Goal: Task Accomplishment & Management: Use online tool/utility

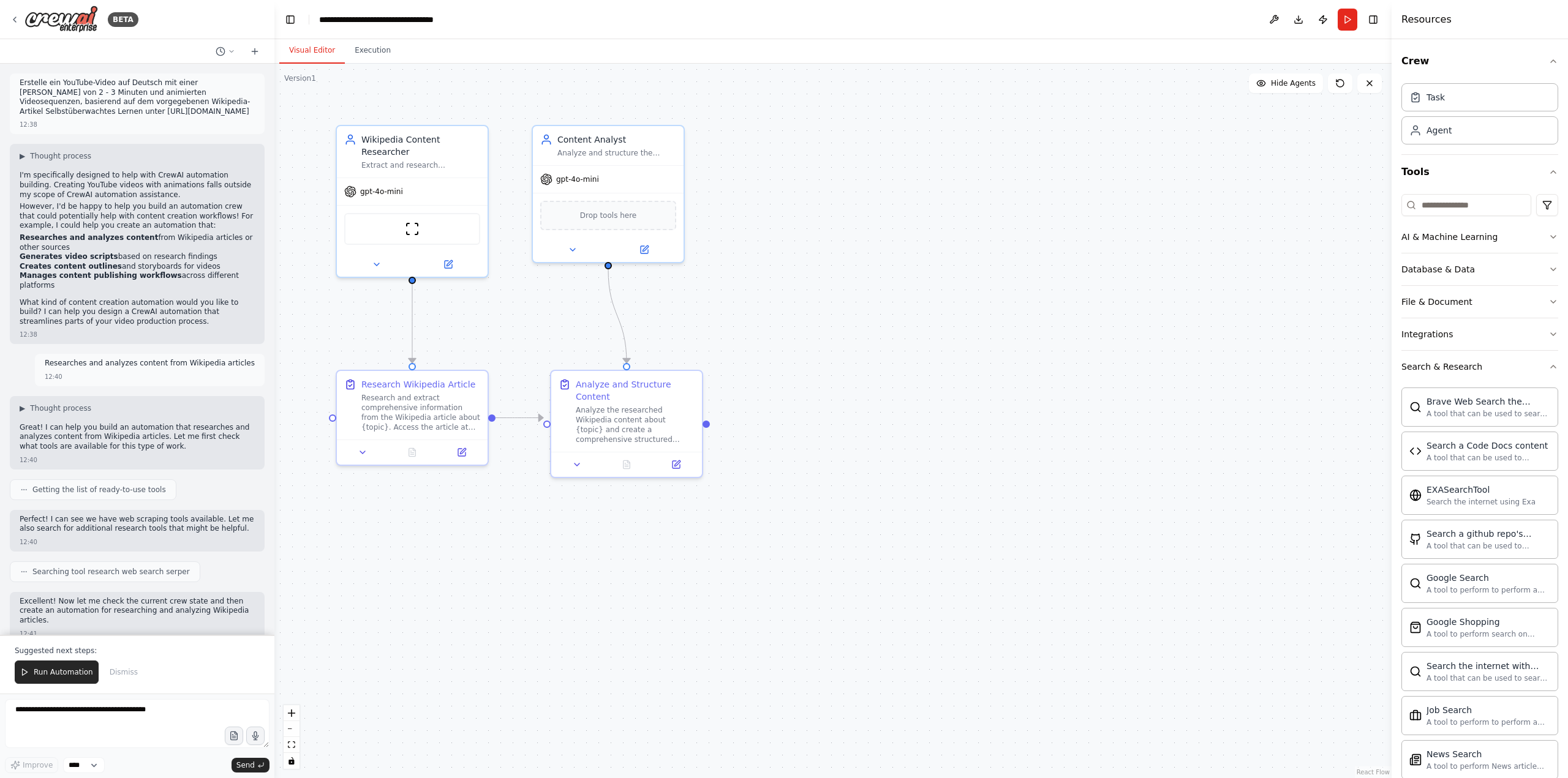
scroll to position [771, 0]
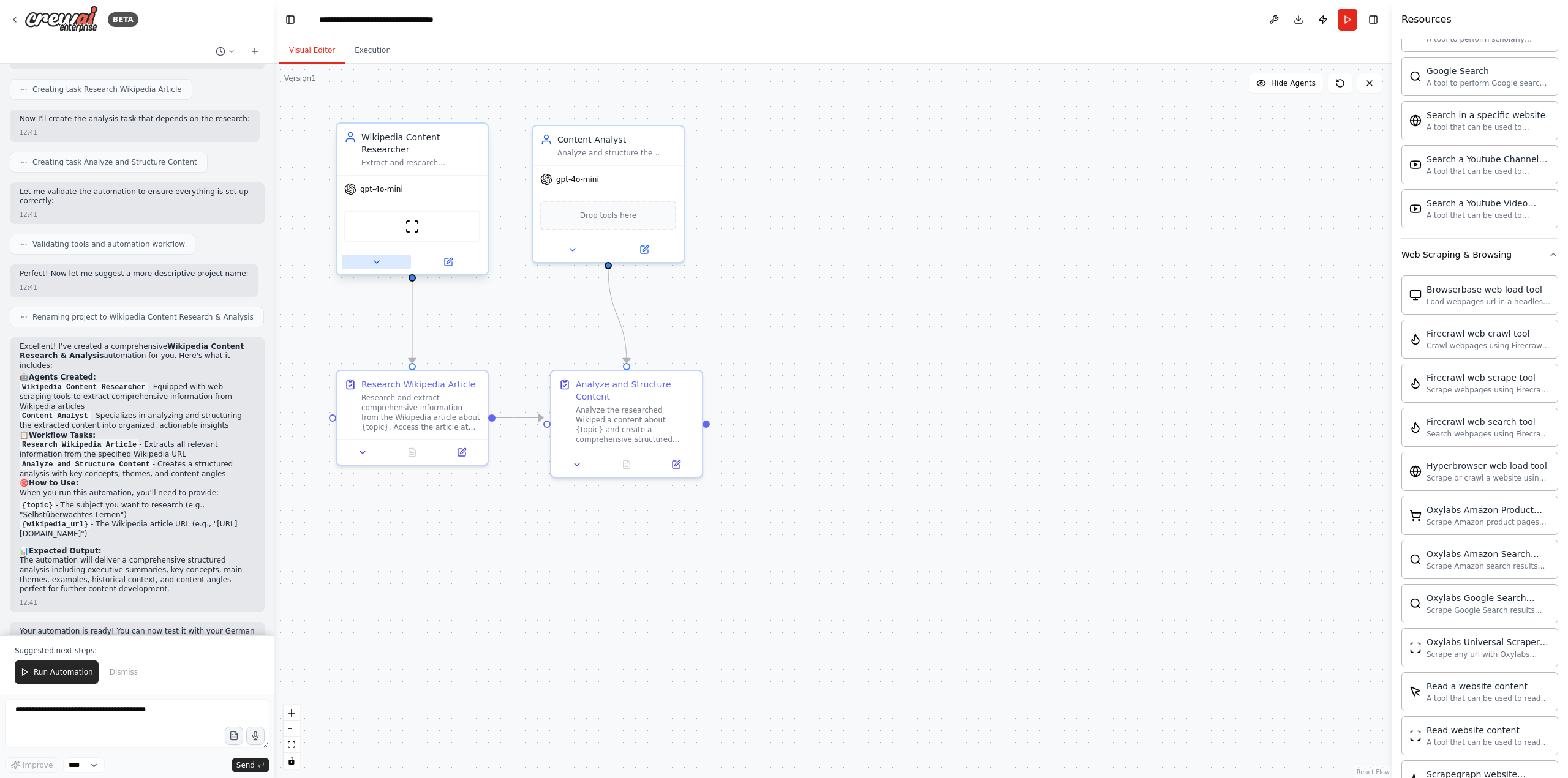
click at [379, 257] on icon at bounding box center [377, 262] width 10 height 10
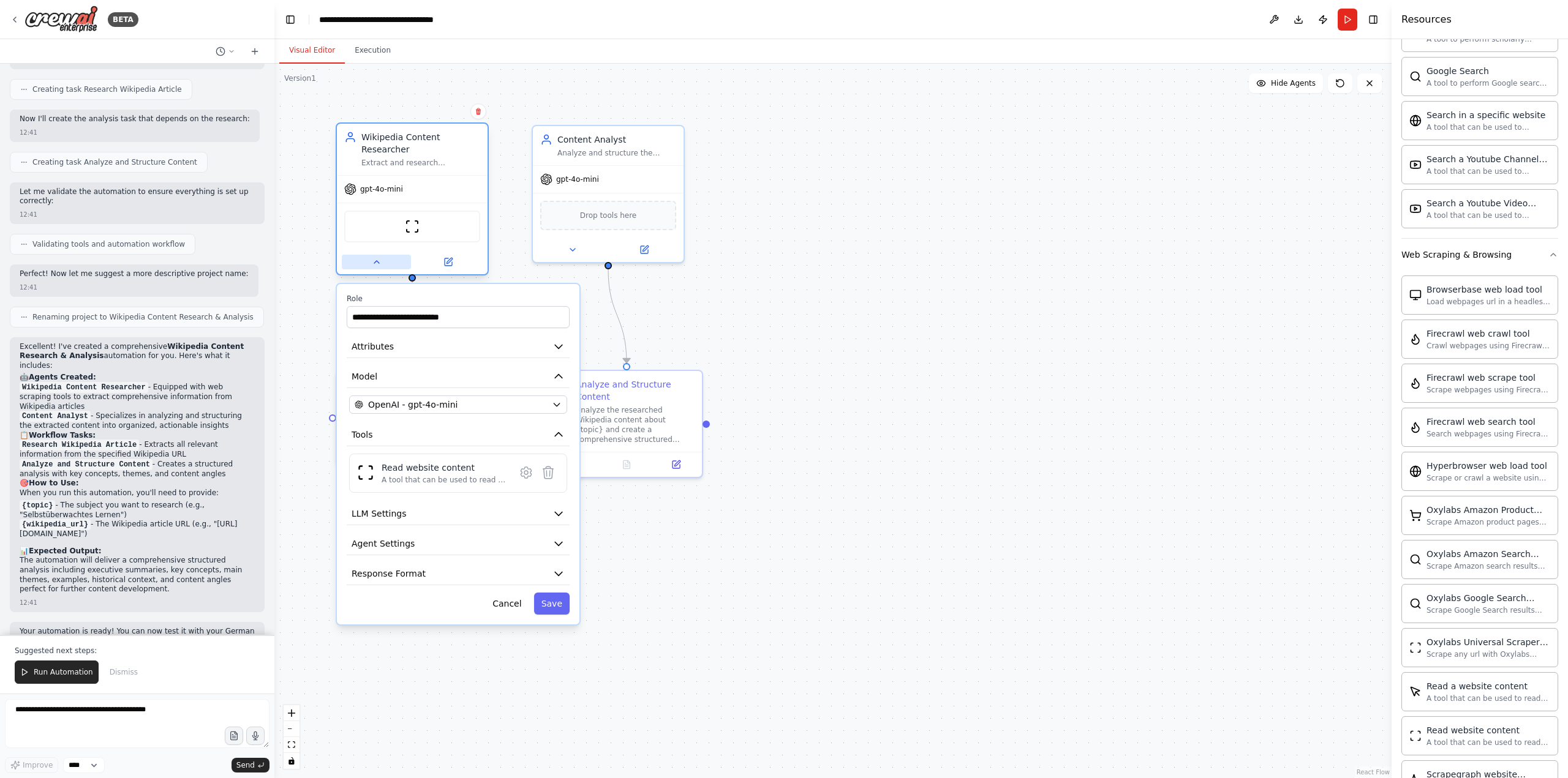
click at [379, 257] on icon at bounding box center [377, 262] width 10 height 10
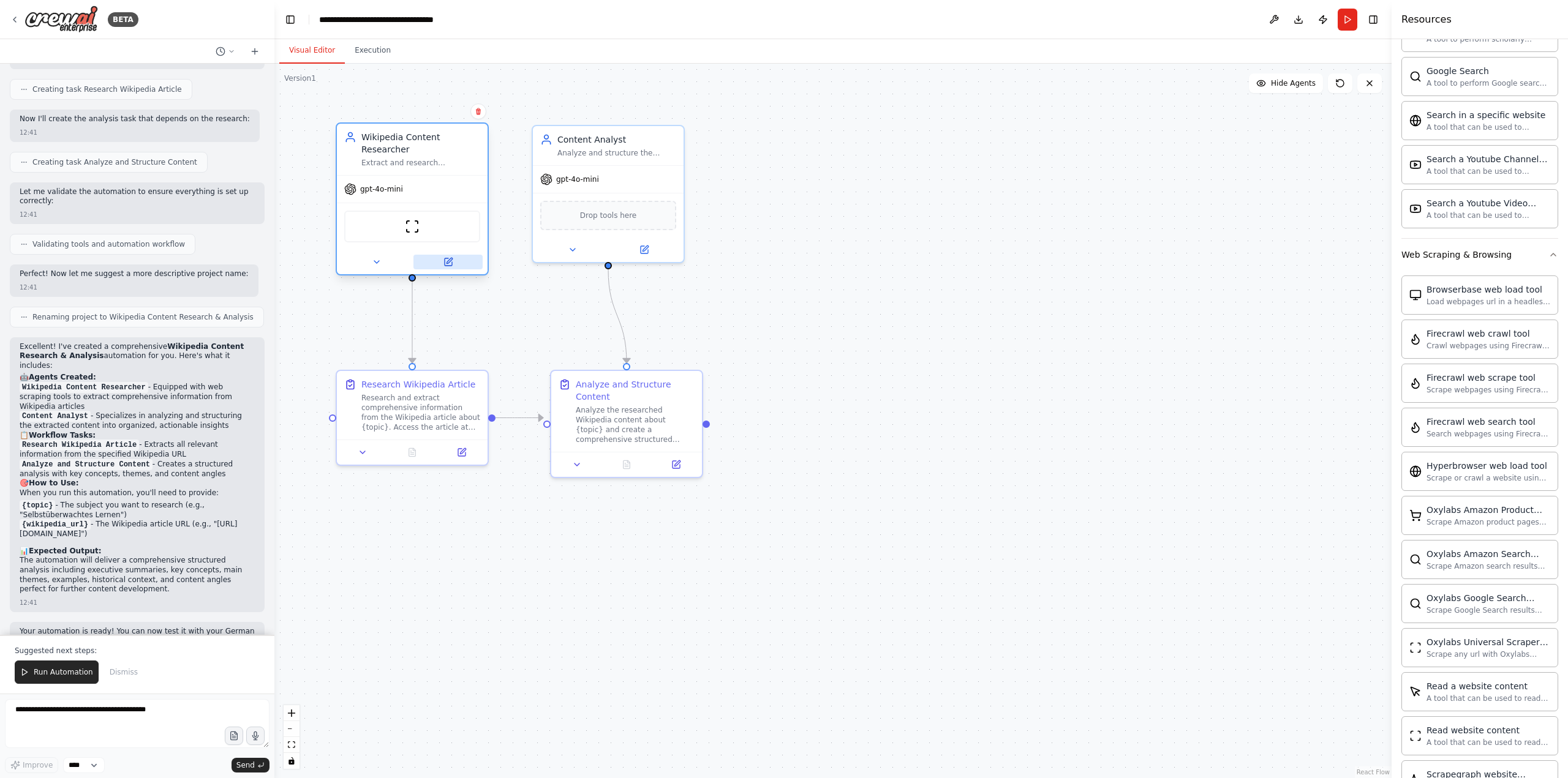
click at [447, 257] on icon at bounding box center [448, 262] width 10 height 10
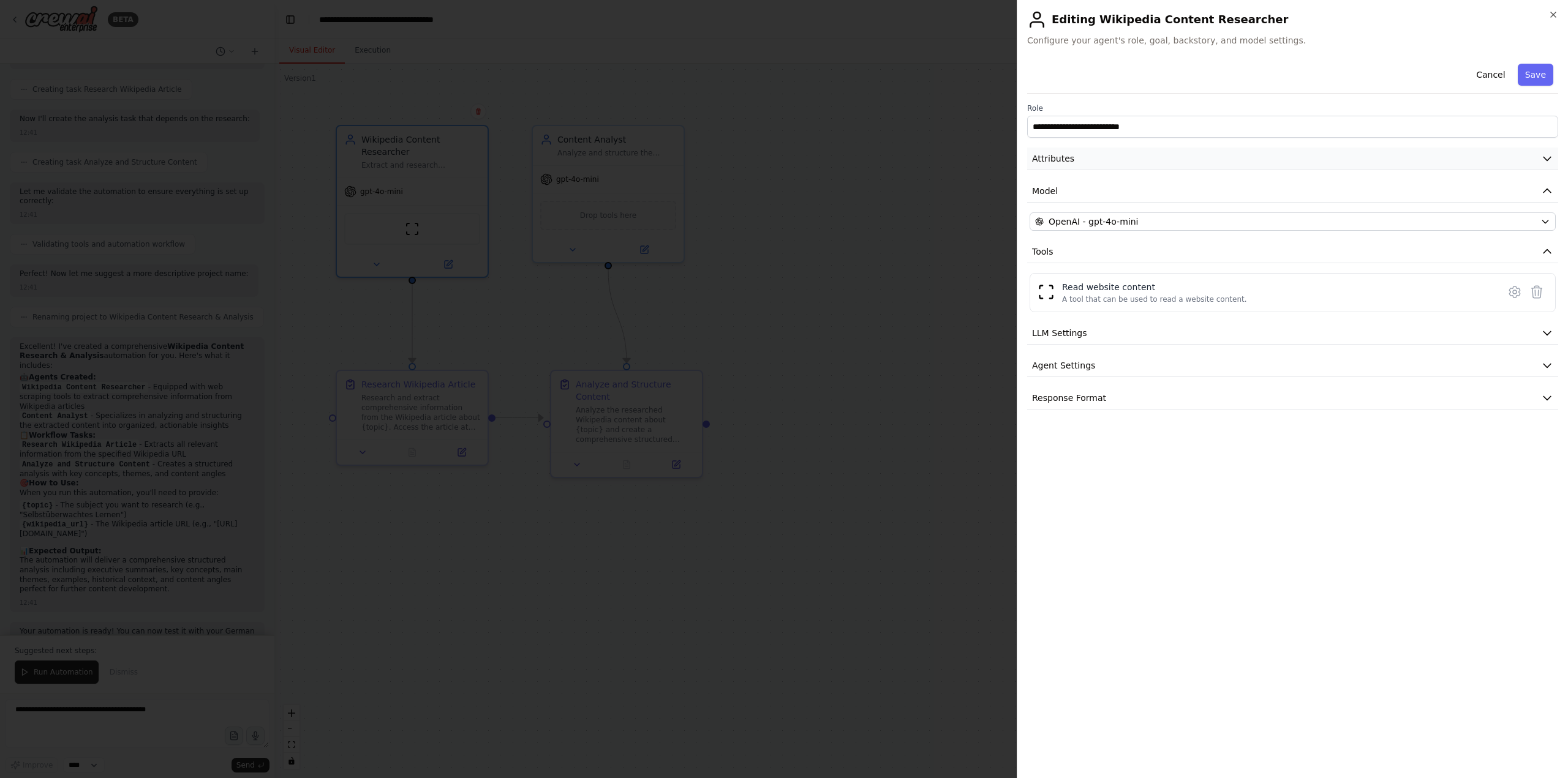
click at [1552, 155] on icon "button" at bounding box center [1547, 159] width 12 height 12
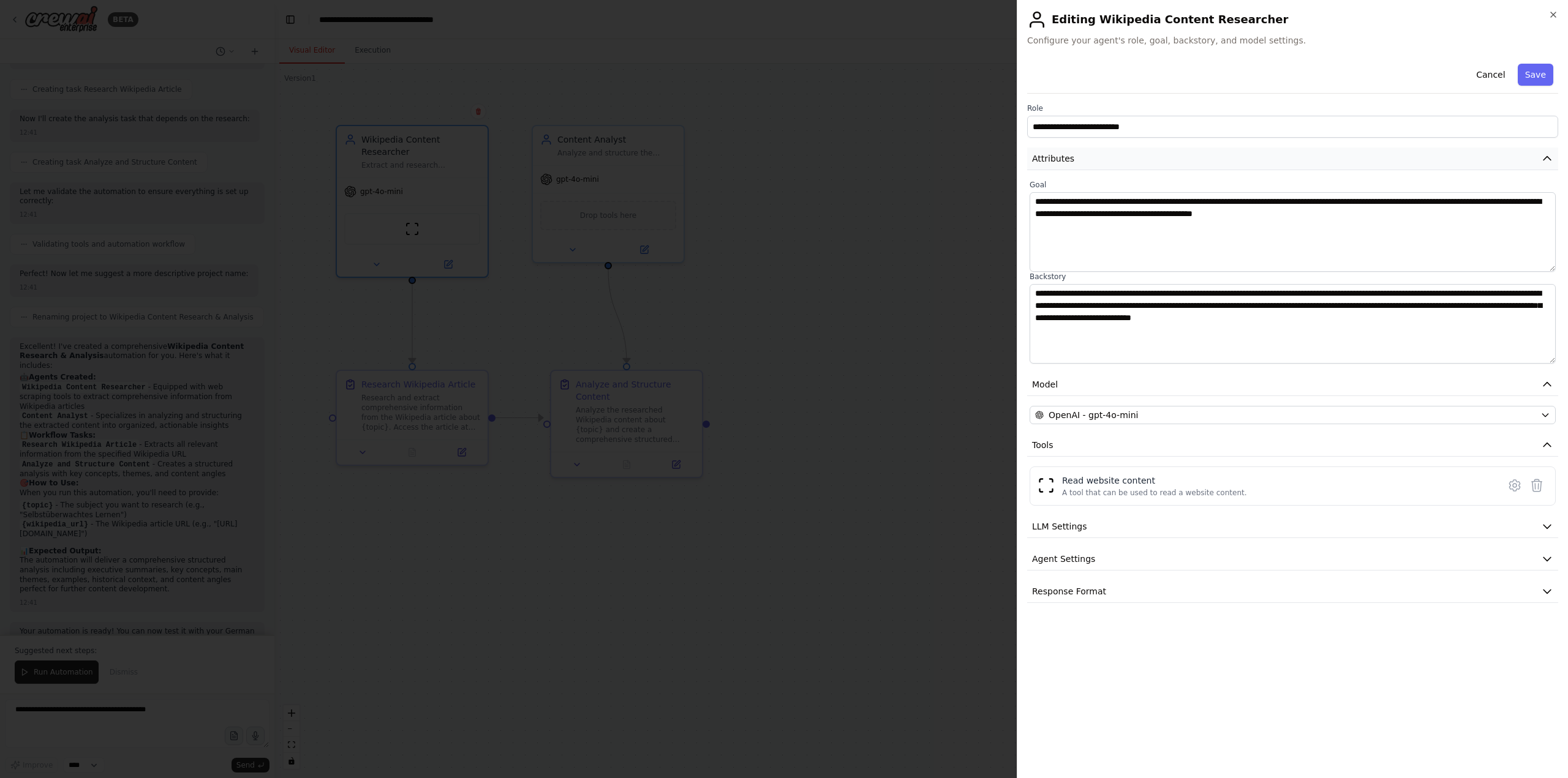
click at [1552, 155] on icon "button" at bounding box center [1547, 159] width 12 height 12
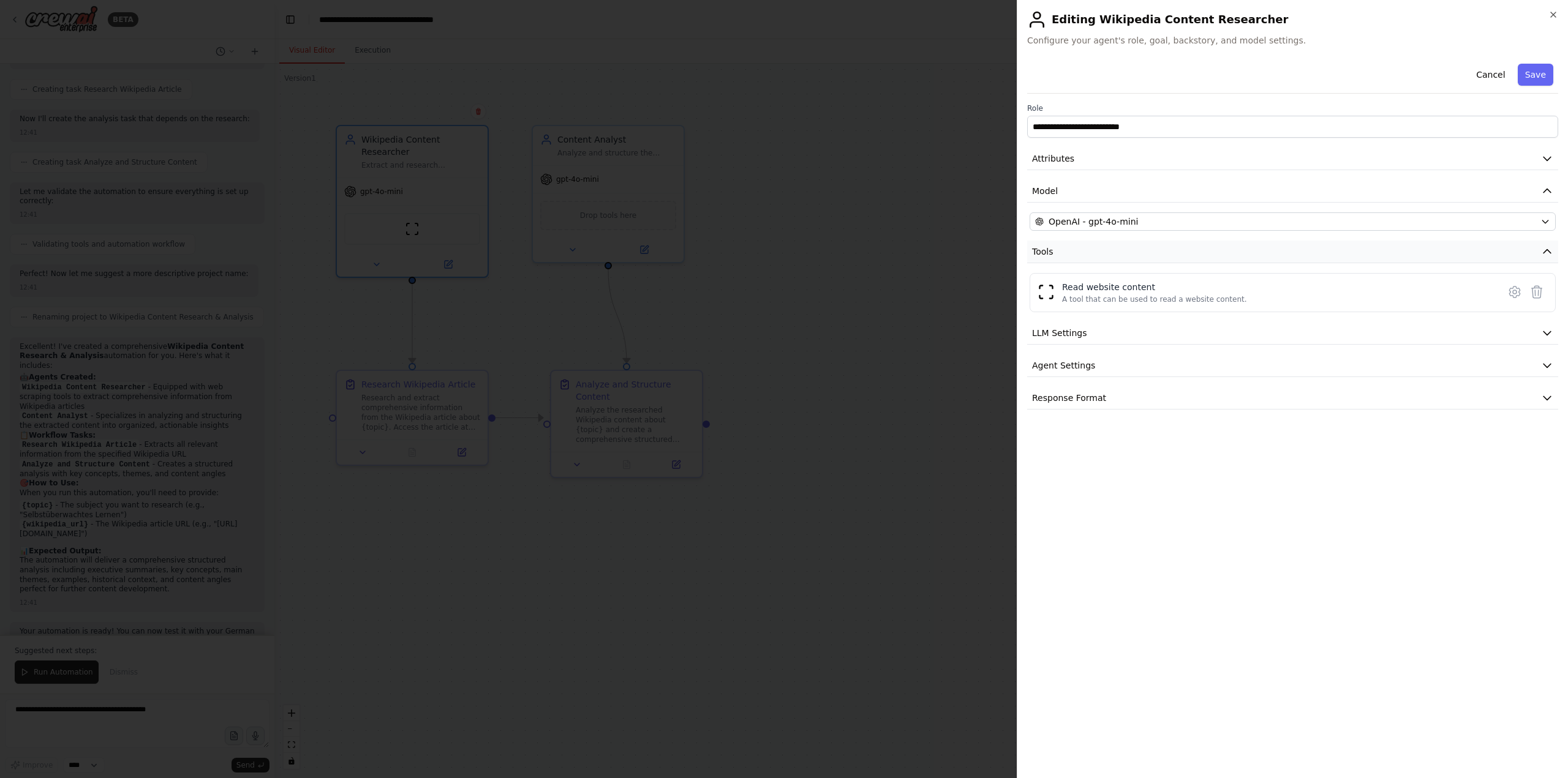
click at [1547, 249] on icon "button" at bounding box center [1547, 252] width 12 height 12
click at [1126, 292] on div "Read website content" at bounding box center [1154, 287] width 185 height 12
click at [1516, 293] on icon at bounding box center [1514, 291] width 3 height 3
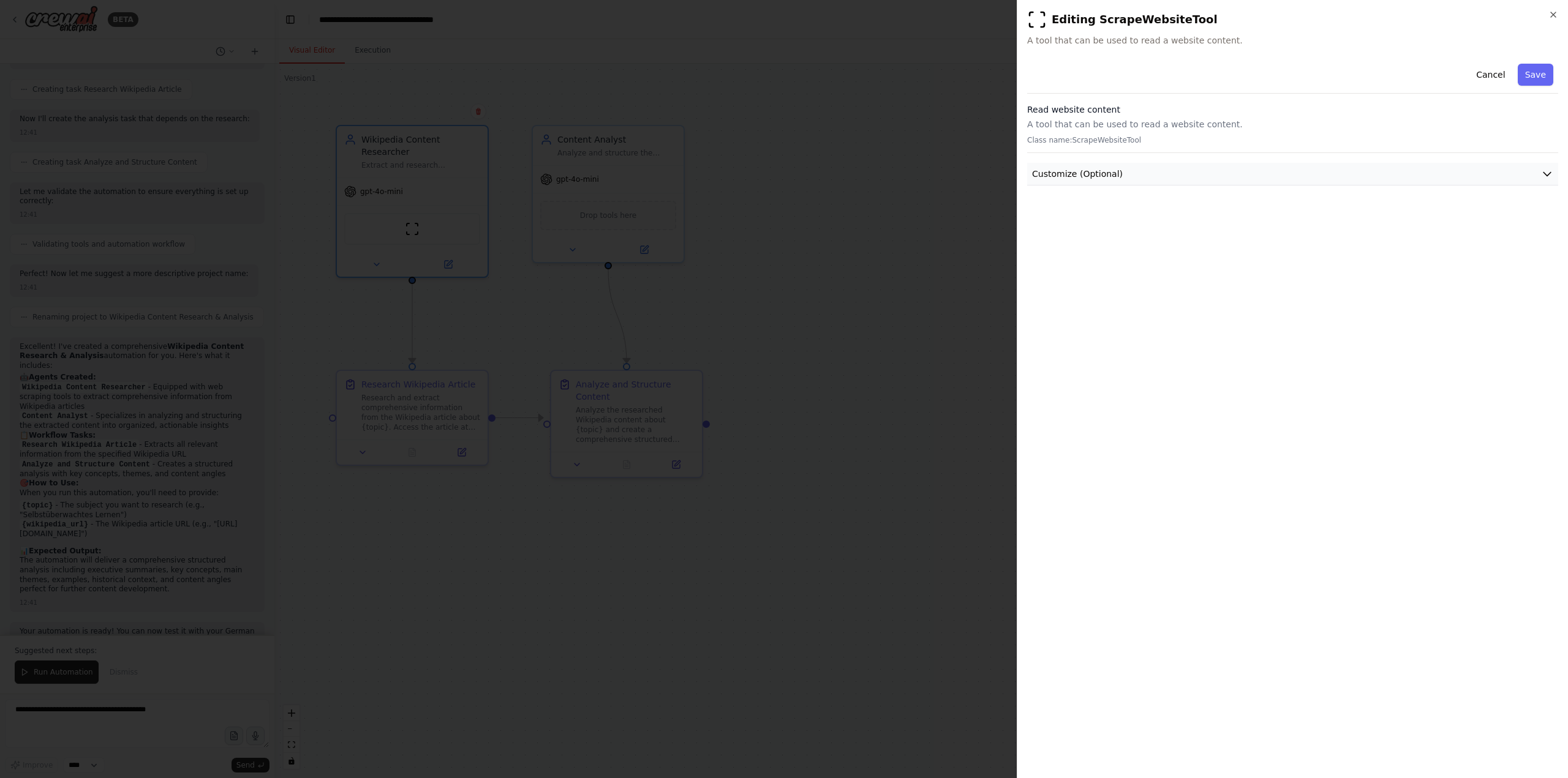
click at [1547, 173] on icon "button" at bounding box center [1547, 174] width 12 height 12
click at [1152, 220] on input "text" at bounding box center [1292, 219] width 526 height 22
paste input "**********"
type input "**********"
click at [1539, 73] on button "Save" at bounding box center [1535, 75] width 36 height 22
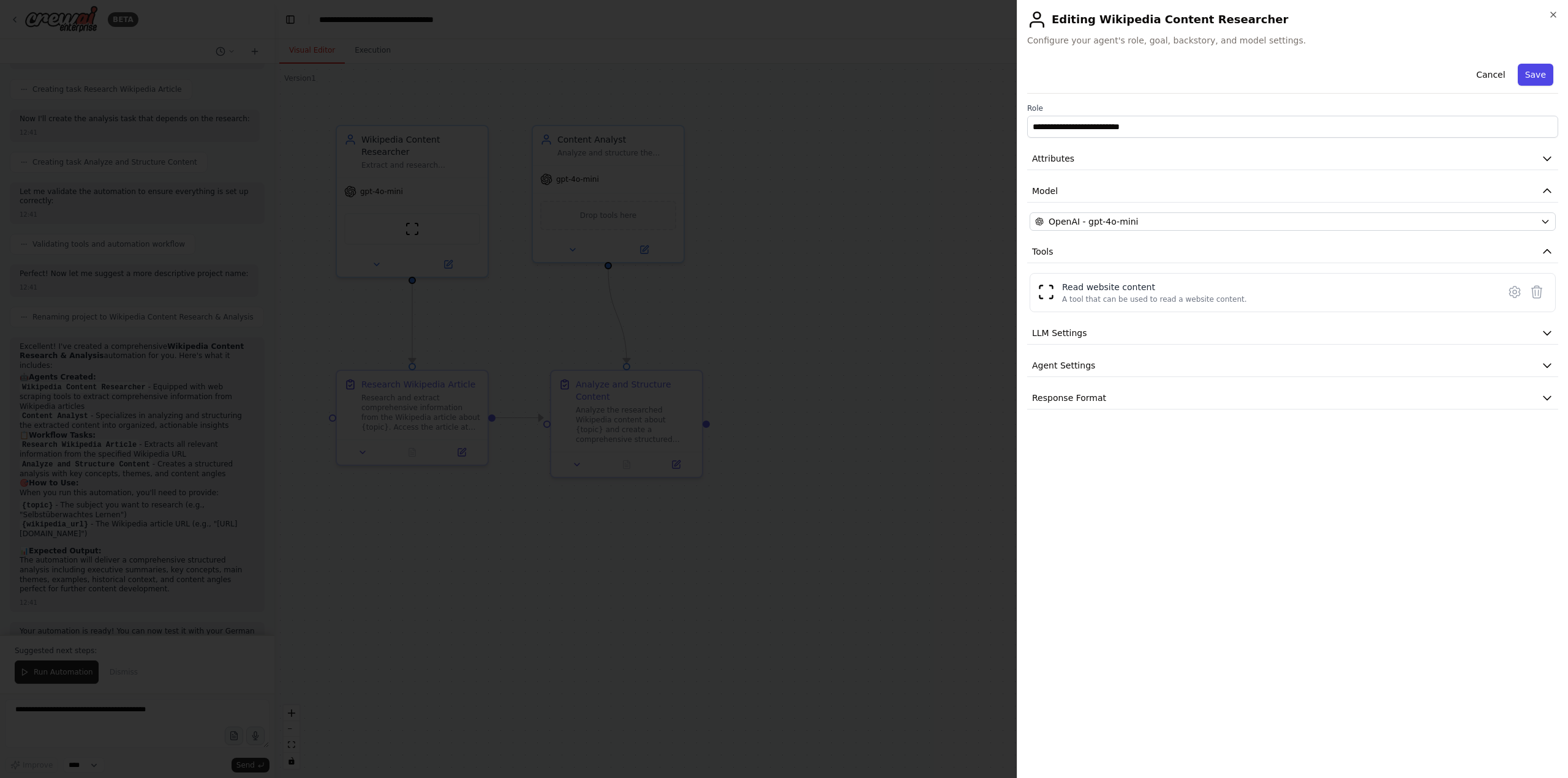
click at [1540, 72] on button "Save" at bounding box center [1535, 75] width 36 height 22
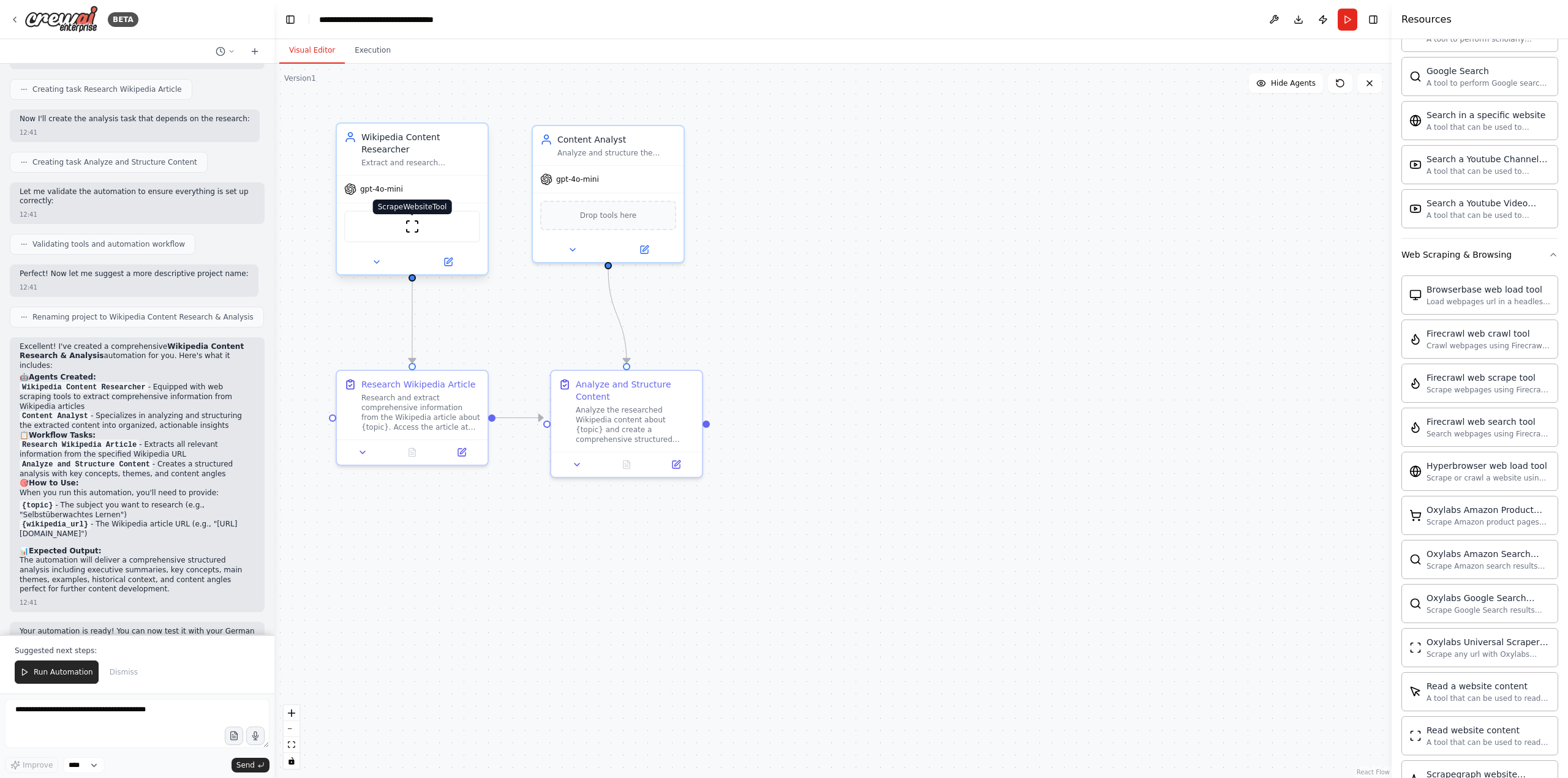
click at [412, 219] on img at bounding box center [412, 226] width 14 height 14
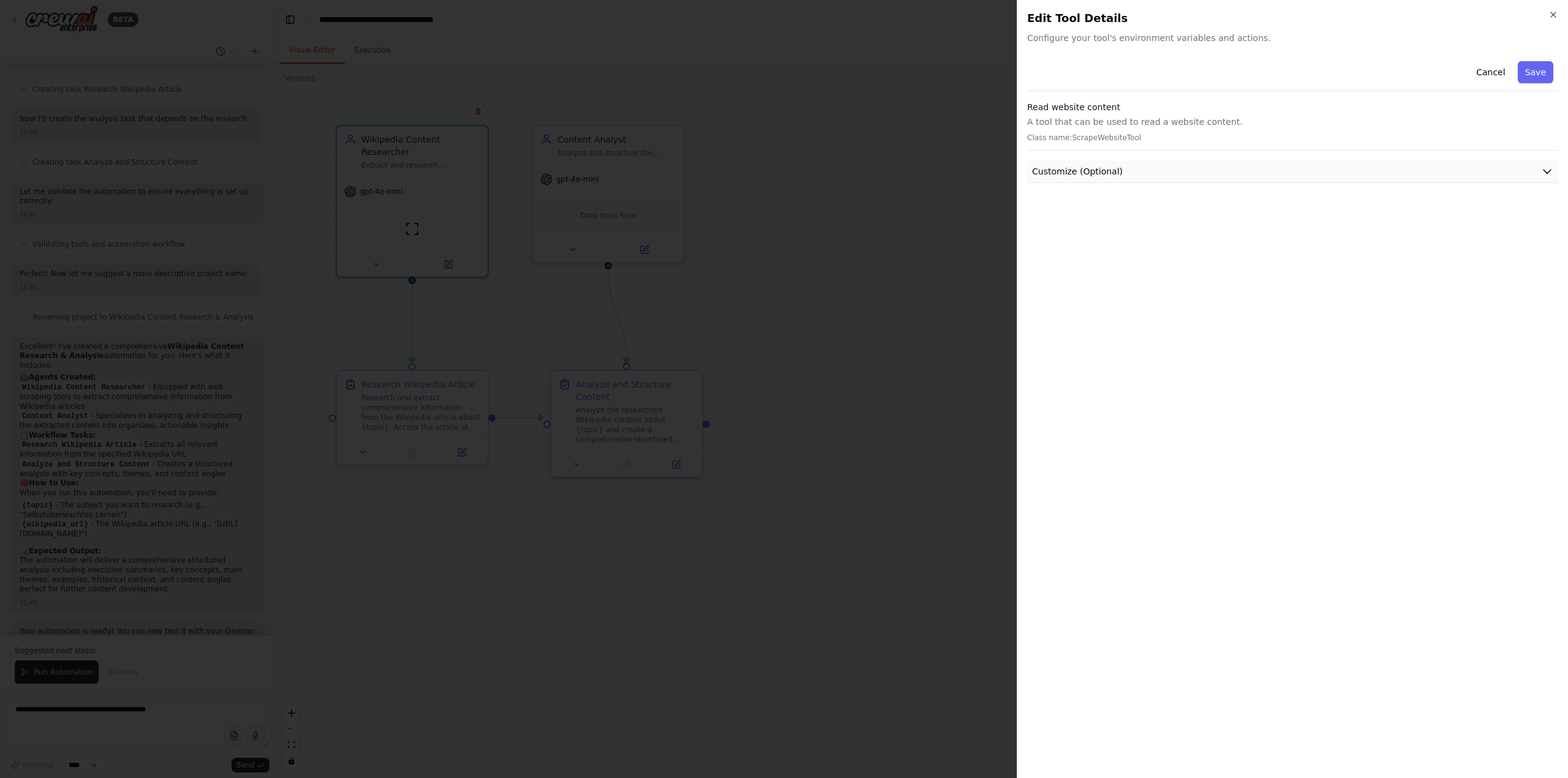
click at [1544, 173] on icon "button" at bounding box center [1547, 172] width 12 height 12
click at [1551, 10] on icon "button" at bounding box center [1553, 14] width 10 height 10
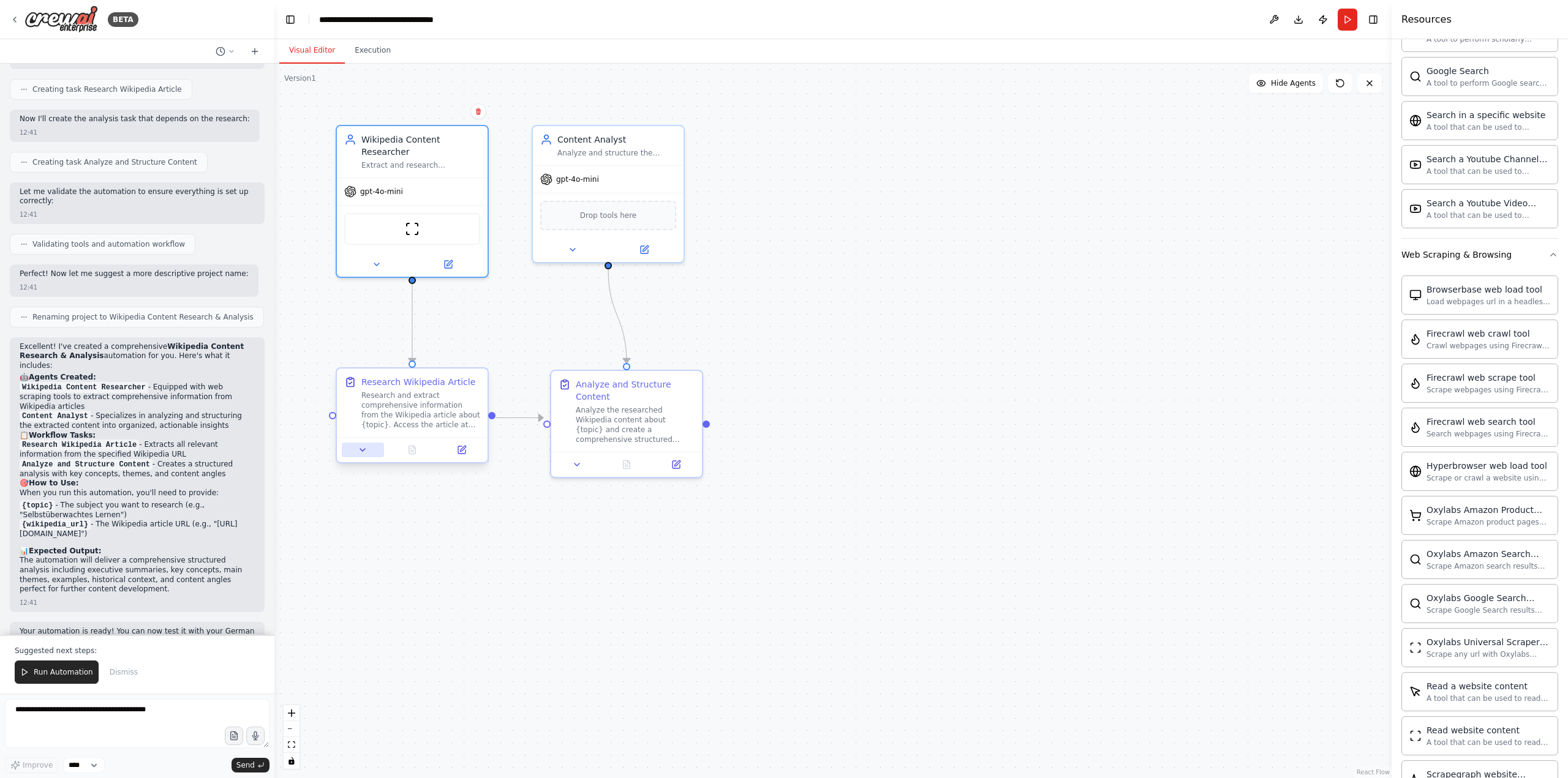
click at [362, 453] on icon at bounding box center [362, 450] width 10 height 10
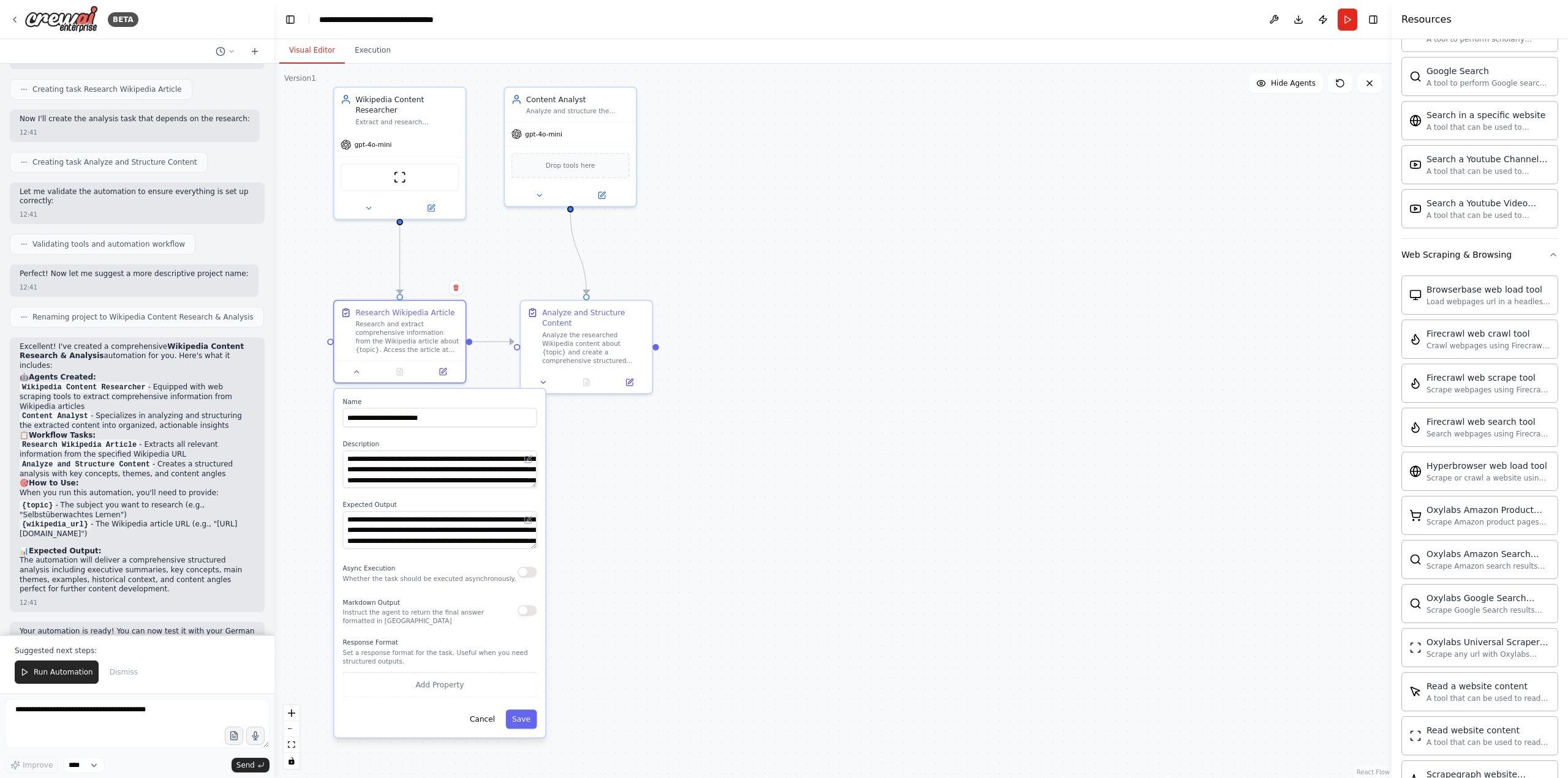
drag, startPoint x: 723, startPoint y: 589, endPoint x: 678, endPoint y: 494, distance: 105.1
click at [678, 494] on div ".deletable-edge-delete-btn { width: 20px; height: 20px; border: 0px solid #ffff…" at bounding box center [832, 420] width 1117 height 714
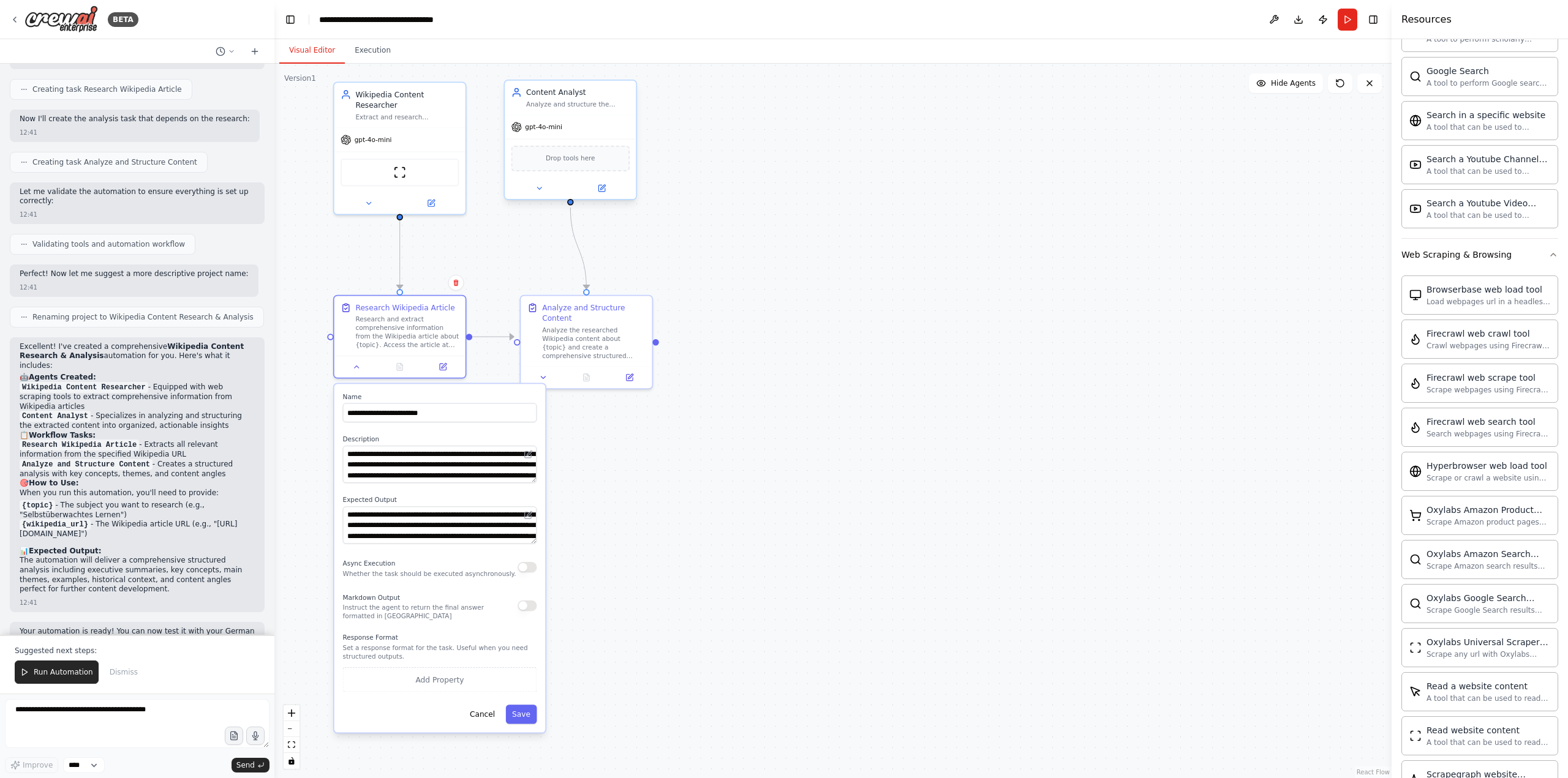
click at [579, 101] on div "Analyze and structure the researched Wikipedia content about {topic}, creating …" at bounding box center [577, 104] width 103 height 9
click at [557, 102] on div "Analyze and structure the researched Wikipedia content about {topic}, creating …" at bounding box center [577, 104] width 103 height 9
click at [533, 189] on button at bounding box center [539, 188] width 60 height 13
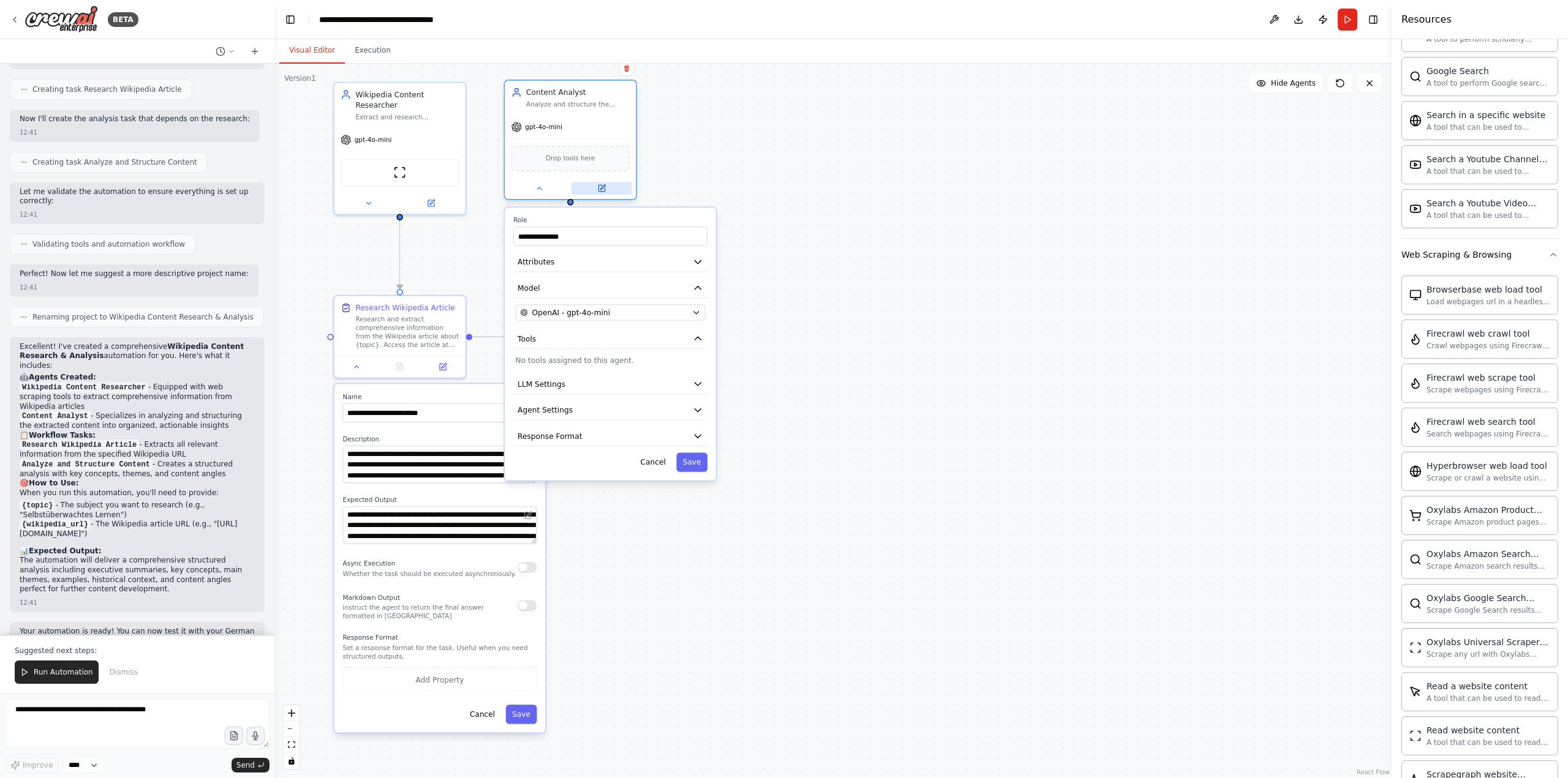
click at [604, 187] on icon at bounding box center [601, 189] width 9 height 9
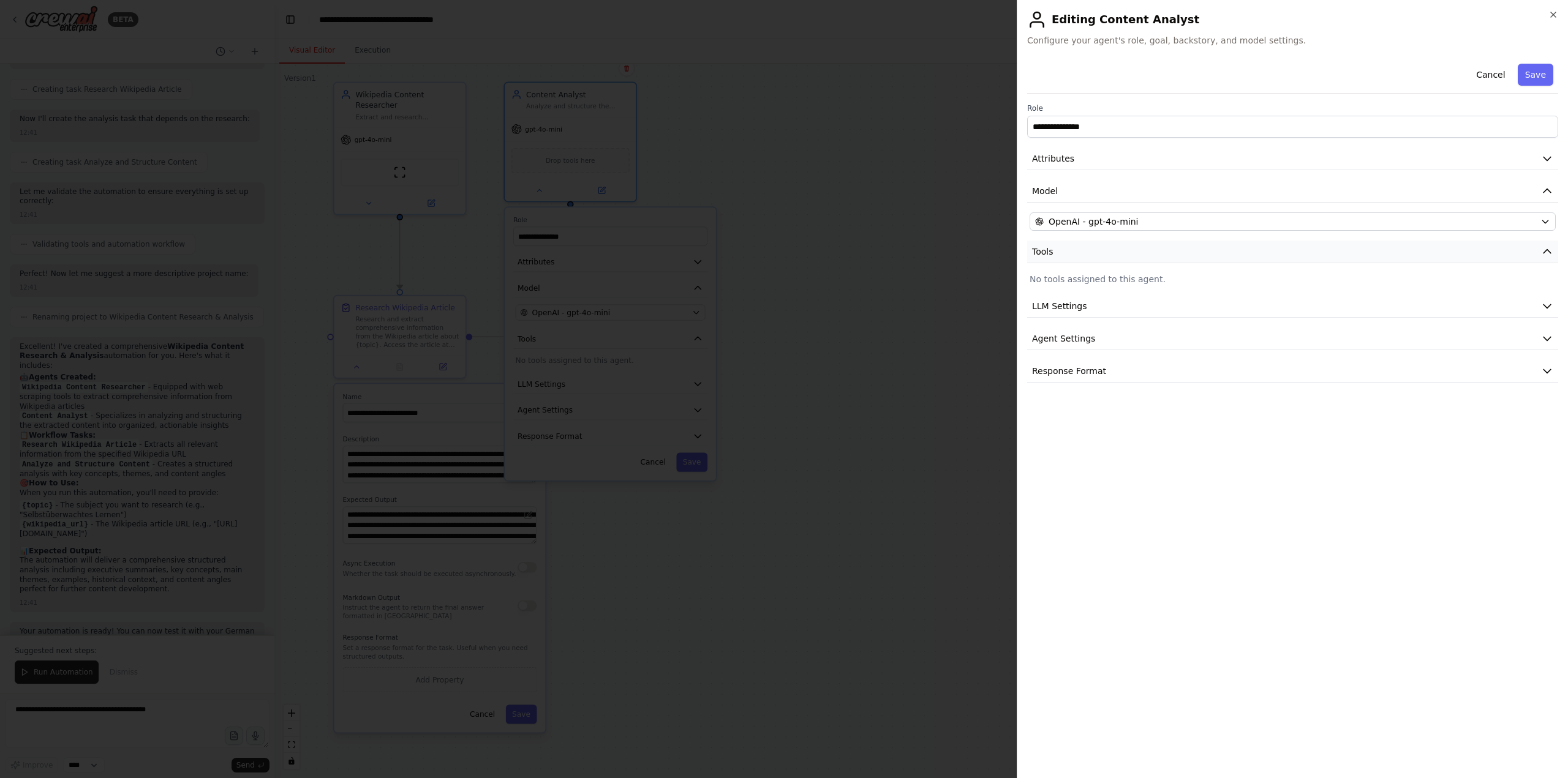
click at [1053, 254] on button "Tools" at bounding box center [1292, 252] width 531 height 23
click at [1063, 302] on span "LLM Settings" at bounding box center [1059, 306] width 55 height 12
click at [1052, 335] on span "Agent Settings" at bounding box center [1063, 338] width 63 height 12
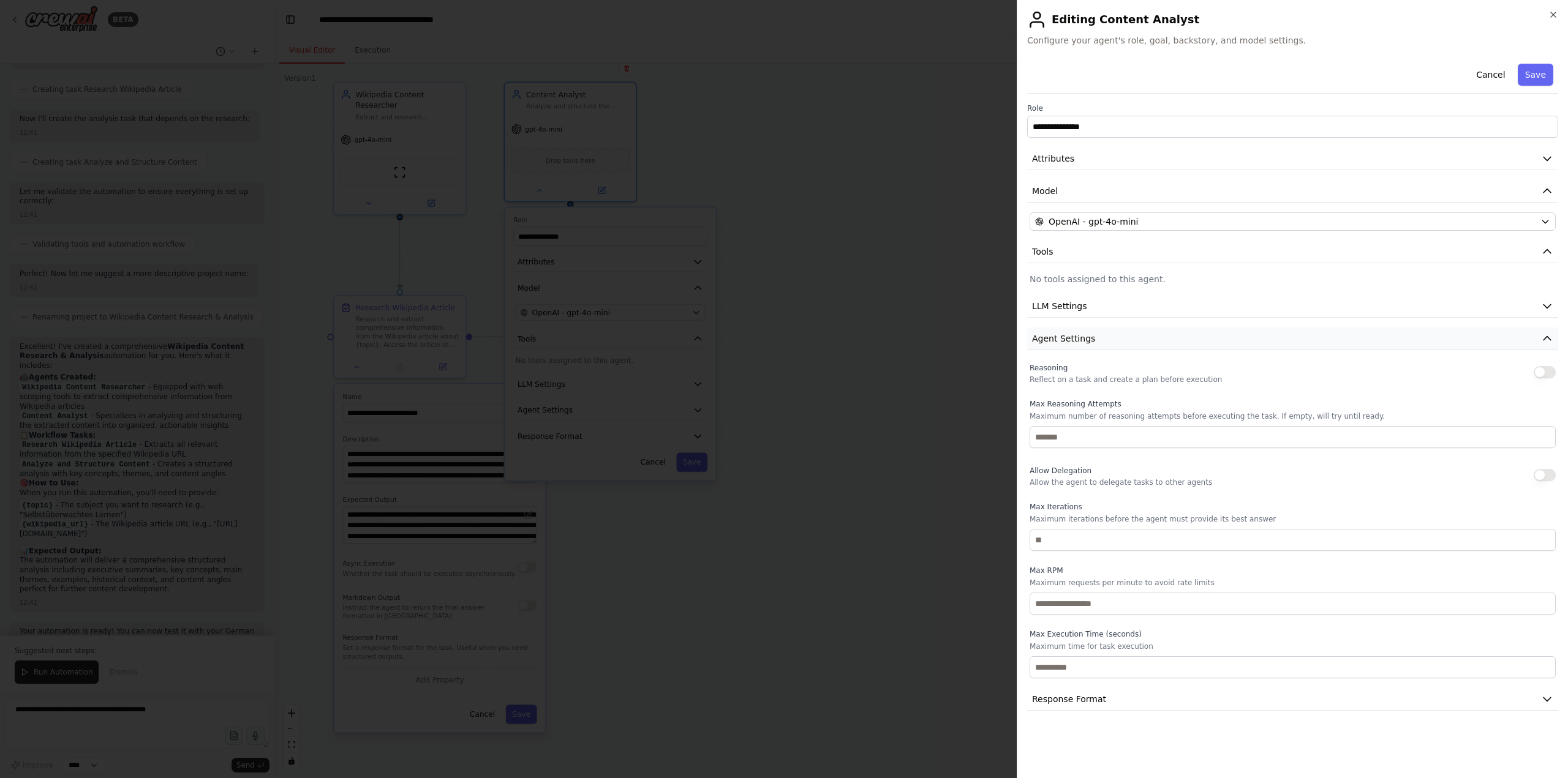
click at [1070, 340] on span "Agent Settings" at bounding box center [1063, 338] width 63 height 12
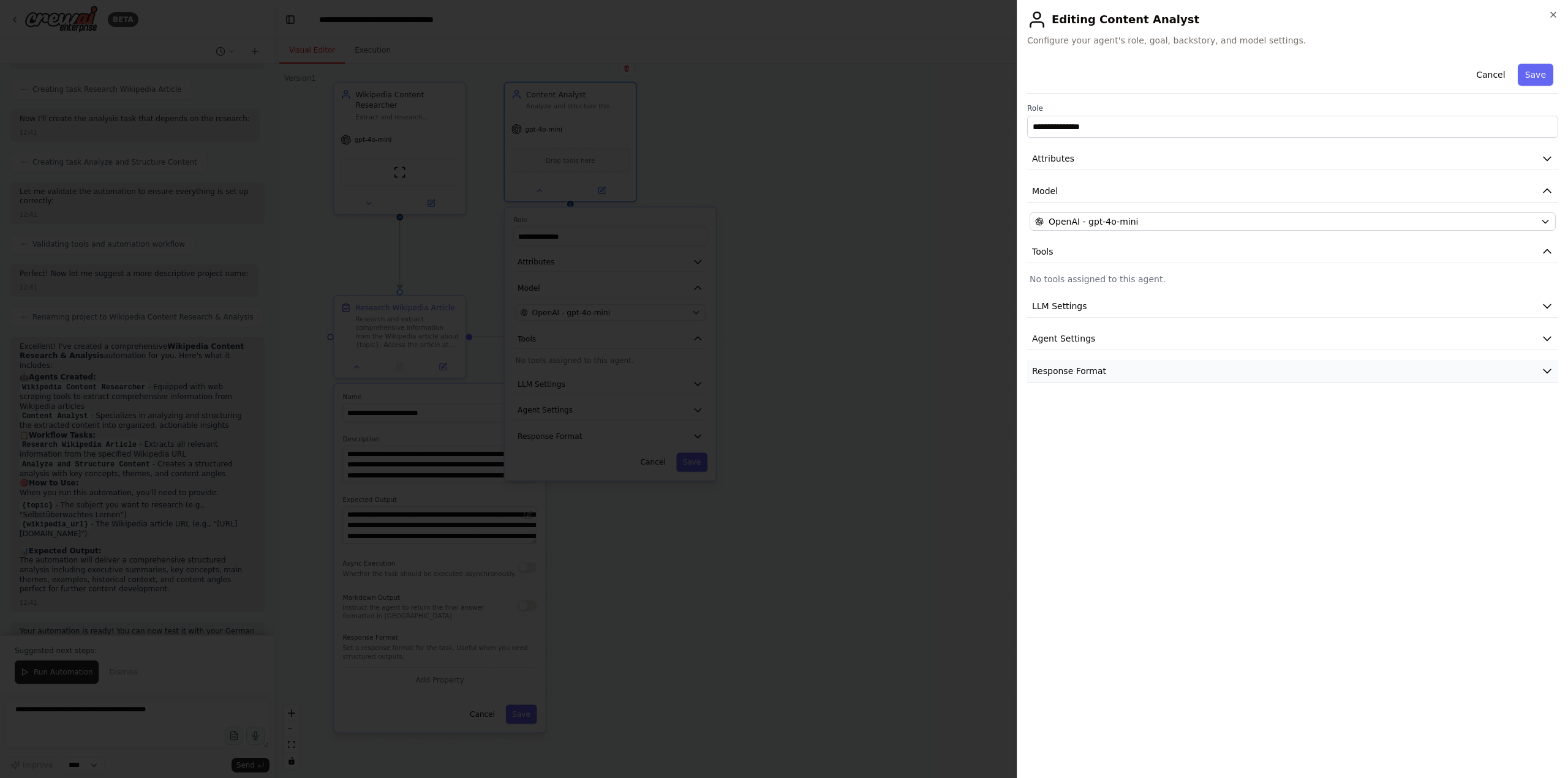
click at [1060, 375] on span "Response Format" at bounding box center [1069, 371] width 74 height 12
click at [1498, 75] on button "Cancel" at bounding box center [1491, 75] width 44 height 22
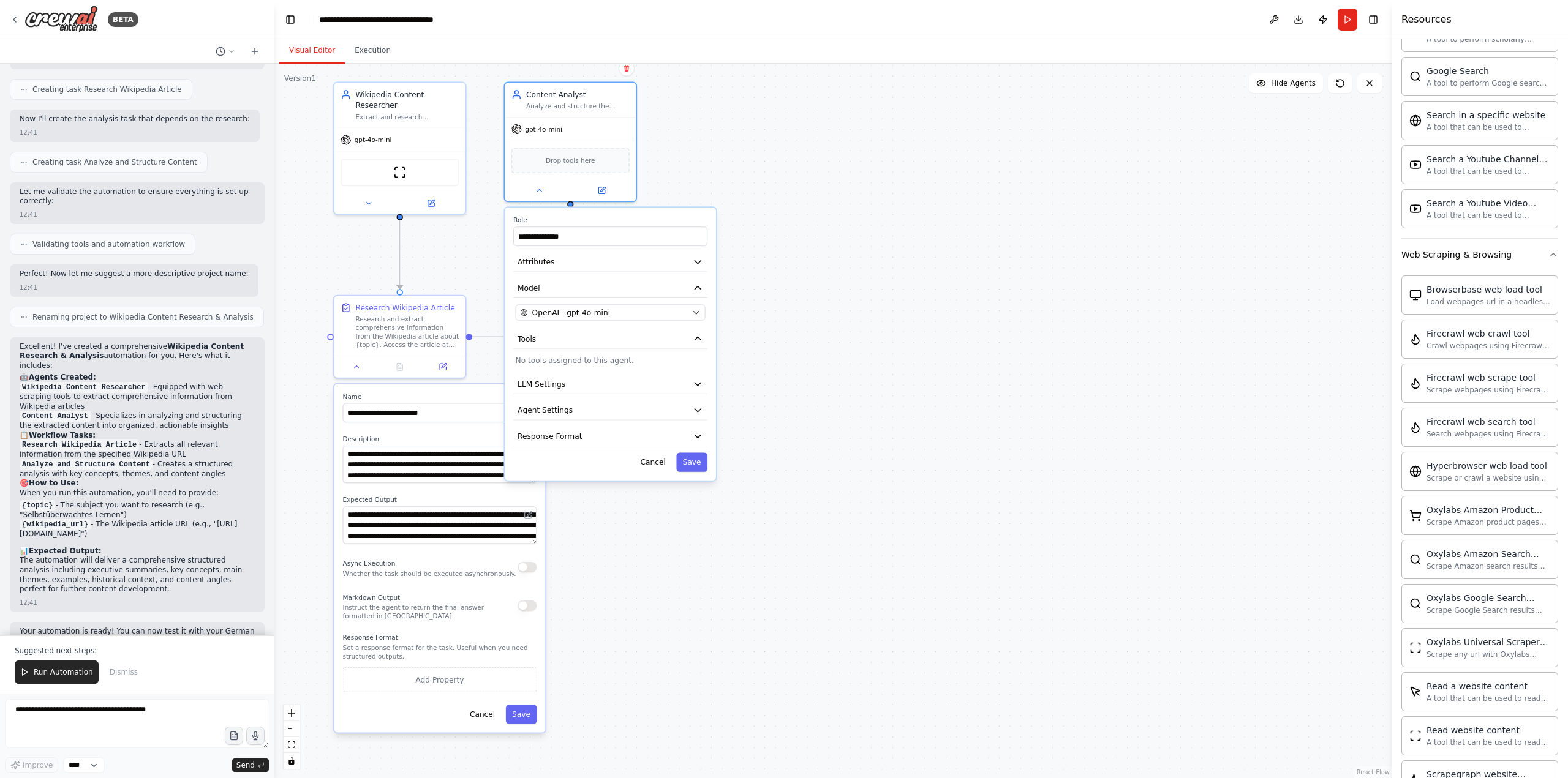
click at [861, 283] on div ".deletable-edge-delete-btn { width: 20px; height: 20px; border: 0px solid #ffff…" at bounding box center [832, 420] width 1117 height 714
click at [654, 465] on button "Cancel" at bounding box center [653, 462] width 38 height 19
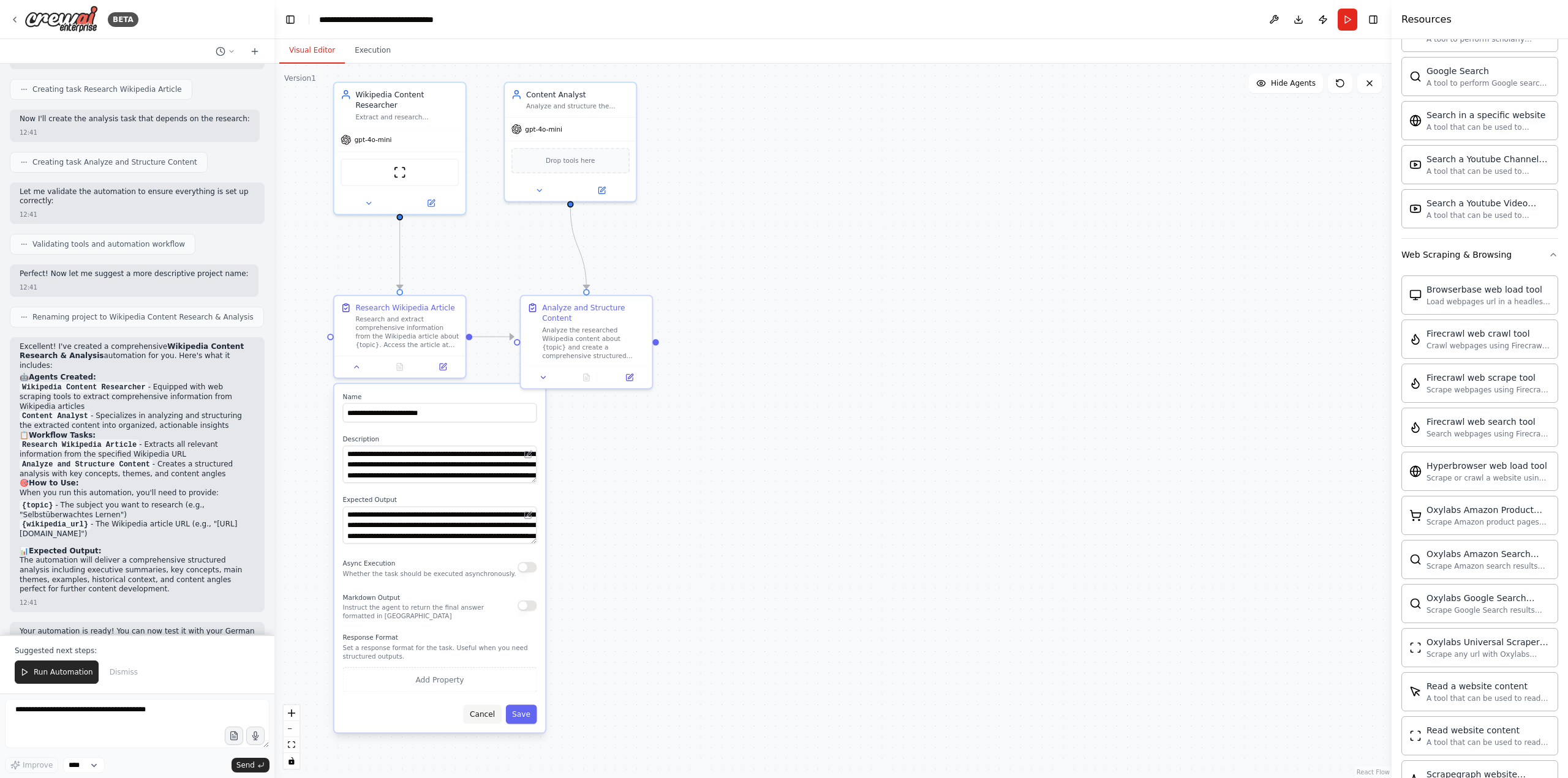
click at [486, 721] on button "Cancel" at bounding box center [482, 714] width 38 height 19
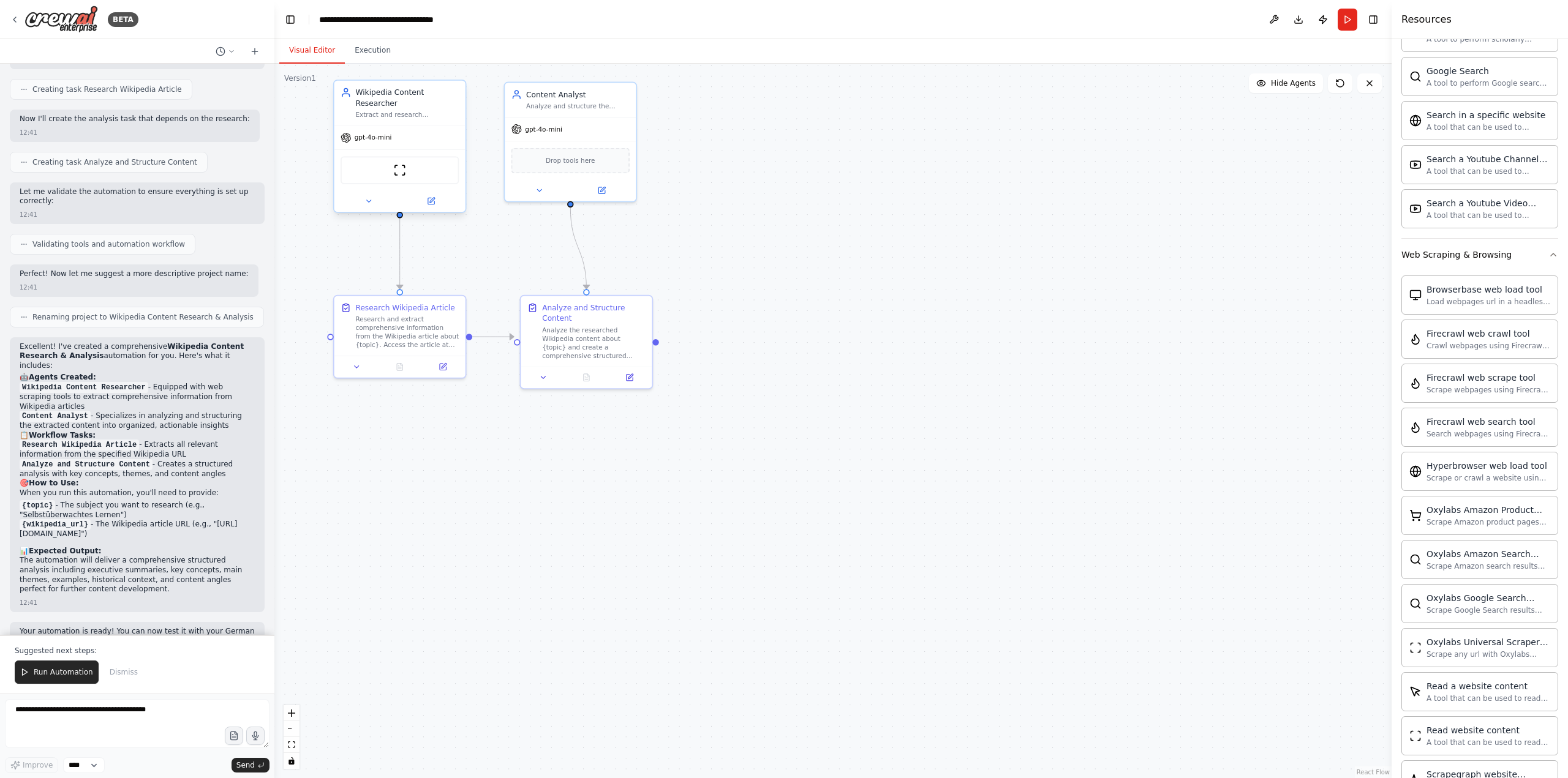
click at [367, 202] on div "Wikipedia Content Researcher Extract and research comprehensive information fro…" at bounding box center [399, 146] width 133 height 133
click at [367, 197] on icon at bounding box center [369, 201] width 9 height 9
click at [527, 467] on icon "button" at bounding box center [527, 472] width 10 height 10
click at [437, 515] on button "Add Property" at bounding box center [440, 526] width 190 height 25
drag, startPoint x: 396, startPoint y: 519, endPoint x: 338, endPoint y: 516, distance: 58.1
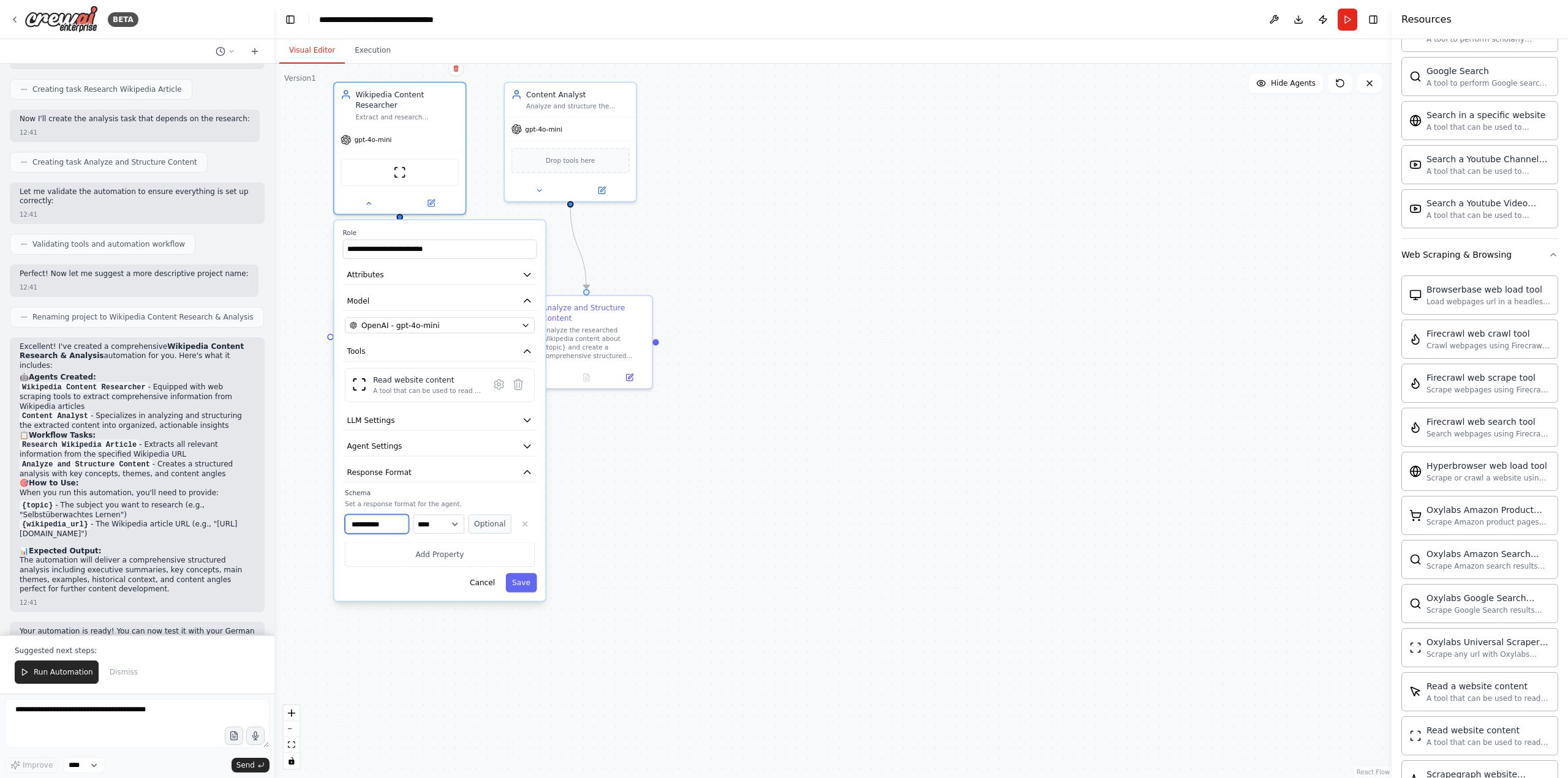
click at [338, 516] on div "**********" at bounding box center [440, 410] width 211 height 381
click at [451, 514] on select "**** ******* ******* **** ******" at bounding box center [438, 524] width 51 height 19
drag, startPoint x: 387, startPoint y: 516, endPoint x: 345, endPoint y: 514, distance: 42.0
click at [345, 514] on input "*********" at bounding box center [376, 524] width 64 height 19
click at [517, 574] on button "Save" at bounding box center [522, 582] width 31 height 19
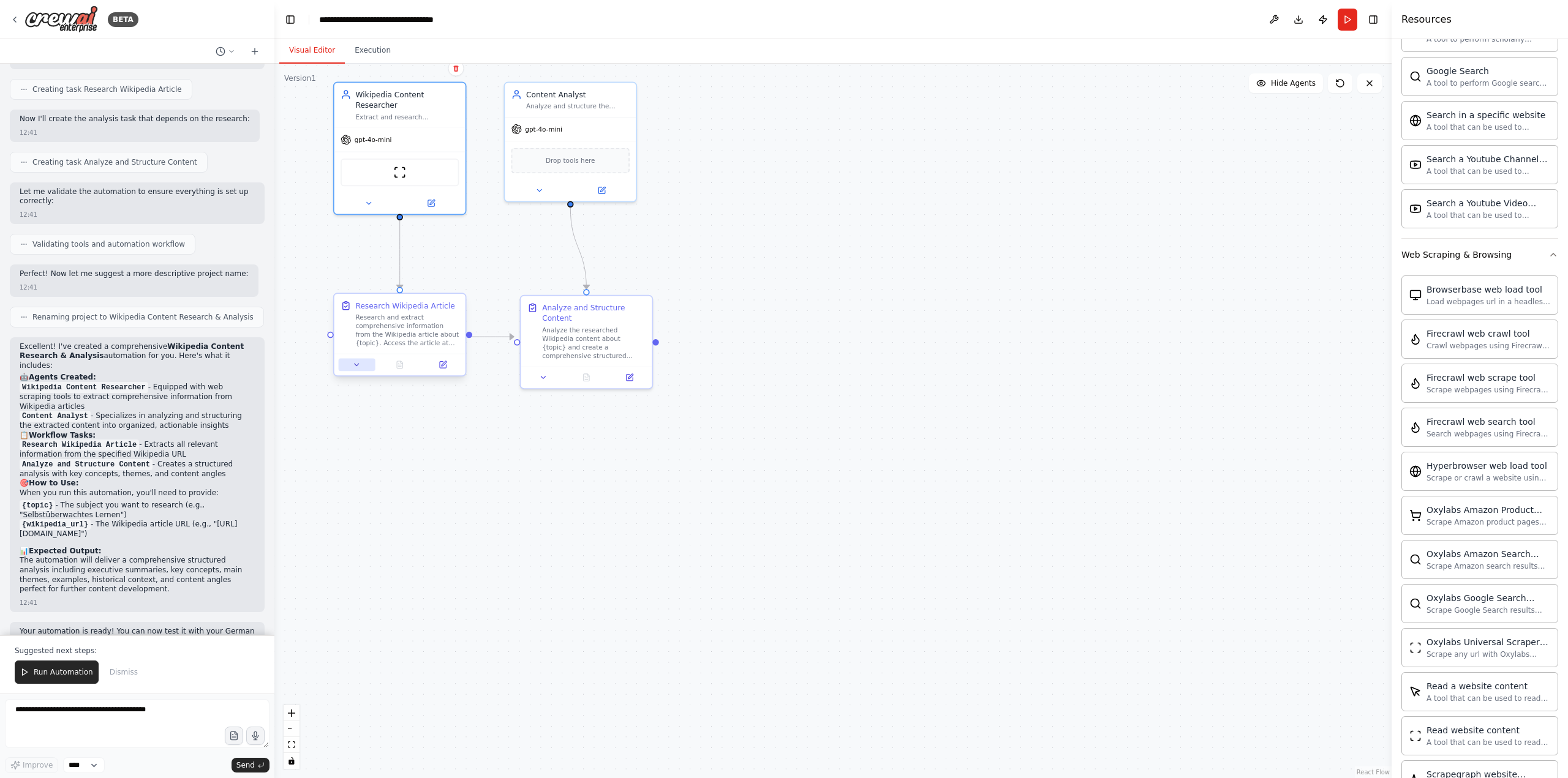
click at [354, 364] on icon at bounding box center [357, 364] width 9 height 9
click at [355, 368] on icon at bounding box center [357, 364] width 9 height 9
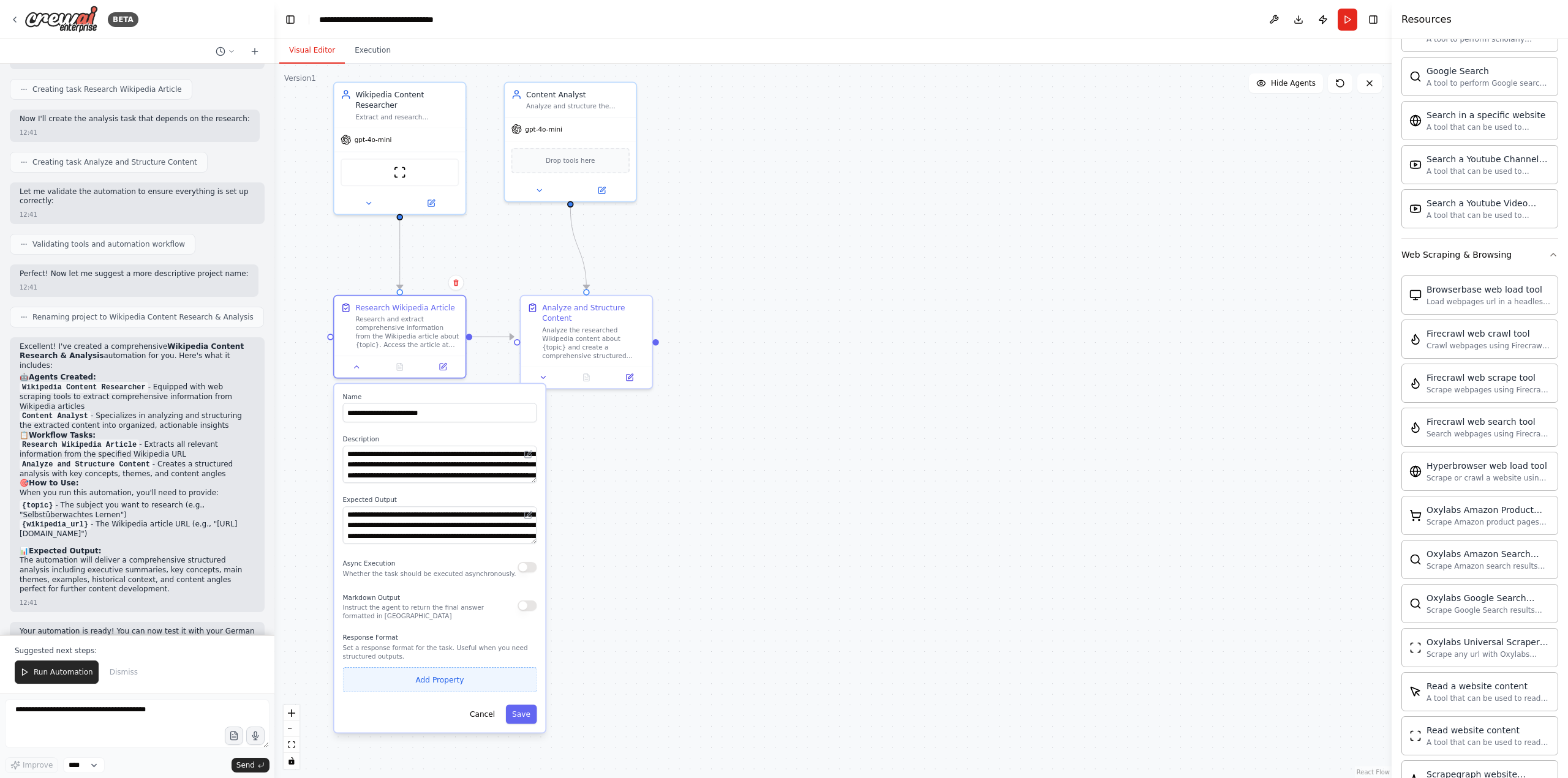
click at [435, 682] on button "Add Property" at bounding box center [440, 680] width 194 height 25
drag, startPoint x: 389, startPoint y: 675, endPoint x: 335, endPoint y: 675, distance: 54.0
click at [335, 675] on div "**********" at bounding box center [440, 572] width 211 height 377
type input "**********"
click at [524, 744] on button "Save" at bounding box center [522, 742] width 31 height 19
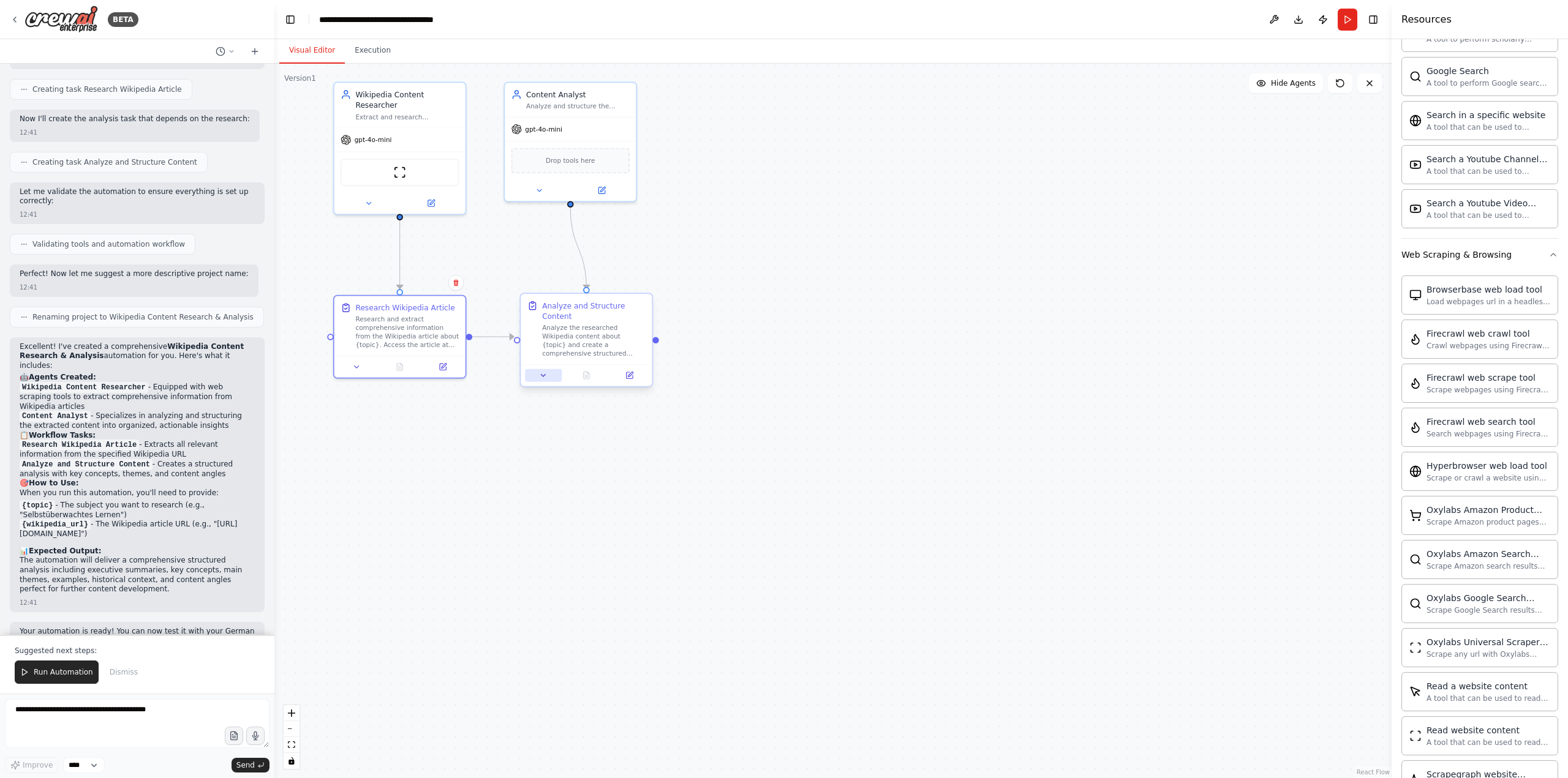
click at [542, 371] on icon at bounding box center [543, 375] width 9 height 9
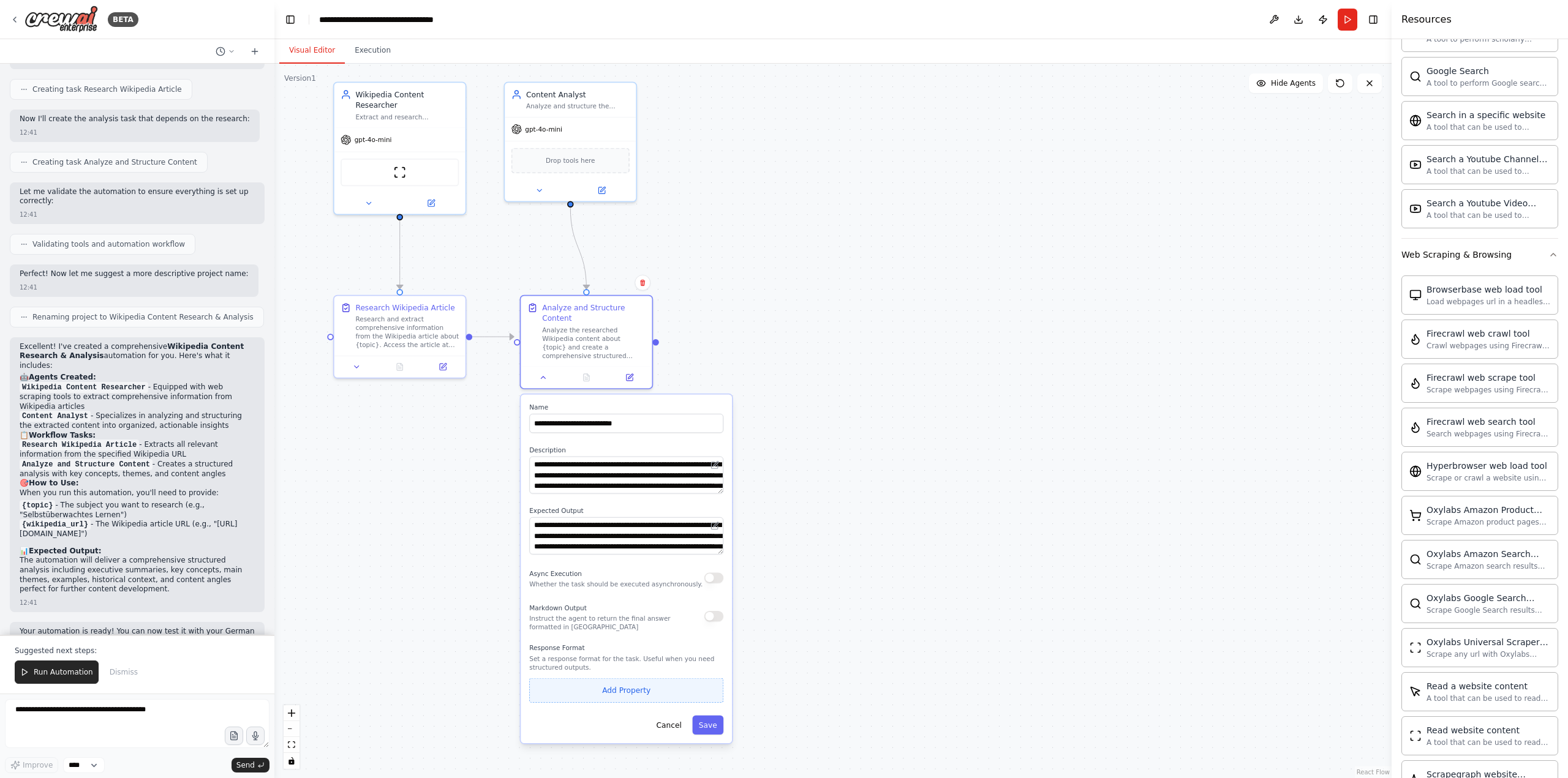
click at [620, 680] on button "Add Property" at bounding box center [626, 690] width 194 height 25
drag, startPoint x: 579, startPoint y: 680, endPoint x: 507, endPoint y: 680, distance: 72.0
click at [507, 680] on div ".deletable-edge-delete-btn { width: 20px; height: 20px; border: 0px solid #ffff…" at bounding box center [832, 420] width 1117 height 714
drag, startPoint x: 579, startPoint y: 680, endPoint x: 521, endPoint y: 678, distance: 58.0
click at [521, 678] on div "**********" at bounding box center [626, 583] width 211 height 377
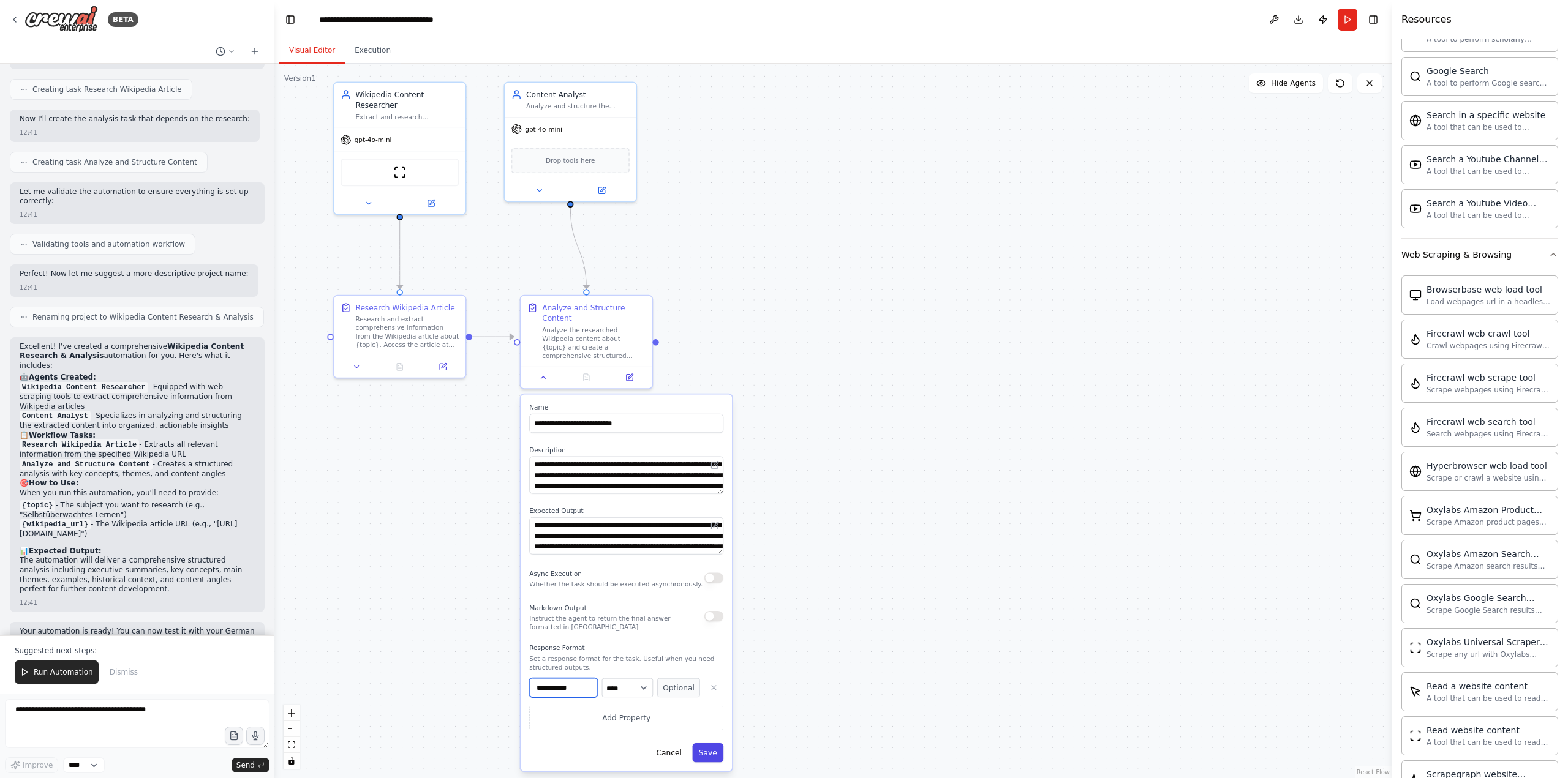
type input "**********"
click at [708, 743] on button "Save" at bounding box center [708, 753] width 31 height 19
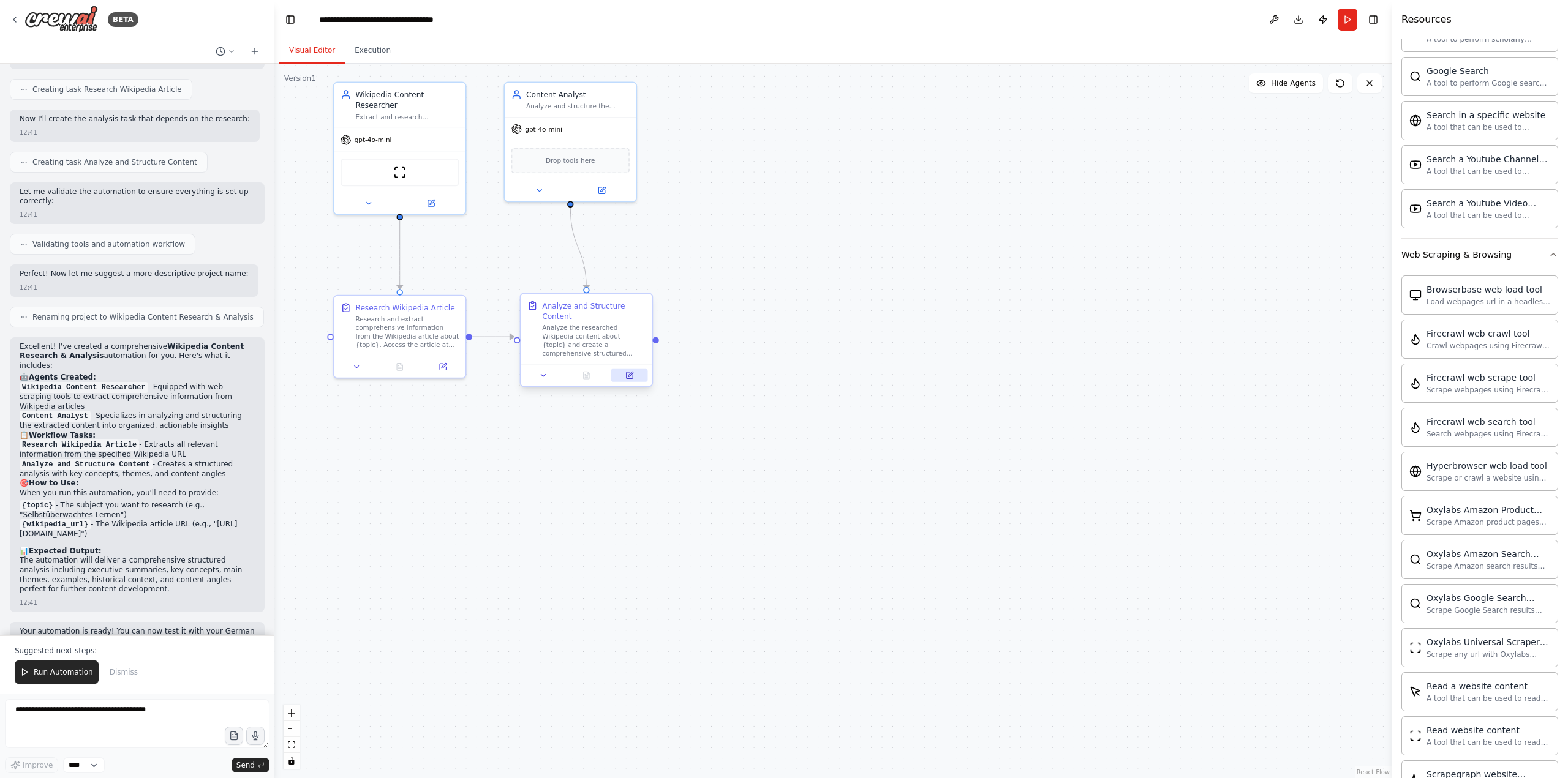
click at [627, 372] on icon at bounding box center [628, 375] width 6 height 6
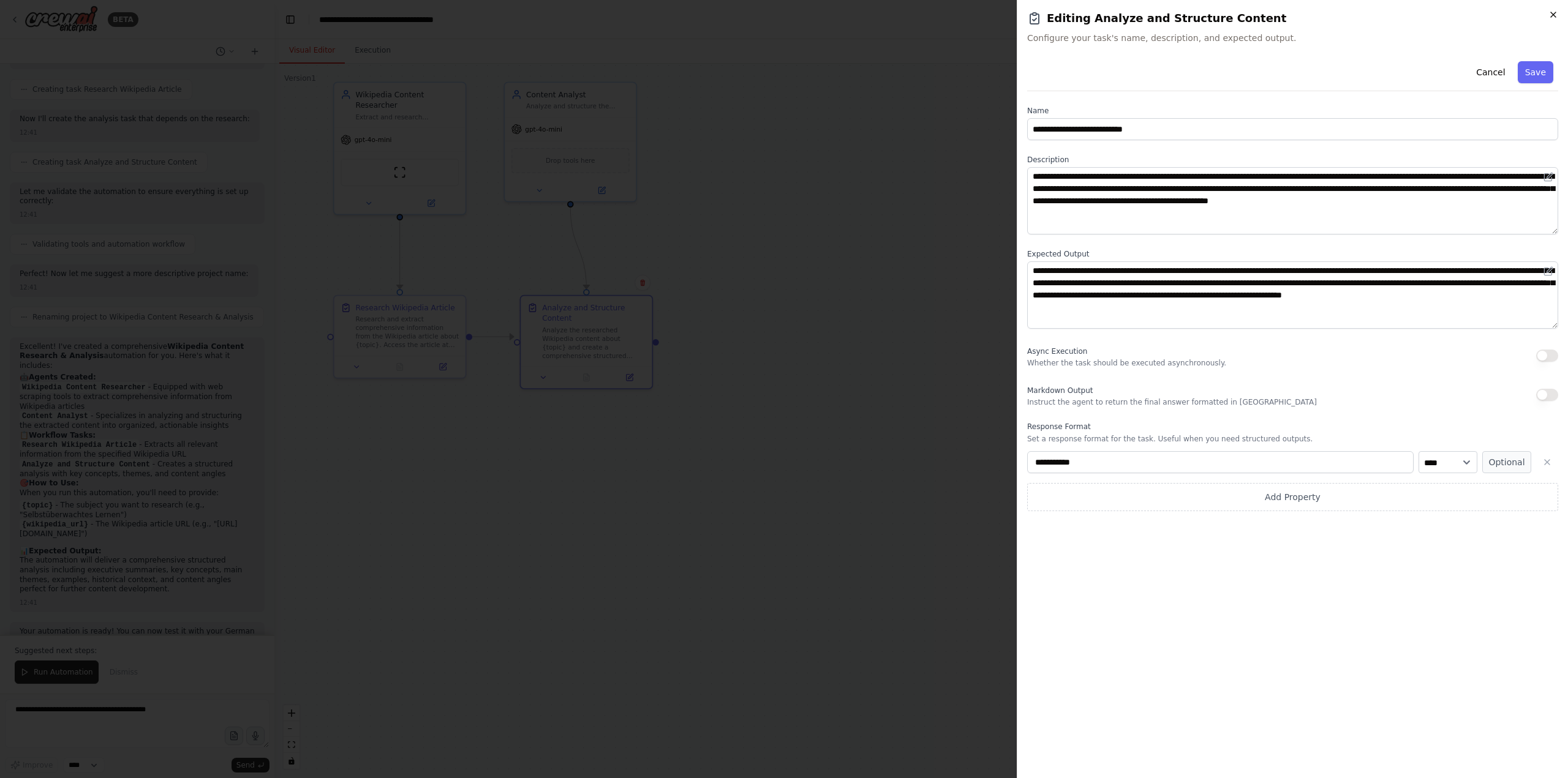
click at [1554, 12] on icon "button" at bounding box center [1553, 14] width 10 height 10
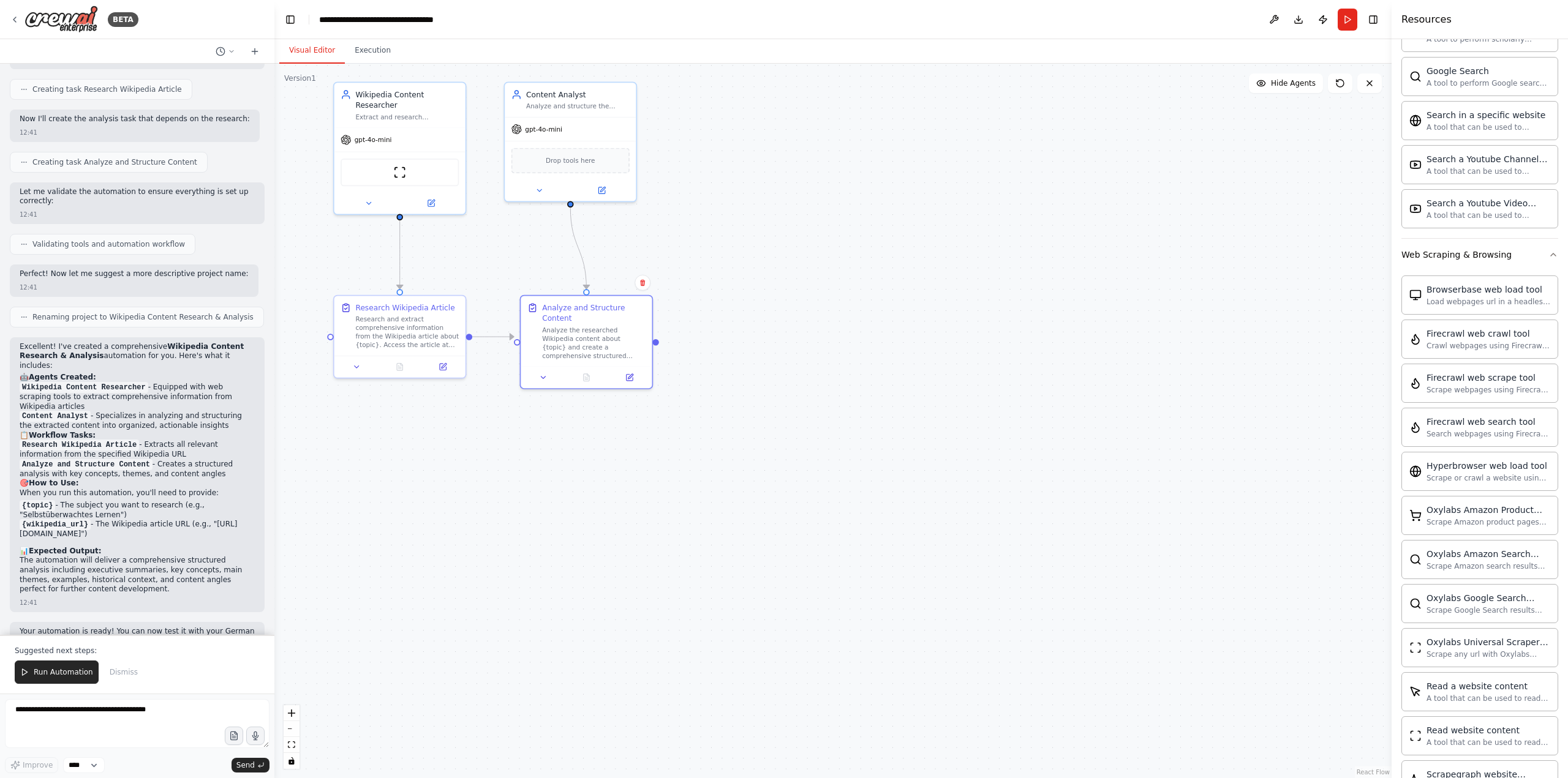
click at [879, 255] on div ".deletable-edge-delete-btn { width: 20px; height: 20px; border: 0px solid #ffff…" at bounding box center [832, 420] width 1117 height 714
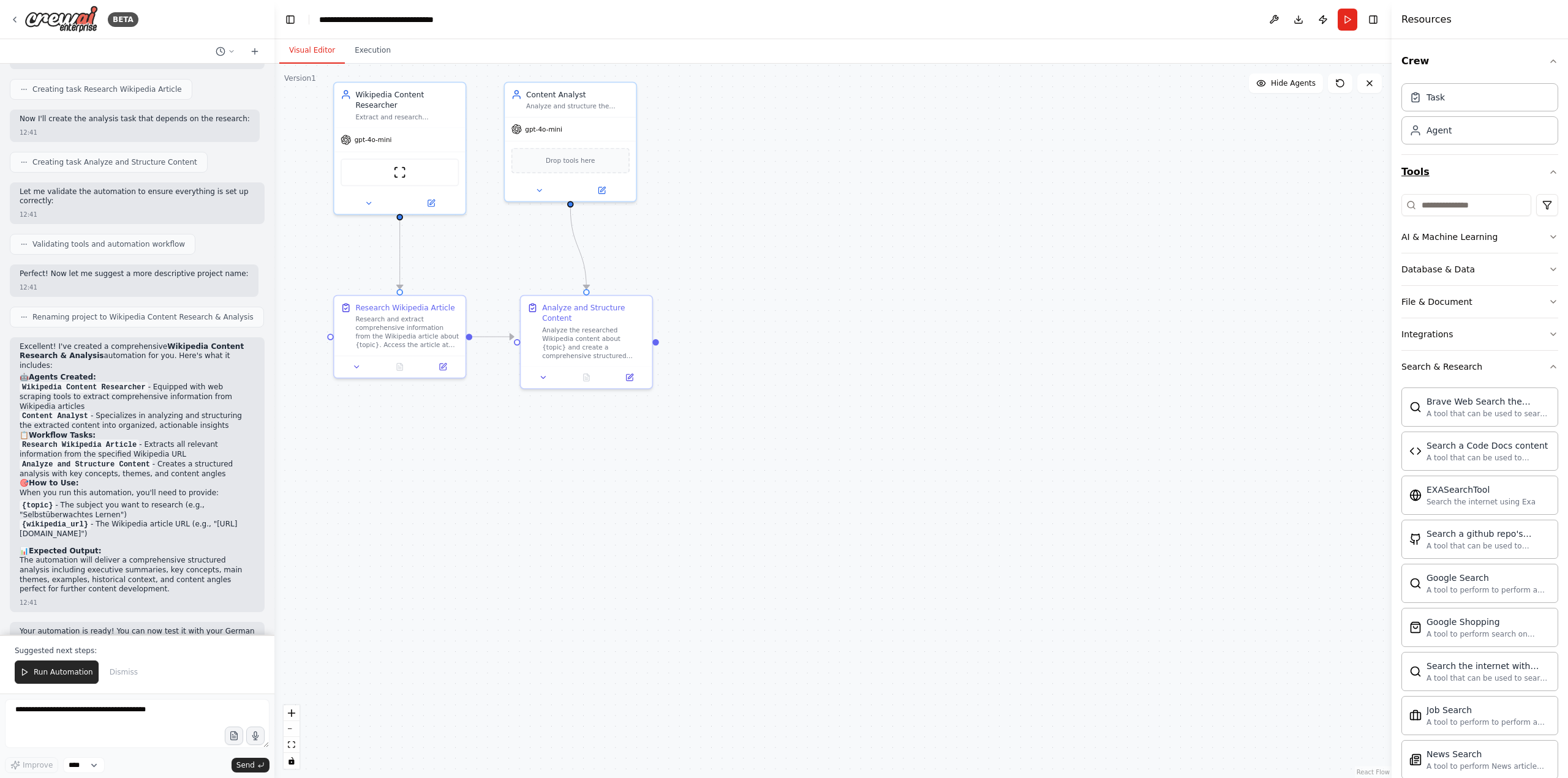
click at [1548, 168] on icon "button" at bounding box center [1553, 172] width 10 height 10
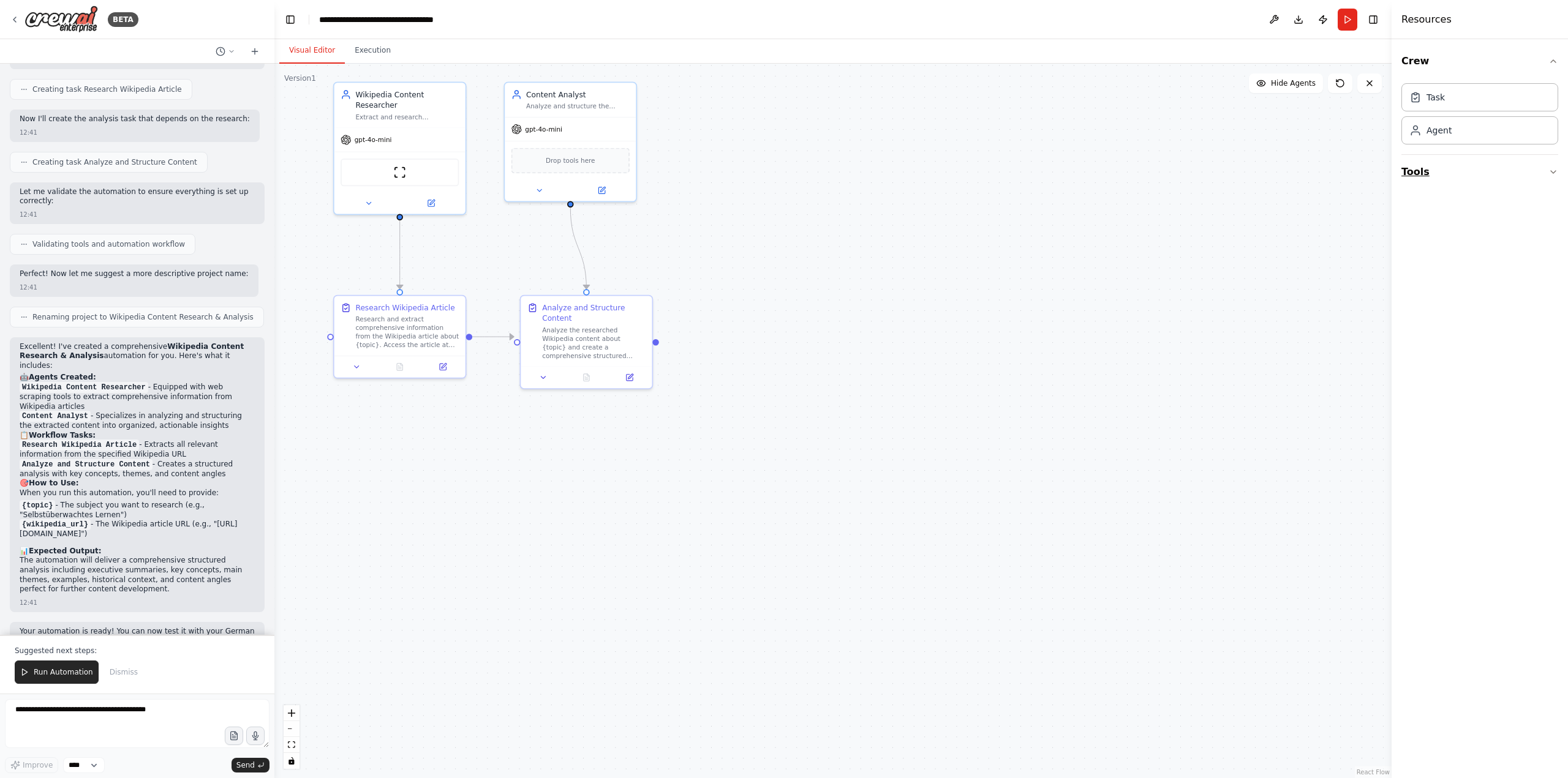
click at [1550, 168] on icon "button" at bounding box center [1553, 172] width 10 height 10
click at [1436, 132] on div "Agent" at bounding box center [1439, 130] width 25 height 12
click at [859, 137] on div "Role of the agent" at bounding box center [865, 135] width 103 height 10
click at [893, 229] on icon at bounding box center [890, 230] width 5 height 5
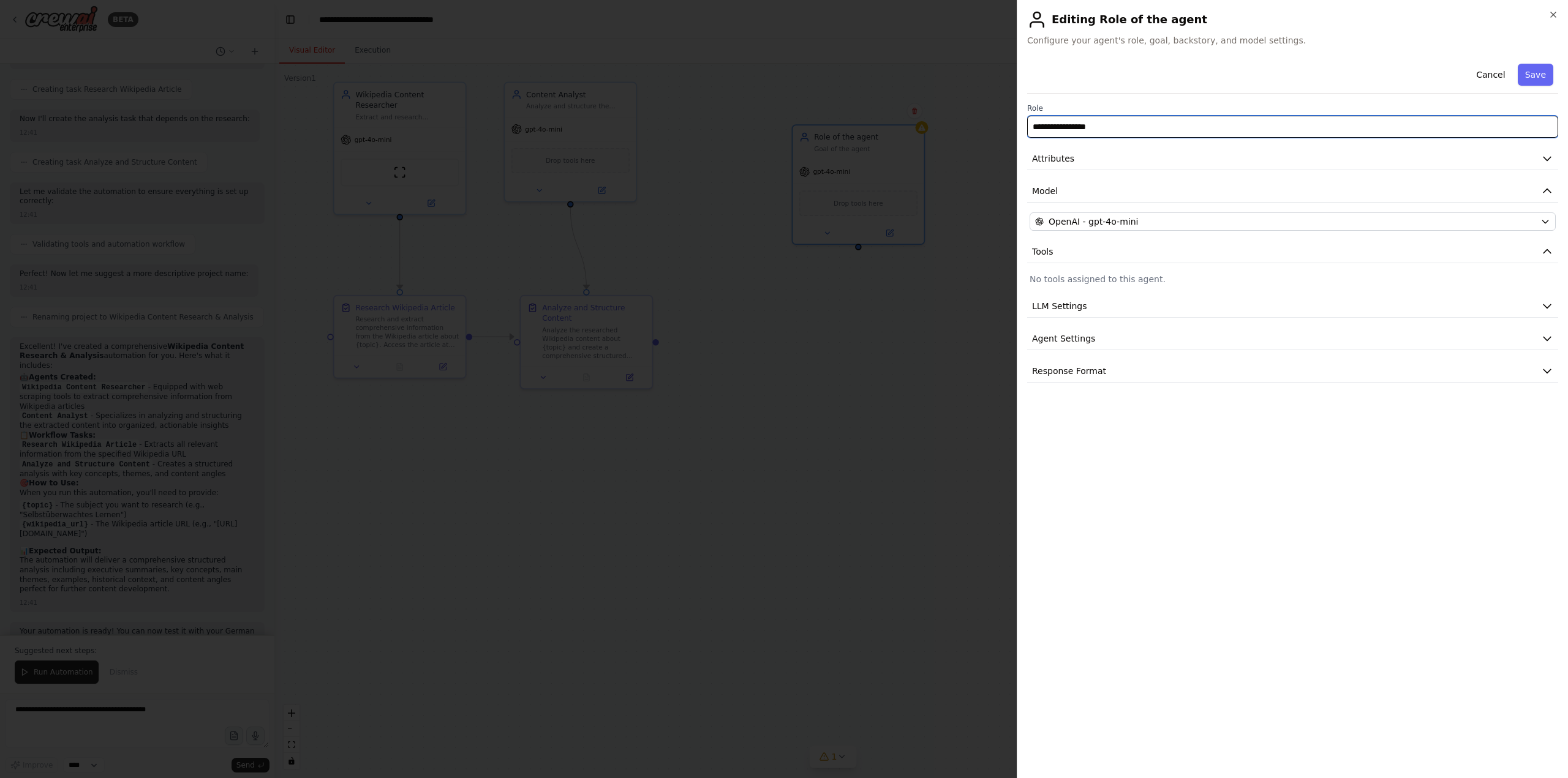
drag, startPoint x: 1139, startPoint y: 120, endPoint x: 1016, endPoint y: 119, distance: 123.0
click at [1016, 119] on body "BETA Erstelle ein YouTube-Video auf Deutsch mit einer [PERSON_NAME] von 2 - 3 M…" at bounding box center [784, 389] width 1568 height 778
type input "*"
type input "**********"
click at [1552, 155] on icon "button" at bounding box center [1547, 159] width 12 height 12
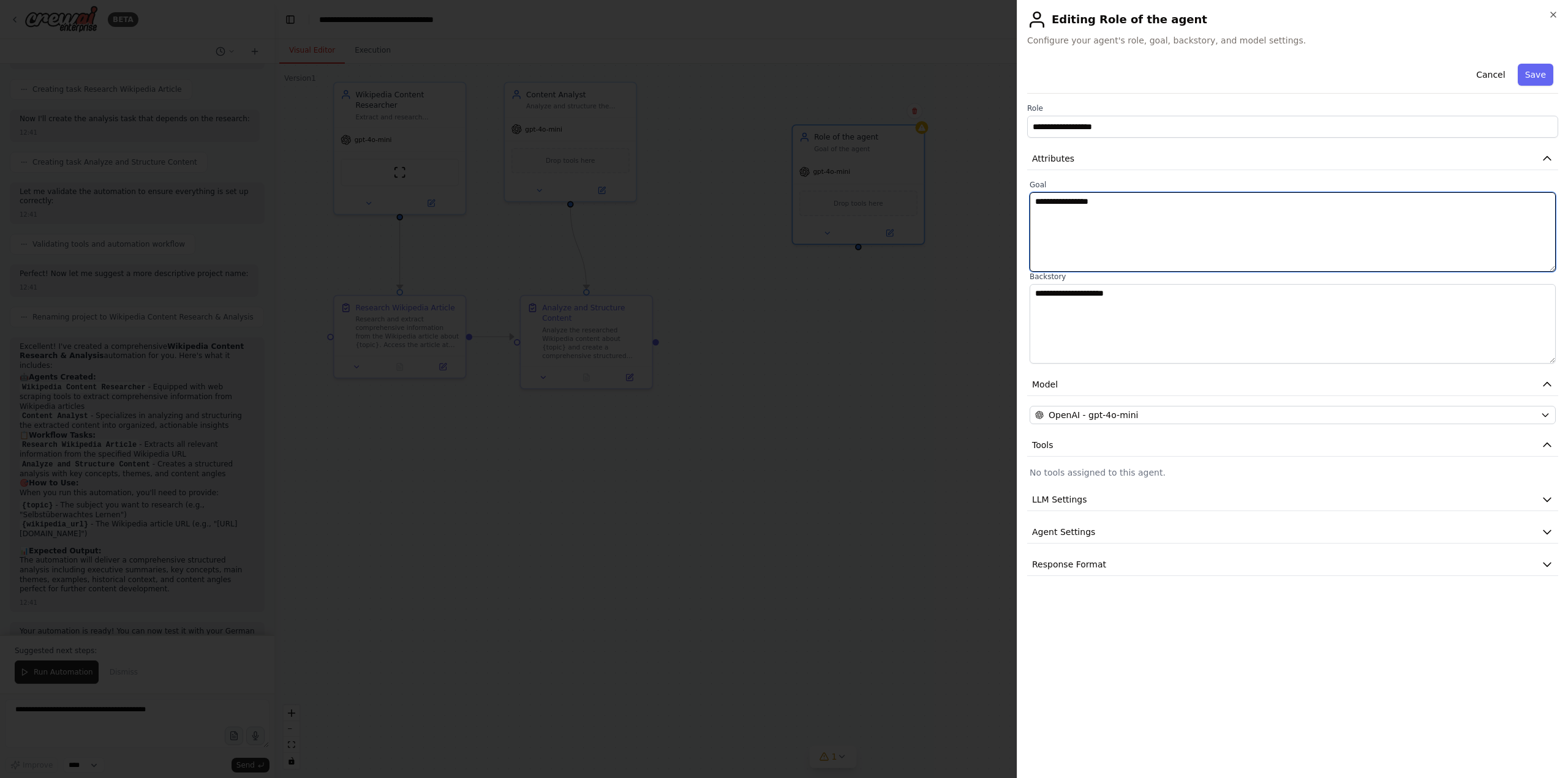
click at [1199, 211] on textarea "**********" at bounding box center [1292, 232] width 526 height 79
drag, startPoint x: 1128, startPoint y: 204, endPoint x: 1014, endPoint y: 199, distance: 114.1
click at [1014, 199] on body "BETA Erstelle ein YouTube-Video auf Deutsch mit einer [PERSON_NAME] von 2 - 3 M…" at bounding box center [784, 389] width 1568 height 778
type textarea "**********"
click at [1223, 313] on textarea "**********" at bounding box center [1292, 324] width 526 height 79
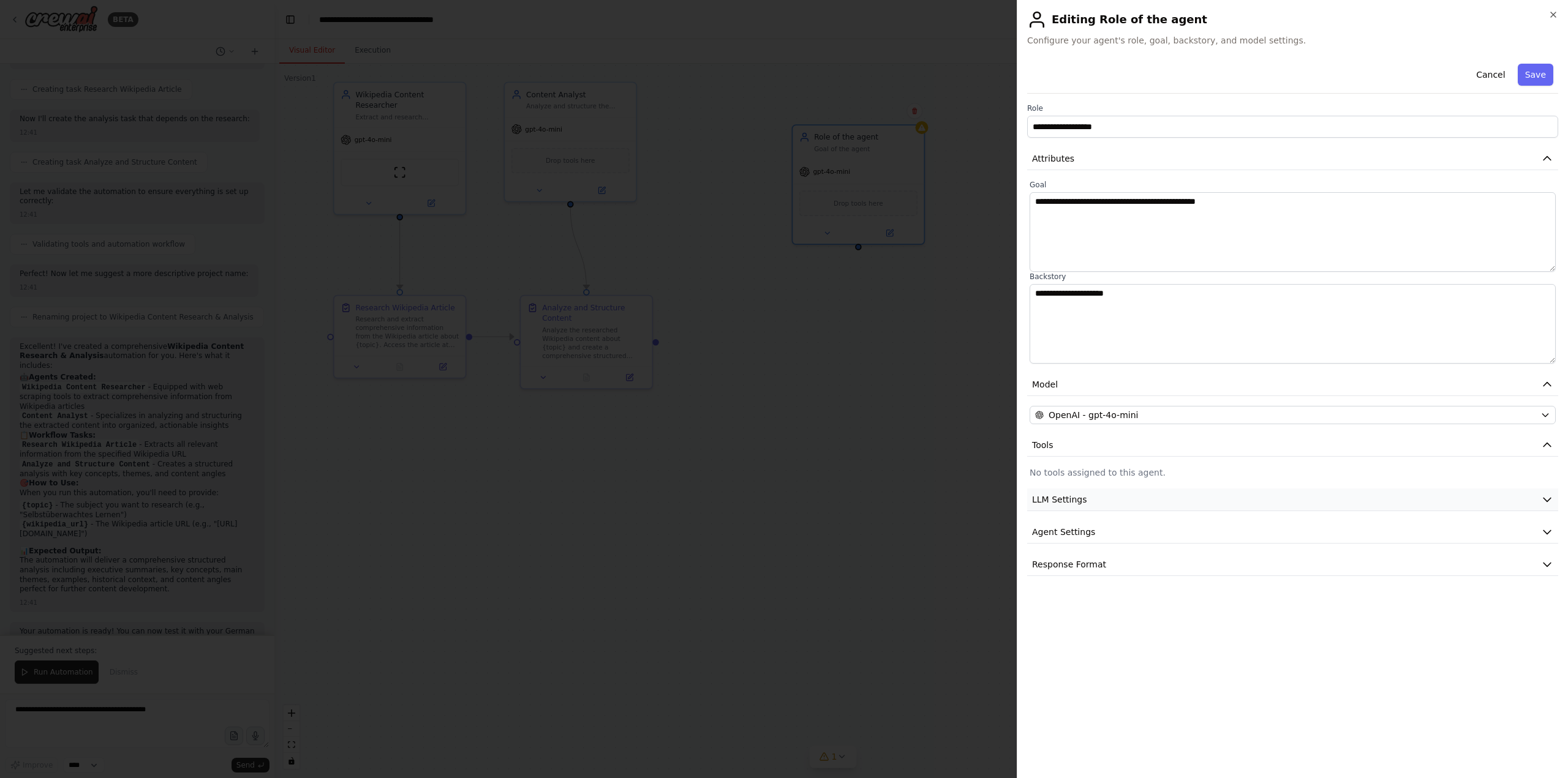
click at [1079, 499] on span "LLM Settings" at bounding box center [1059, 500] width 55 height 12
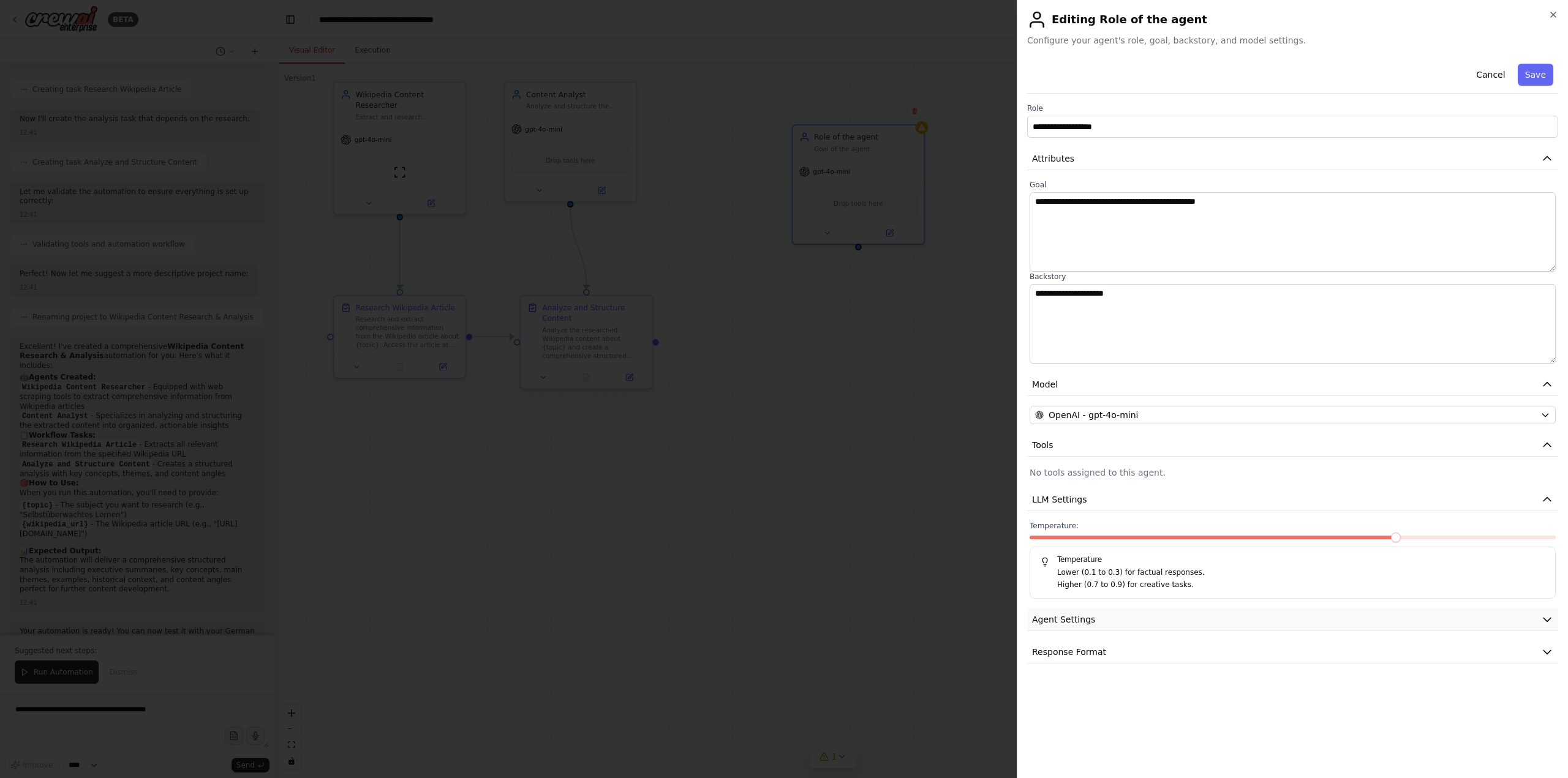
click at [1095, 619] on button "Agent Settings" at bounding box center [1292, 619] width 531 height 23
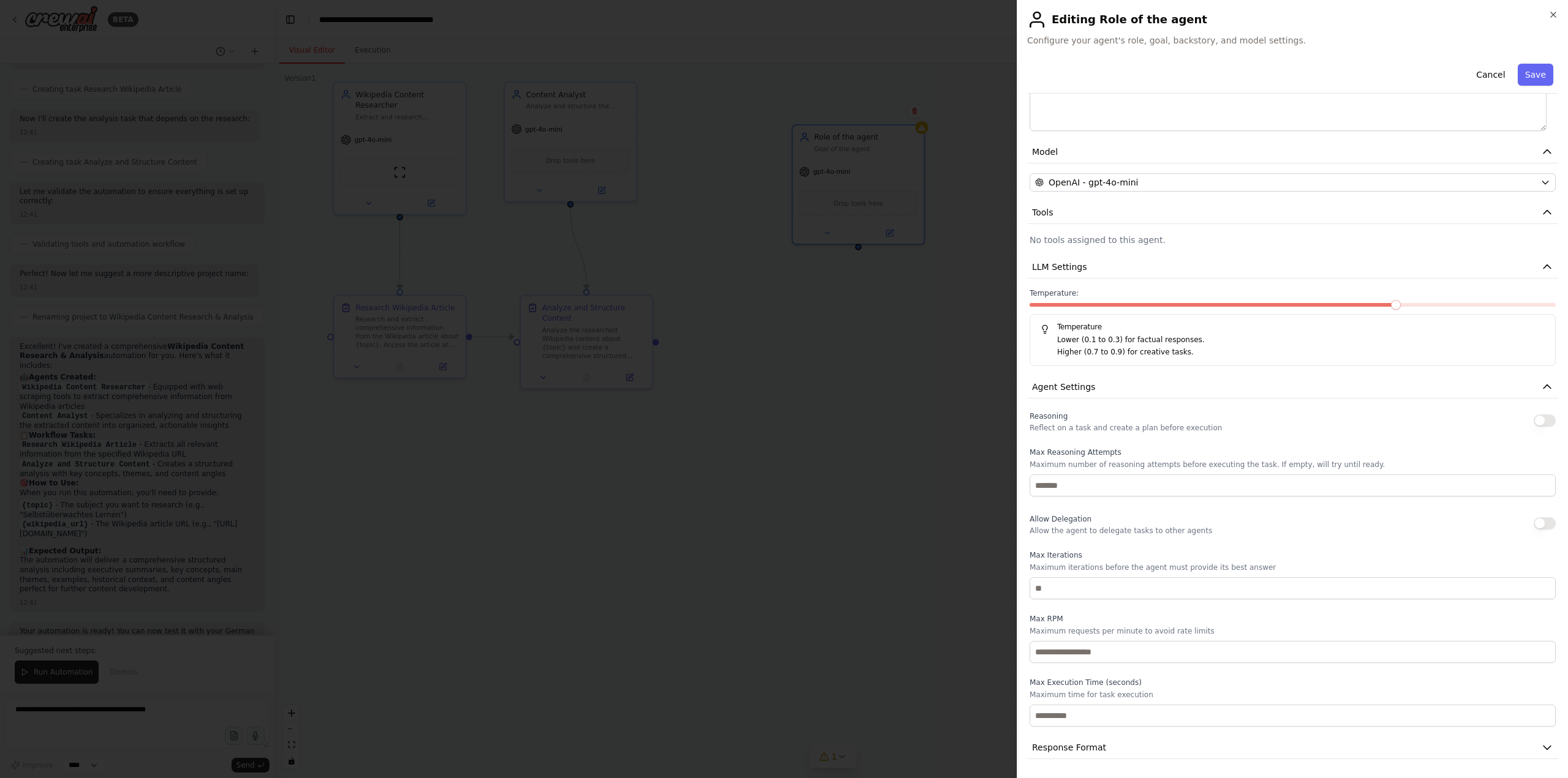
scroll to position [233, 0]
click at [1082, 741] on span "Response Format" at bounding box center [1069, 747] width 74 height 12
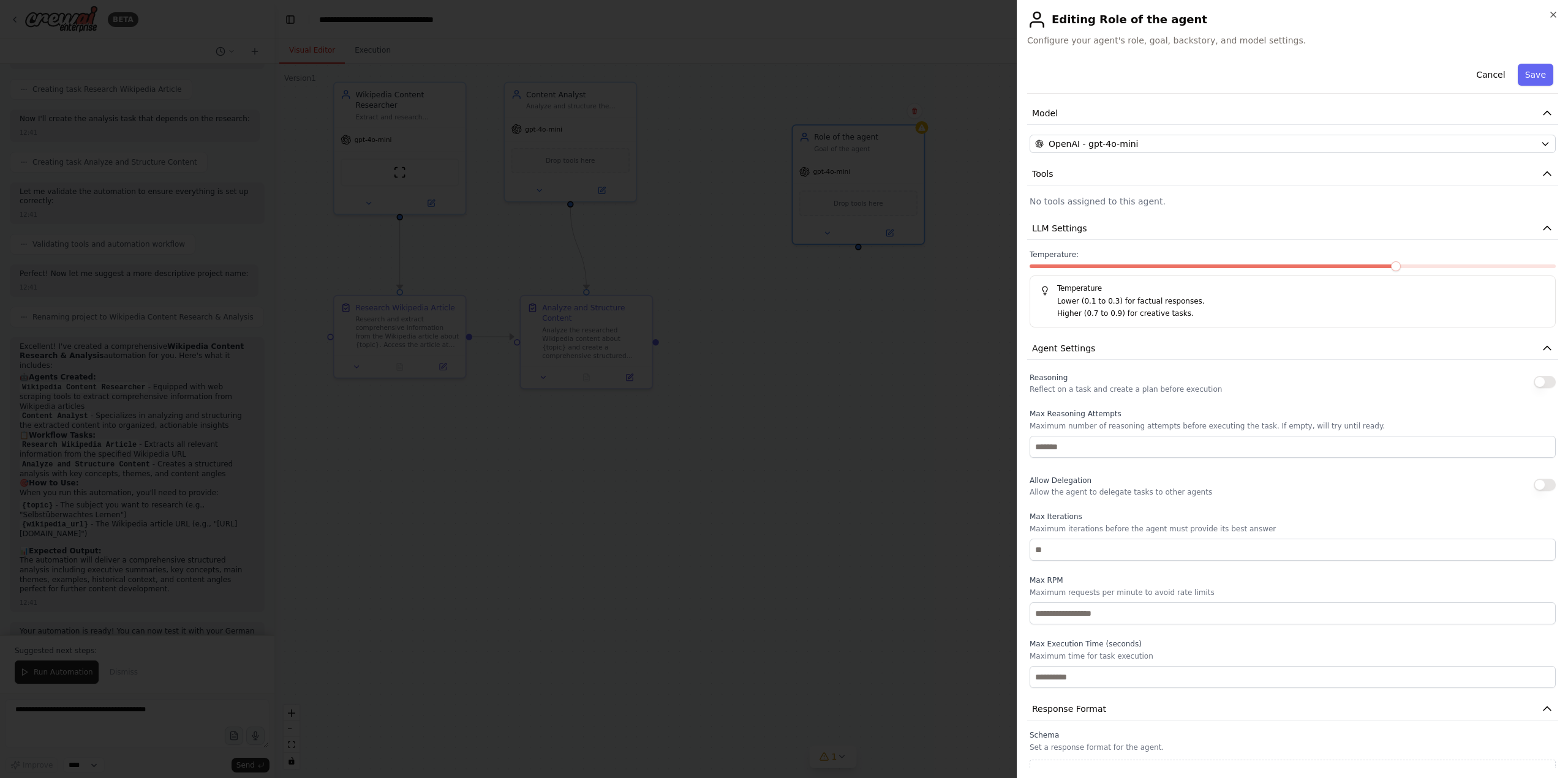
scroll to position [291, 0]
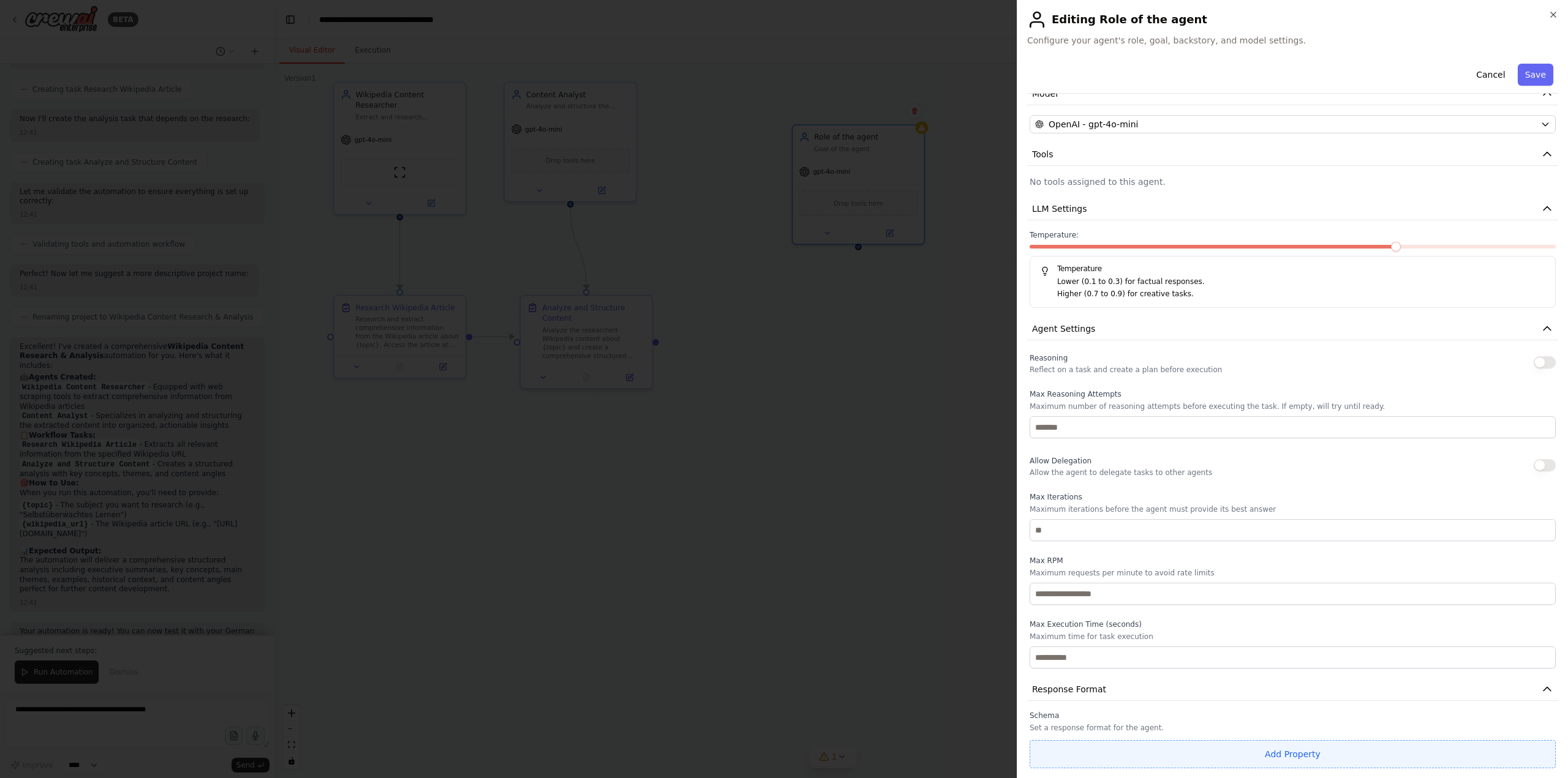
click at [1153, 750] on button "Add Property" at bounding box center [1292, 754] width 526 height 28
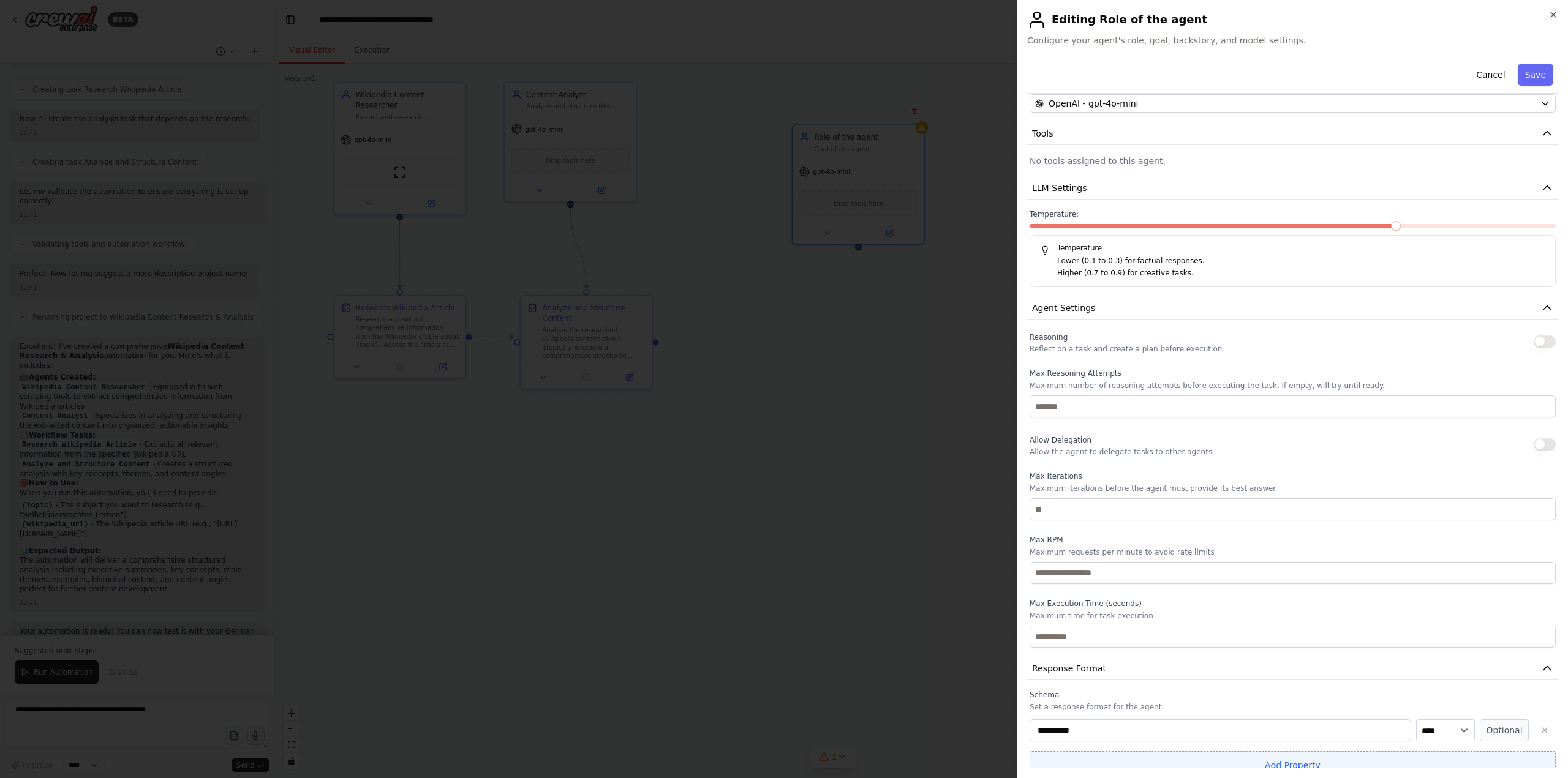
scroll to position [323, 0]
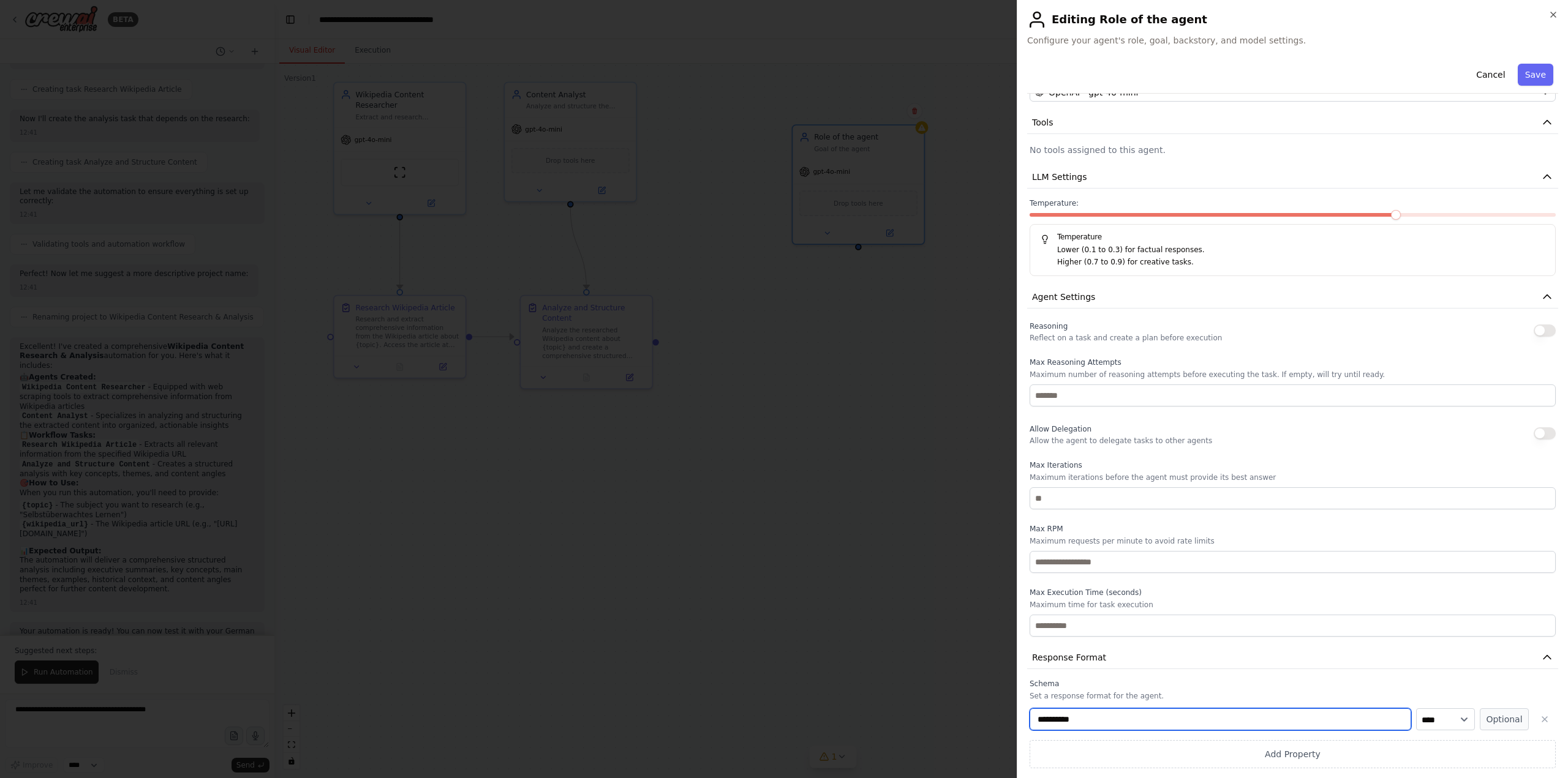
drag, startPoint x: 1101, startPoint y: 719, endPoint x: 997, endPoint y: 719, distance: 104.0
click at [997, 719] on body "BETA Erstelle ein YouTube-Video auf Deutsch mit einer [PERSON_NAME] von 2 - 3 M…" at bounding box center [784, 389] width 1568 height 778
type input "**********"
click at [1528, 75] on button "Save" at bounding box center [1535, 75] width 36 height 22
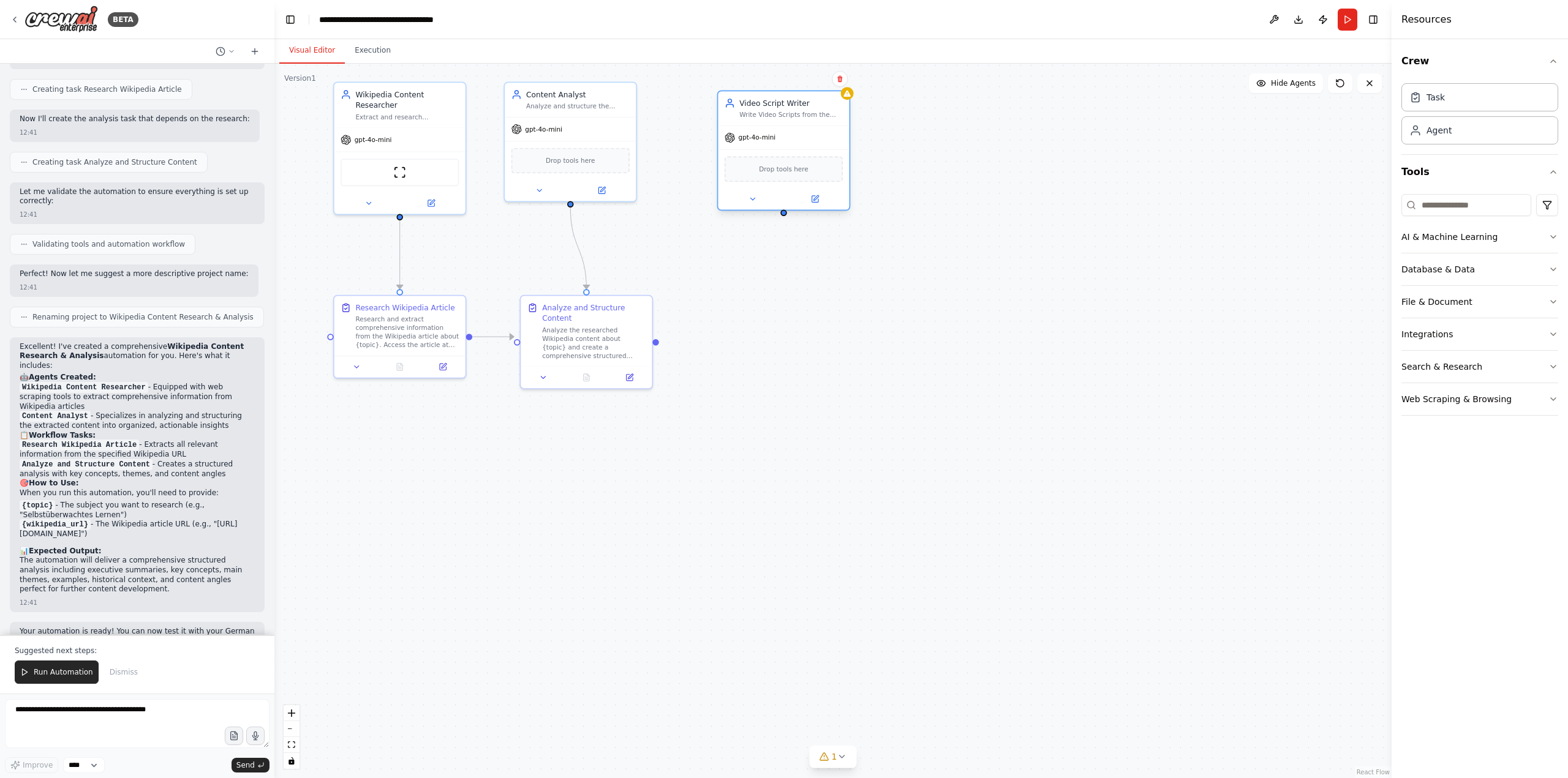
drag, startPoint x: 853, startPoint y: 137, endPoint x: 776, endPoint y: 105, distance: 83.4
click at [776, 105] on div "Video Script Writer" at bounding box center [790, 103] width 103 height 10
click at [1450, 100] on div "Task" at bounding box center [1479, 96] width 157 height 28
click at [909, 348] on icon at bounding box center [911, 349] width 9 height 9
click at [1045, 701] on button "Cancel" at bounding box center [1037, 699] width 38 height 19
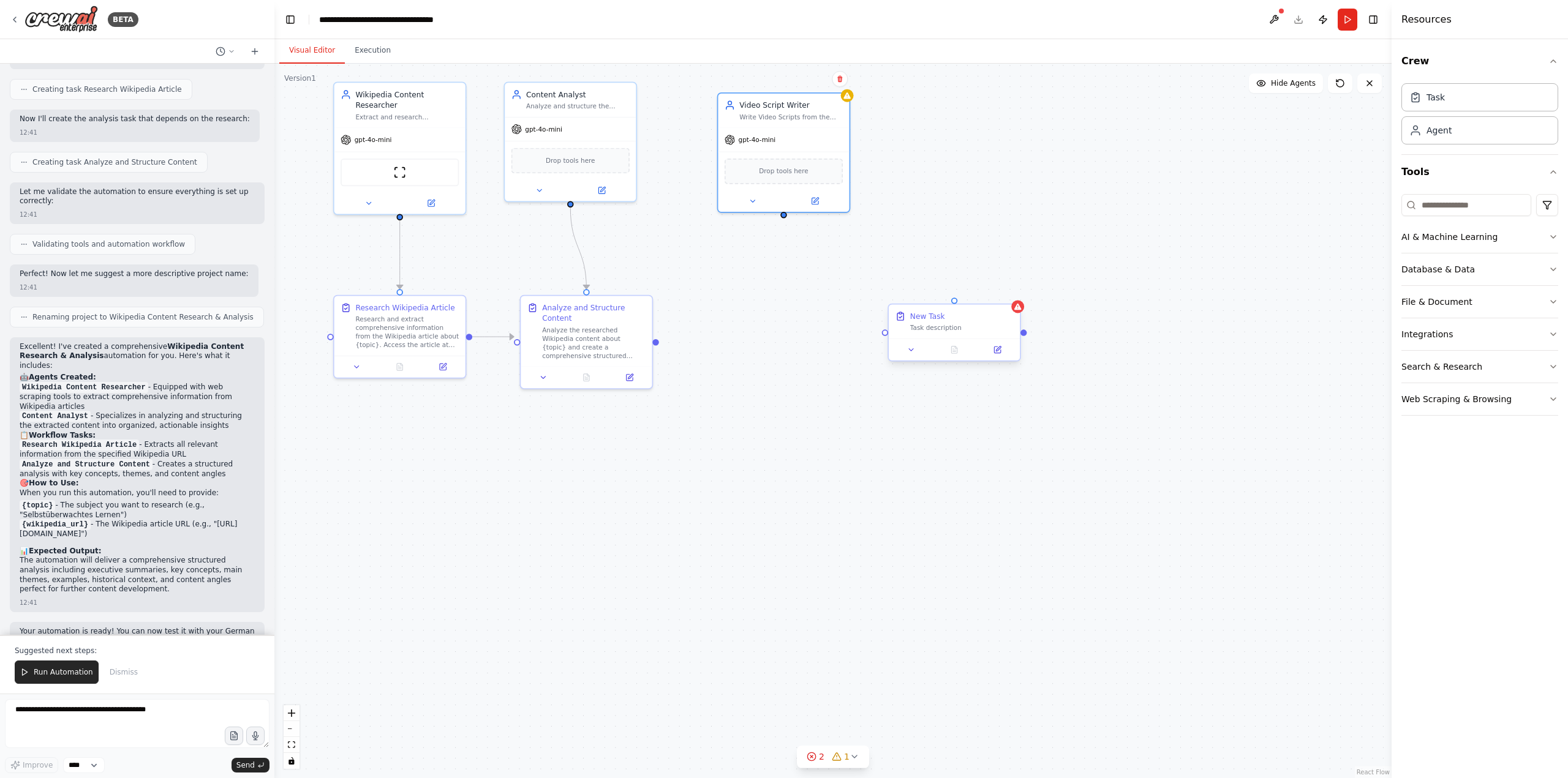
drag, startPoint x: 959, startPoint y: 324, endPoint x: 953, endPoint y: 325, distance: 6.1
click at [953, 325] on div "Task description" at bounding box center [961, 328] width 103 height 9
drag, startPoint x: 976, startPoint y: 345, endPoint x: 1006, endPoint y: 349, distance: 30.3
click at [1006, 349] on div "New Task Task description" at bounding box center [993, 343] width 103 height 21
click at [1047, 319] on button at bounding box center [1042, 314] width 16 height 16
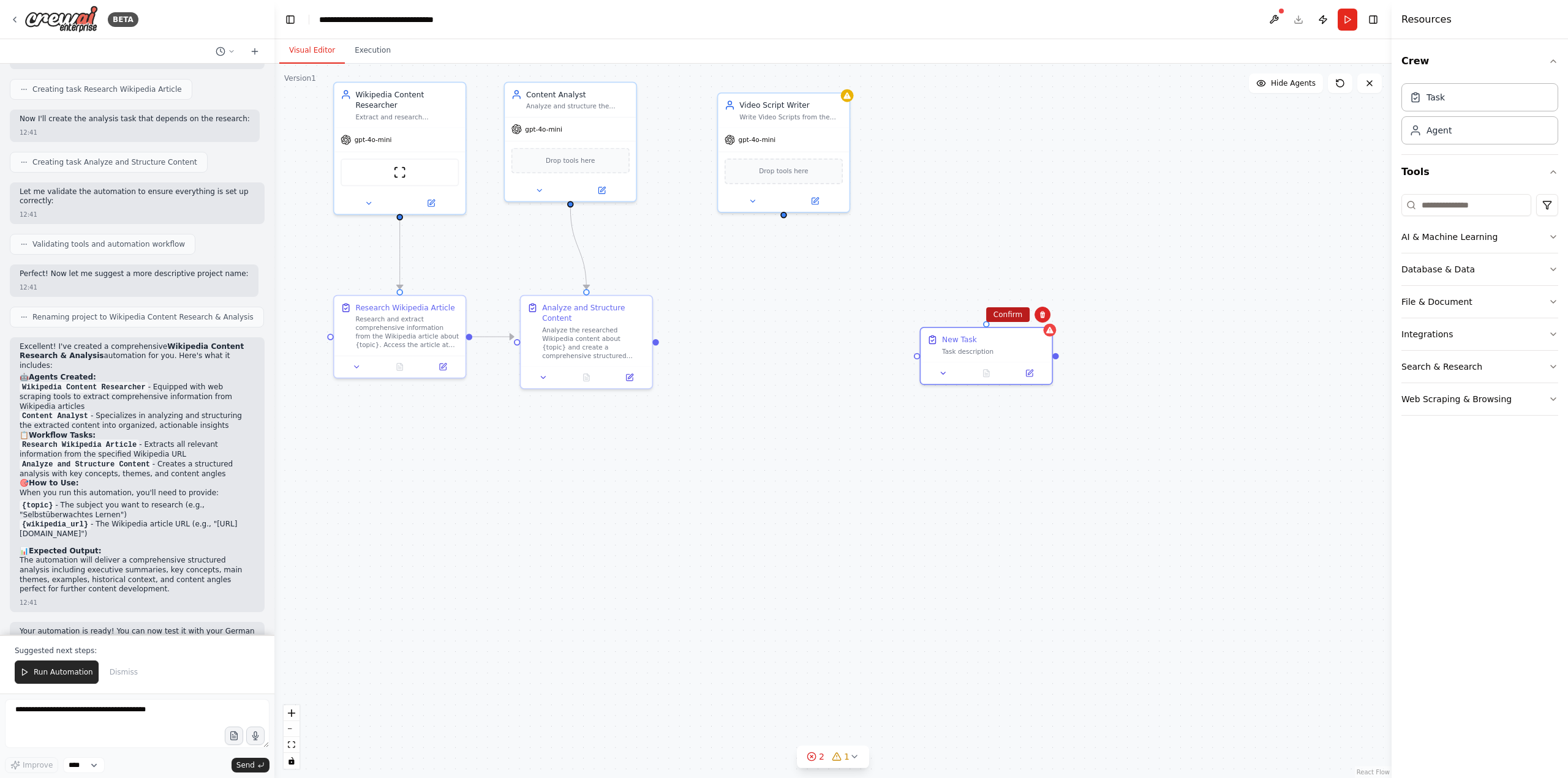
click at [1018, 315] on button "Confirm" at bounding box center [1008, 314] width 44 height 14
click at [1552, 236] on icon "button" at bounding box center [1553, 237] width 10 height 10
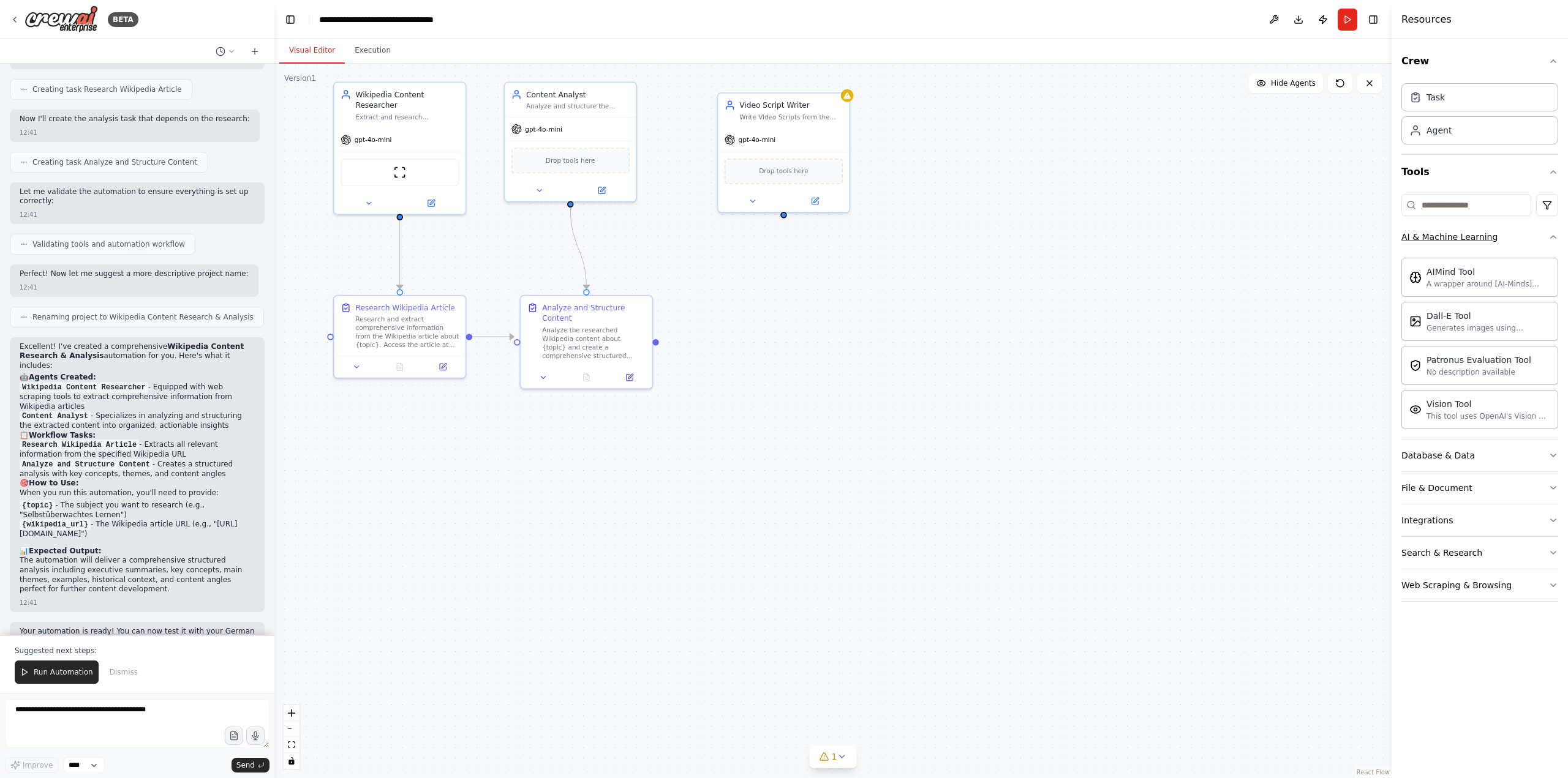
click at [1552, 236] on icon "button" at bounding box center [1553, 237] width 10 height 10
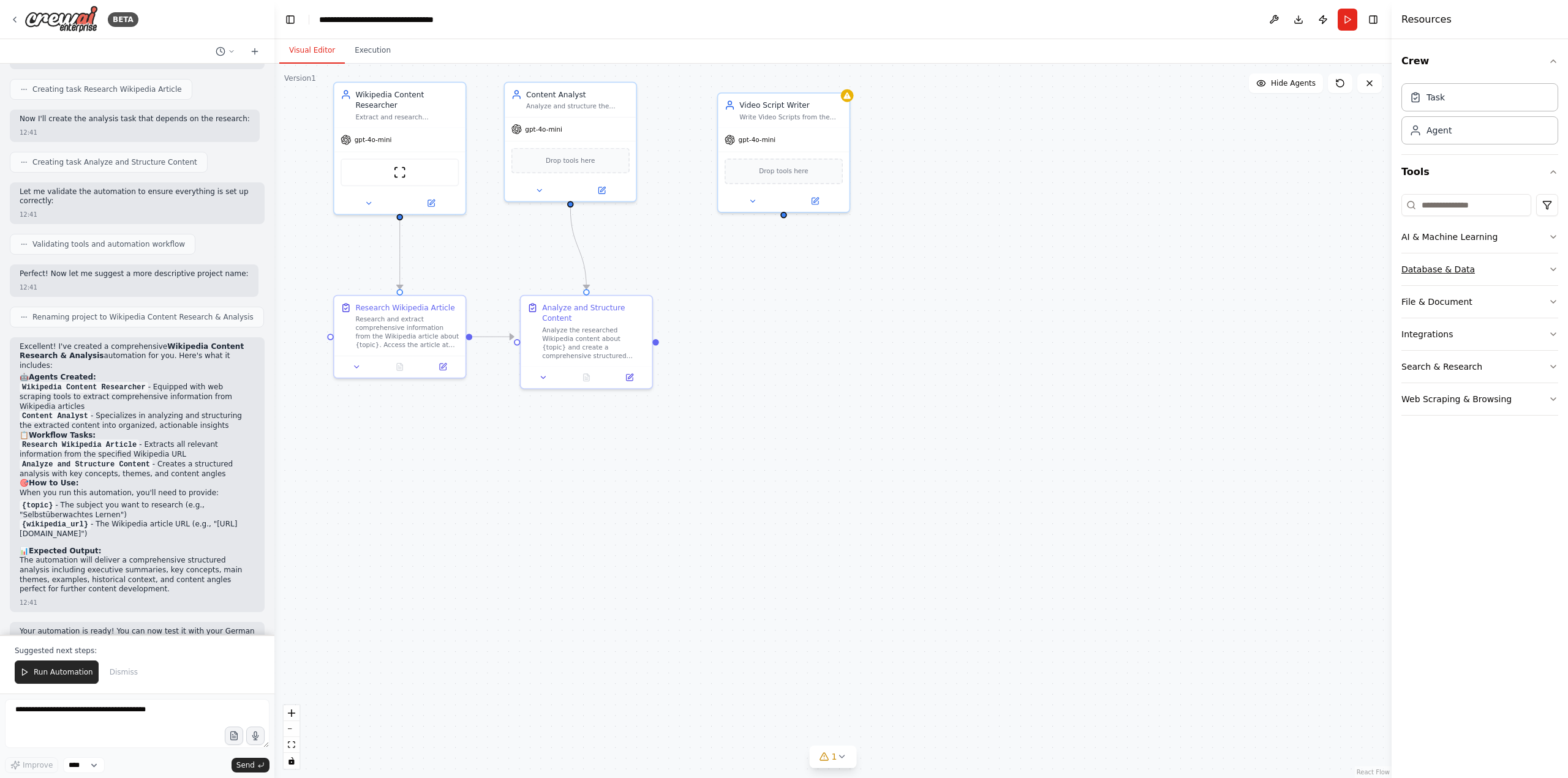
click at [1552, 267] on icon "button" at bounding box center [1553, 269] width 10 height 10
click at [827, 102] on div "Video Script Writer" at bounding box center [790, 103] width 103 height 10
click at [841, 79] on icon at bounding box center [839, 79] width 8 height 8
click at [814, 83] on button "Confirm" at bounding box center [805, 79] width 44 height 14
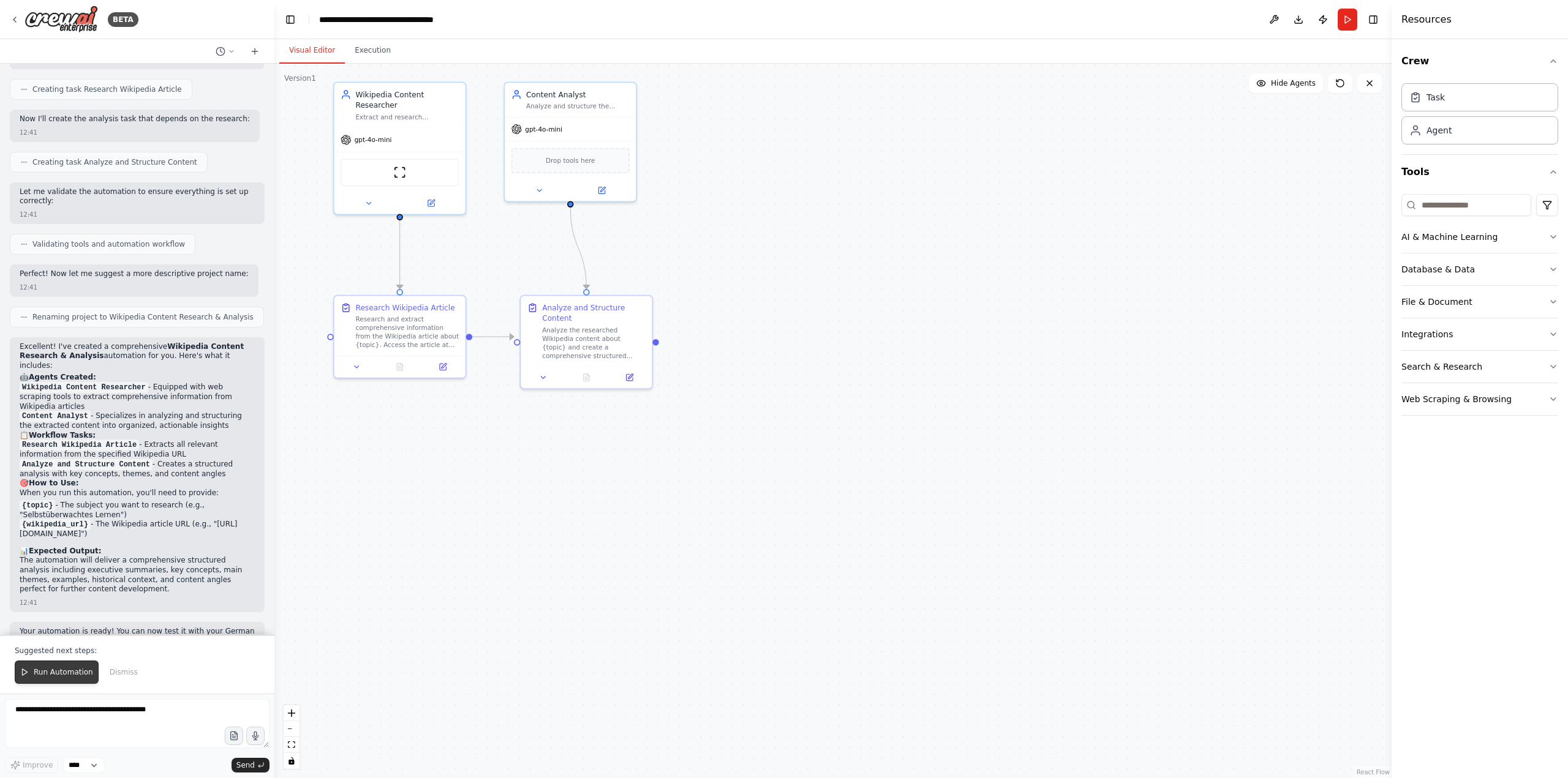
click at [62, 672] on span "Run Automation" at bounding box center [63, 672] width 59 height 10
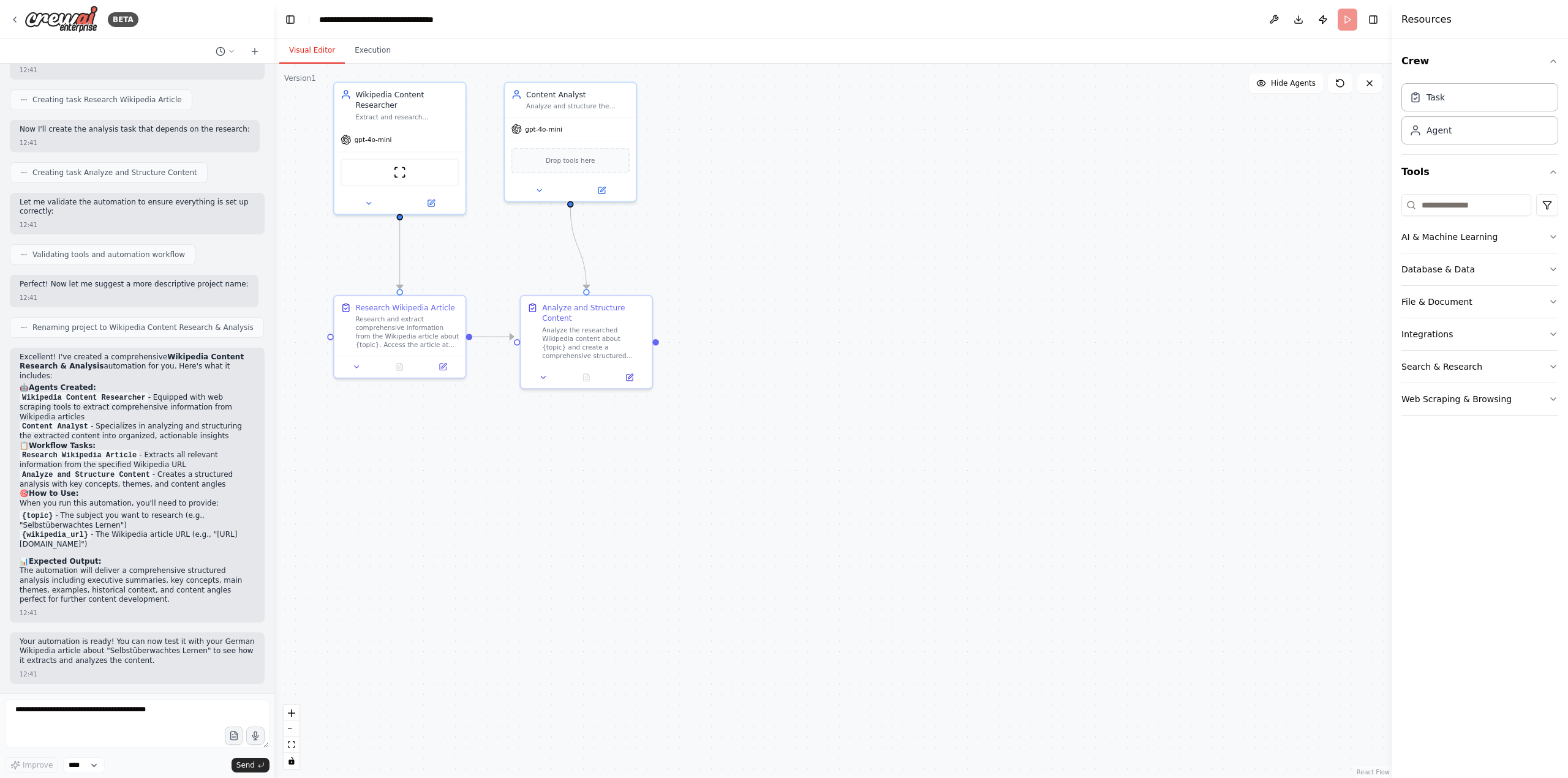
scroll to position [822, 0]
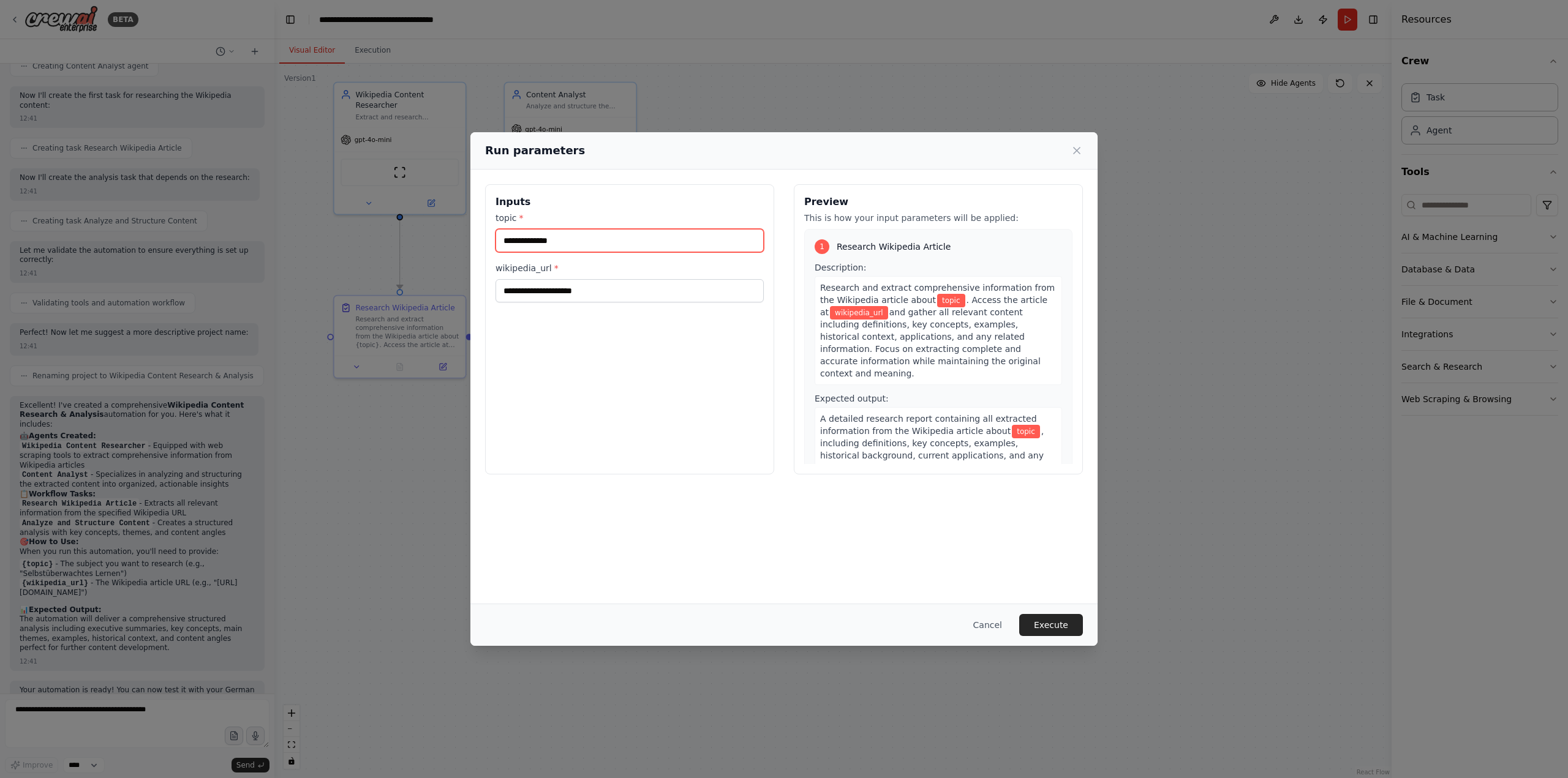
click at [597, 241] on input "topic *" at bounding box center [630, 241] width 268 height 23
paste input "**********"
type input "**********"
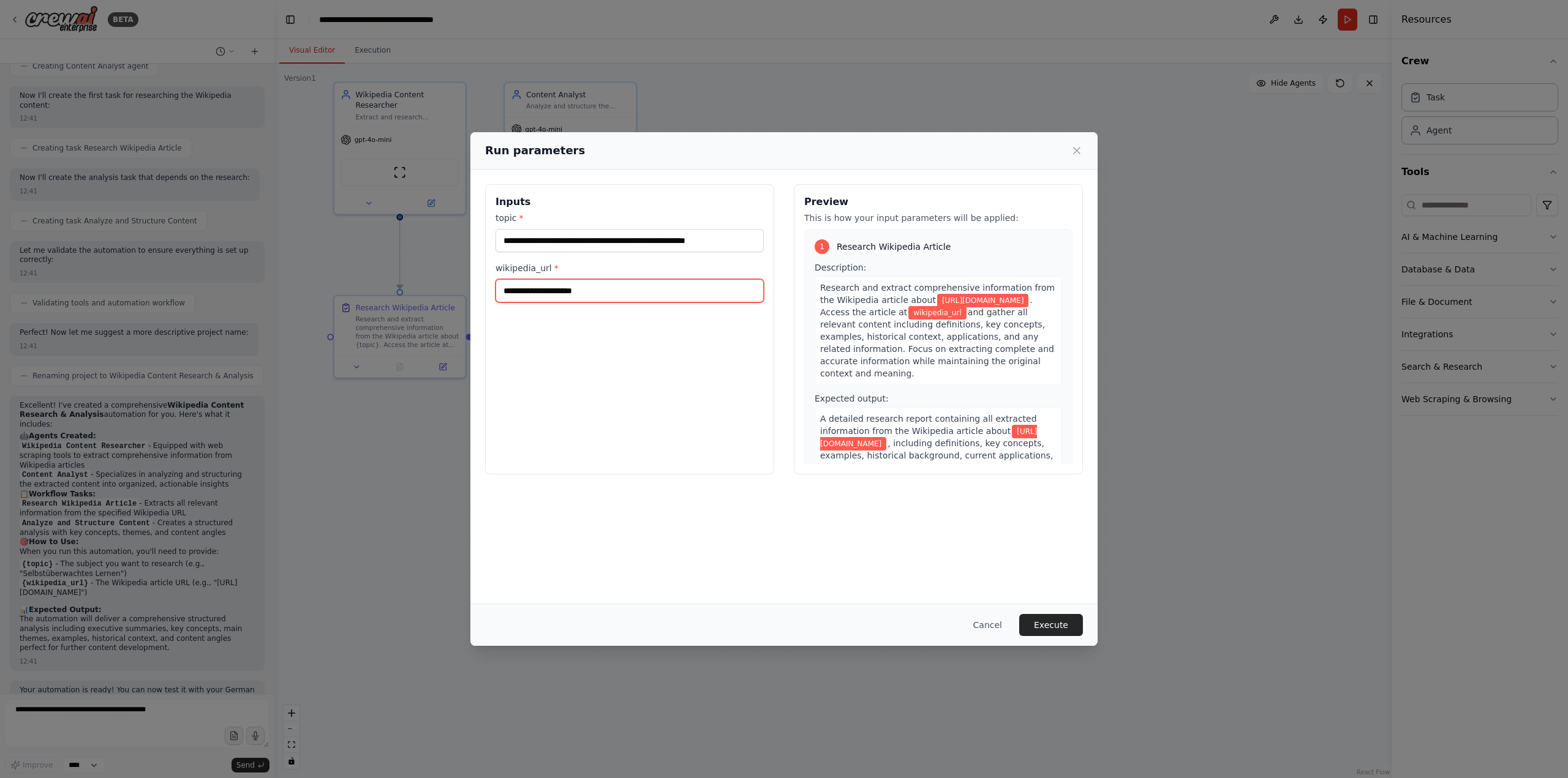
click at [602, 291] on input "wikipedia_url *" at bounding box center [630, 291] width 268 height 23
paste input "**********"
type input "**********"
click at [715, 235] on input "**********" at bounding box center [630, 241] width 268 height 23
paste input "text"
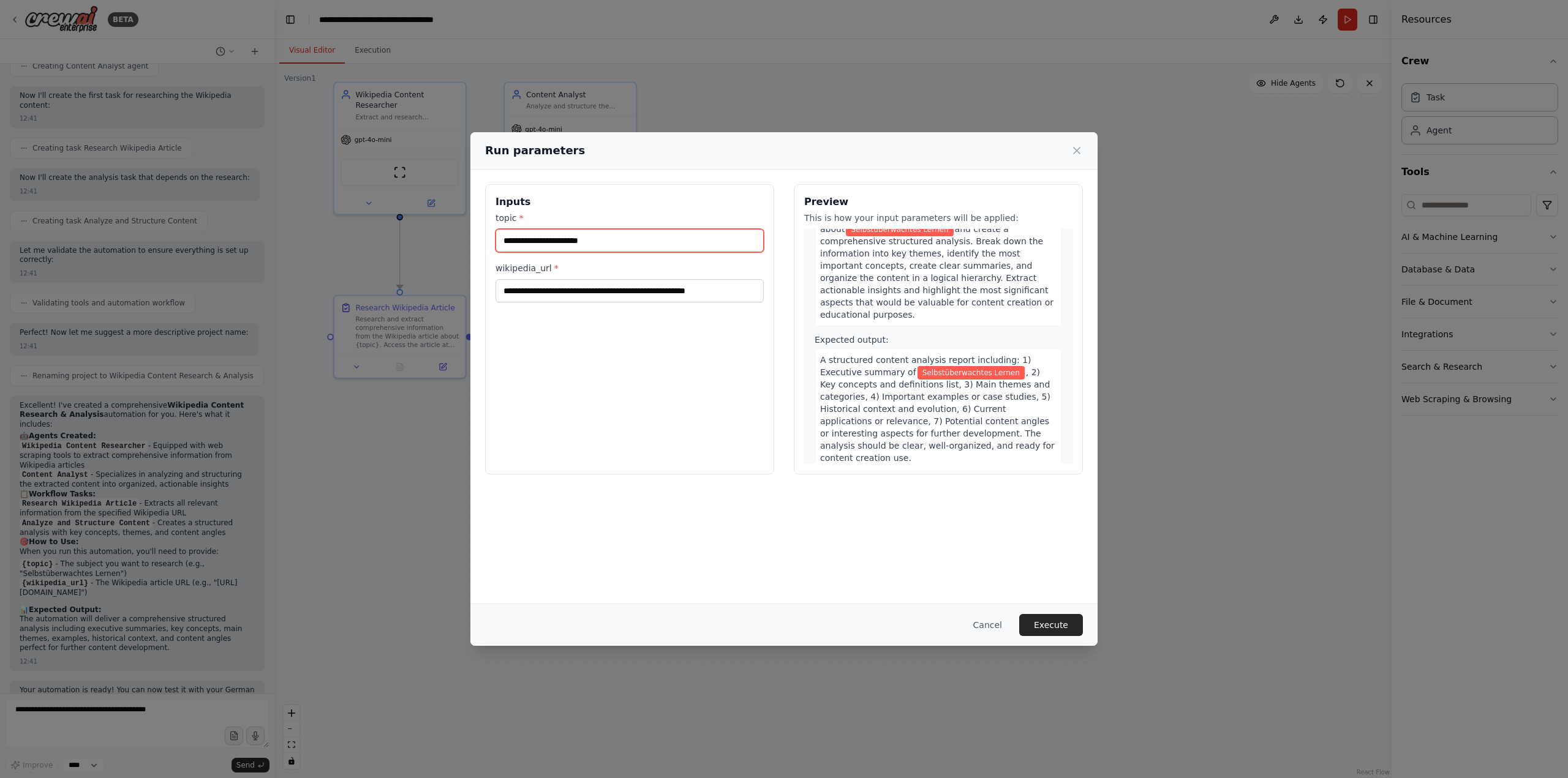
scroll to position [370, 0]
type input "**********"
click at [1057, 624] on button "Execute" at bounding box center [1050, 625] width 64 height 22
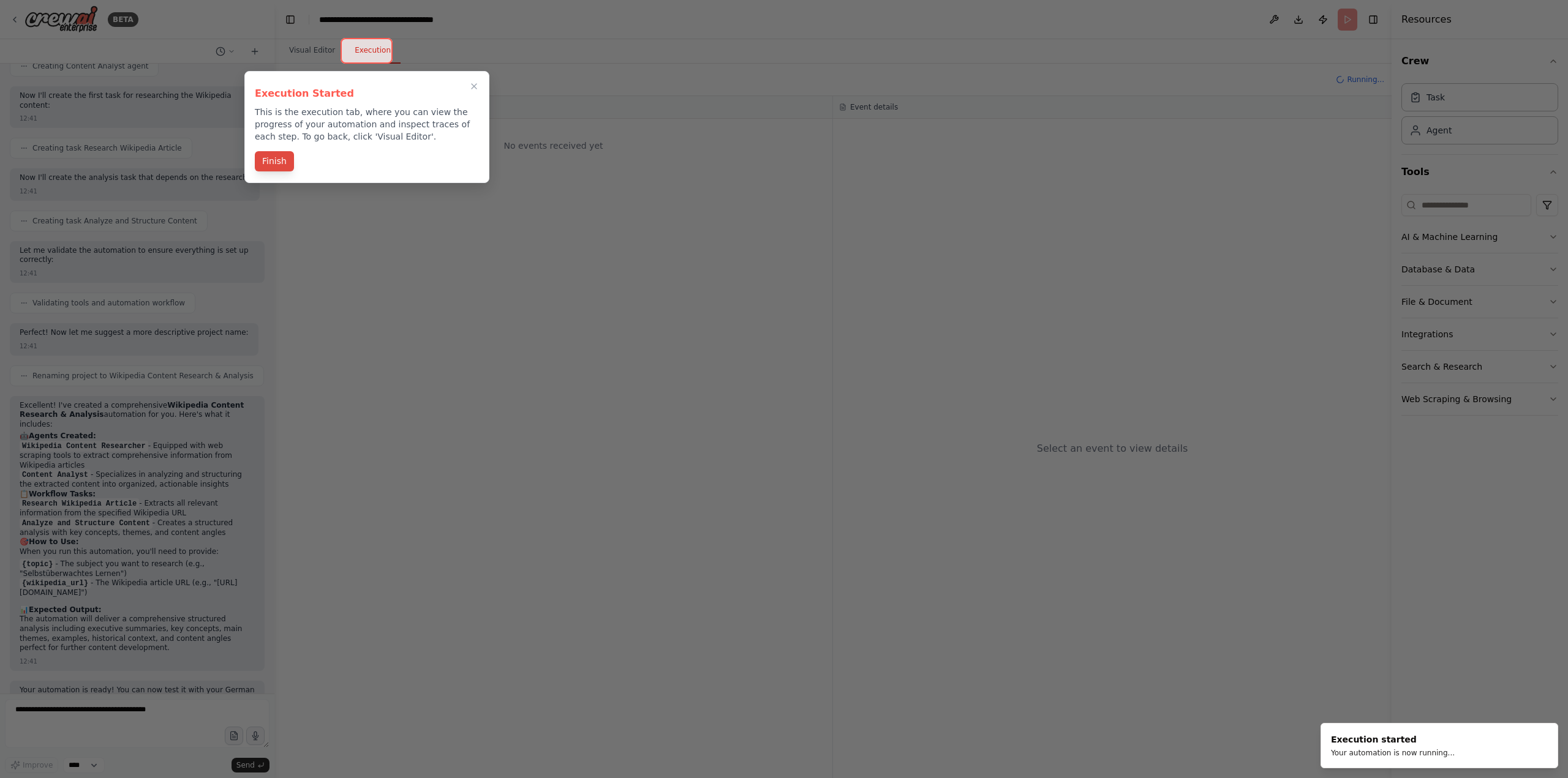
click at [276, 162] on button "Finish" at bounding box center [274, 161] width 39 height 21
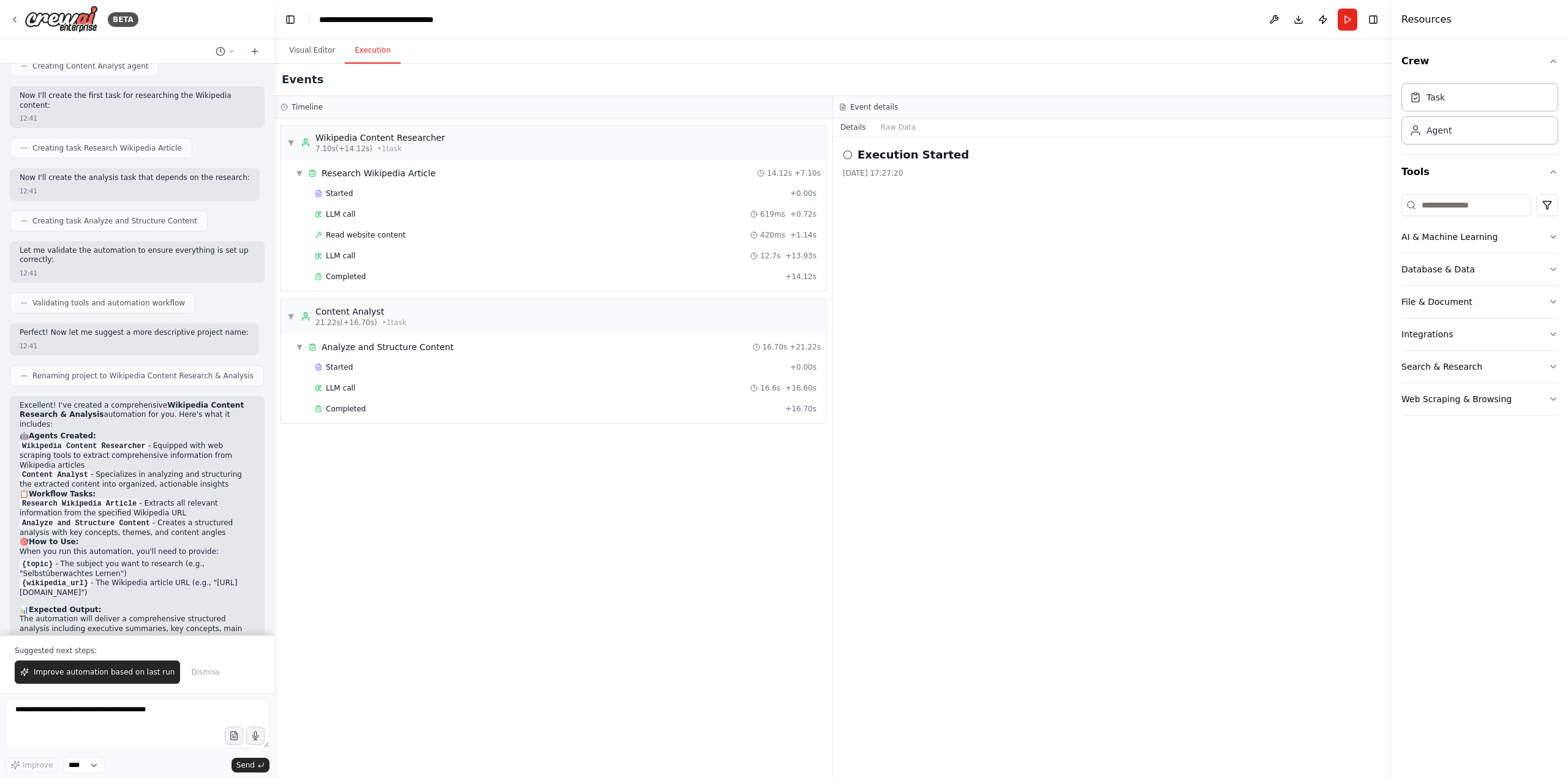
scroll to position [881, 0]
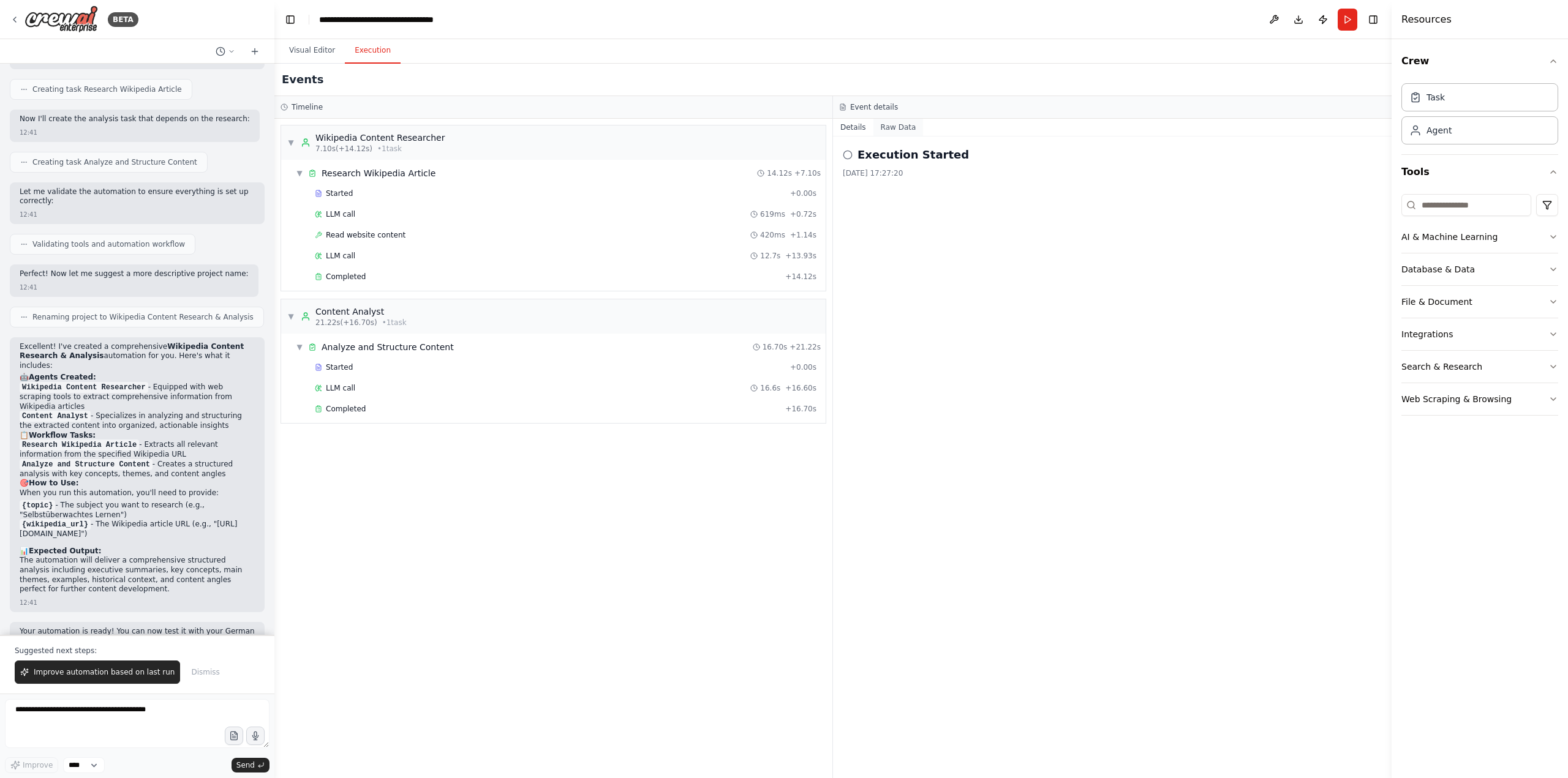
click at [898, 126] on button "Raw Data" at bounding box center [898, 127] width 50 height 17
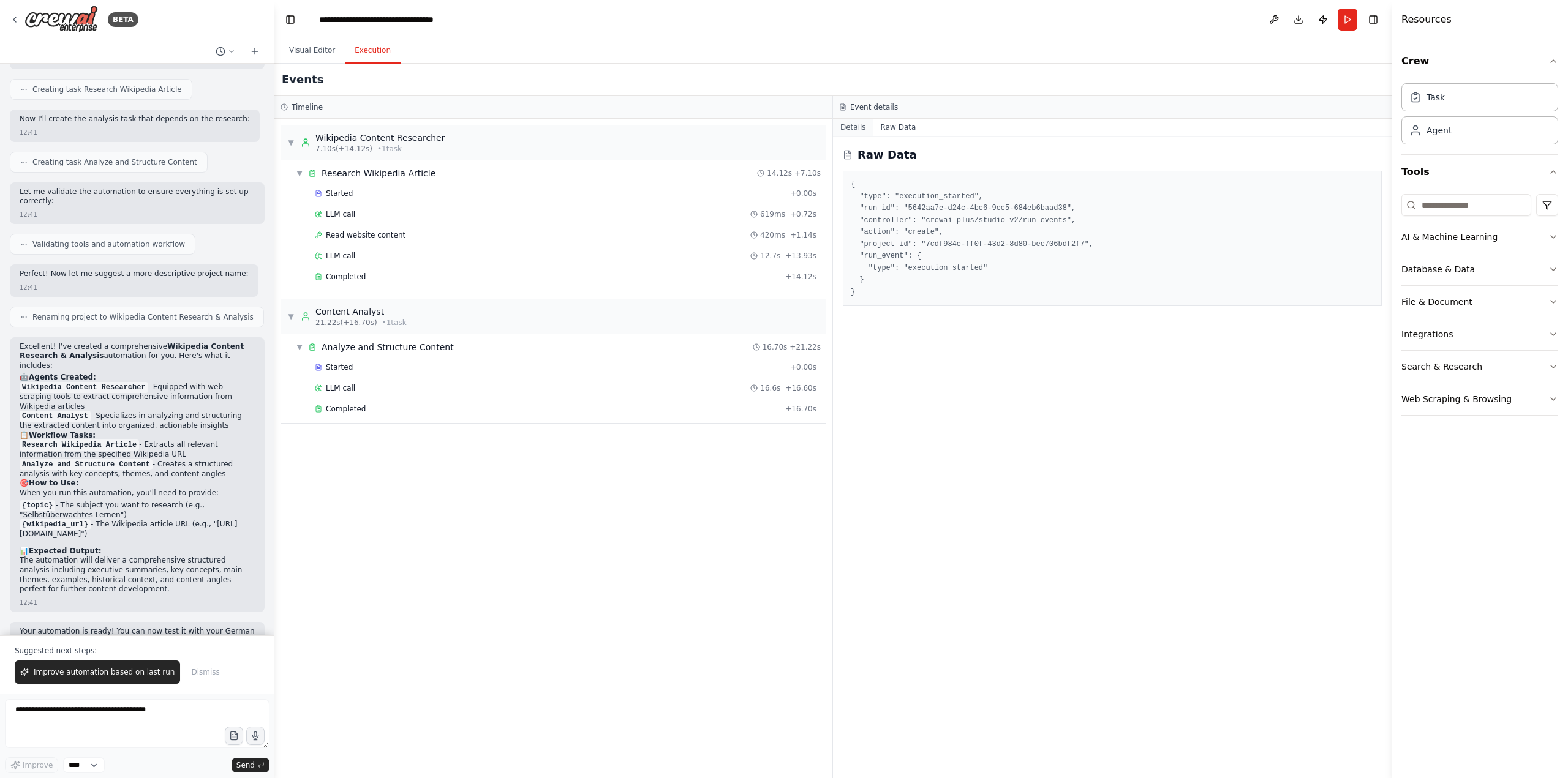
click at [854, 126] on button "Details" at bounding box center [853, 127] width 40 height 17
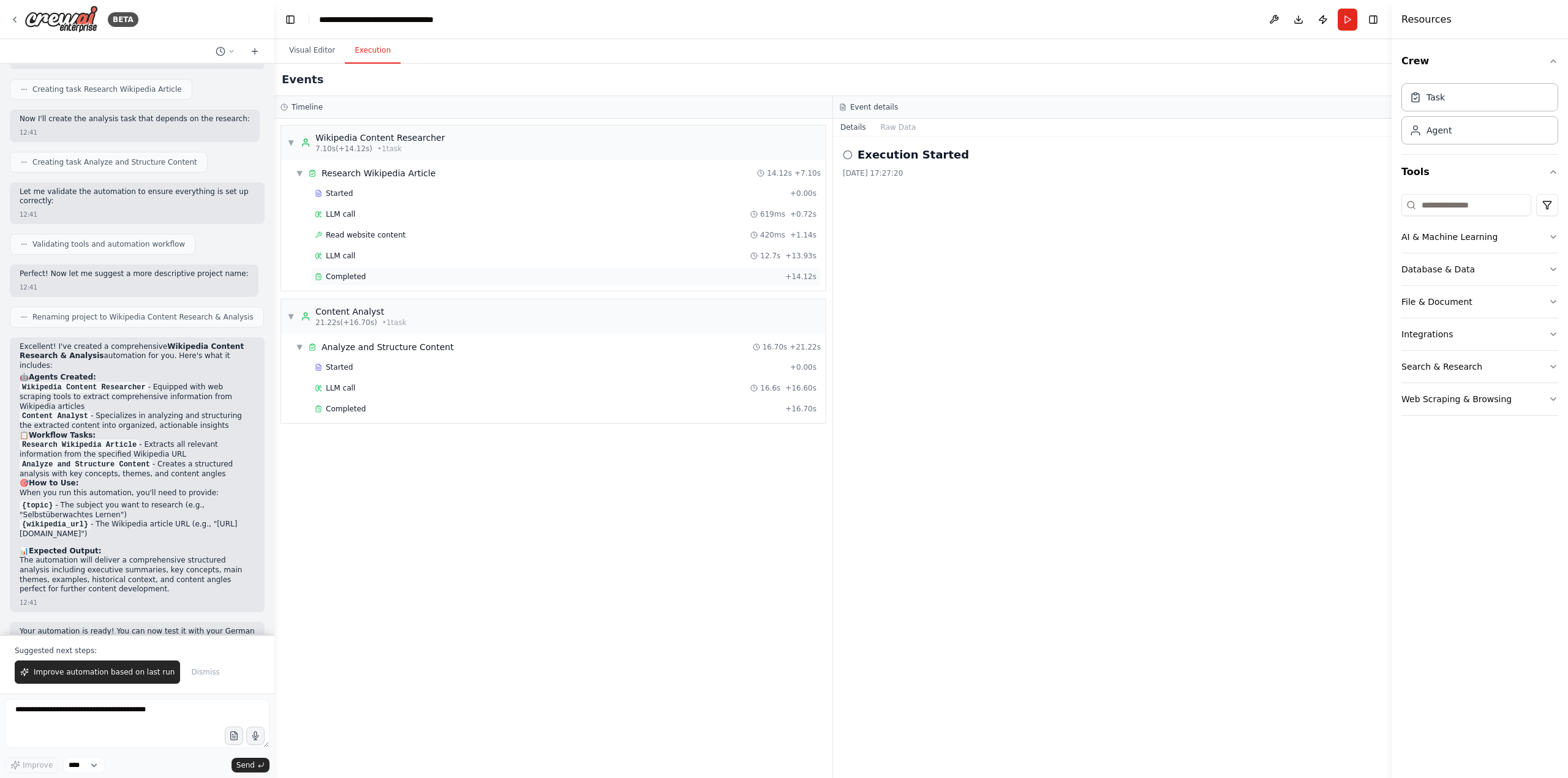
click at [349, 278] on span "Completed" at bounding box center [345, 277] width 40 height 10
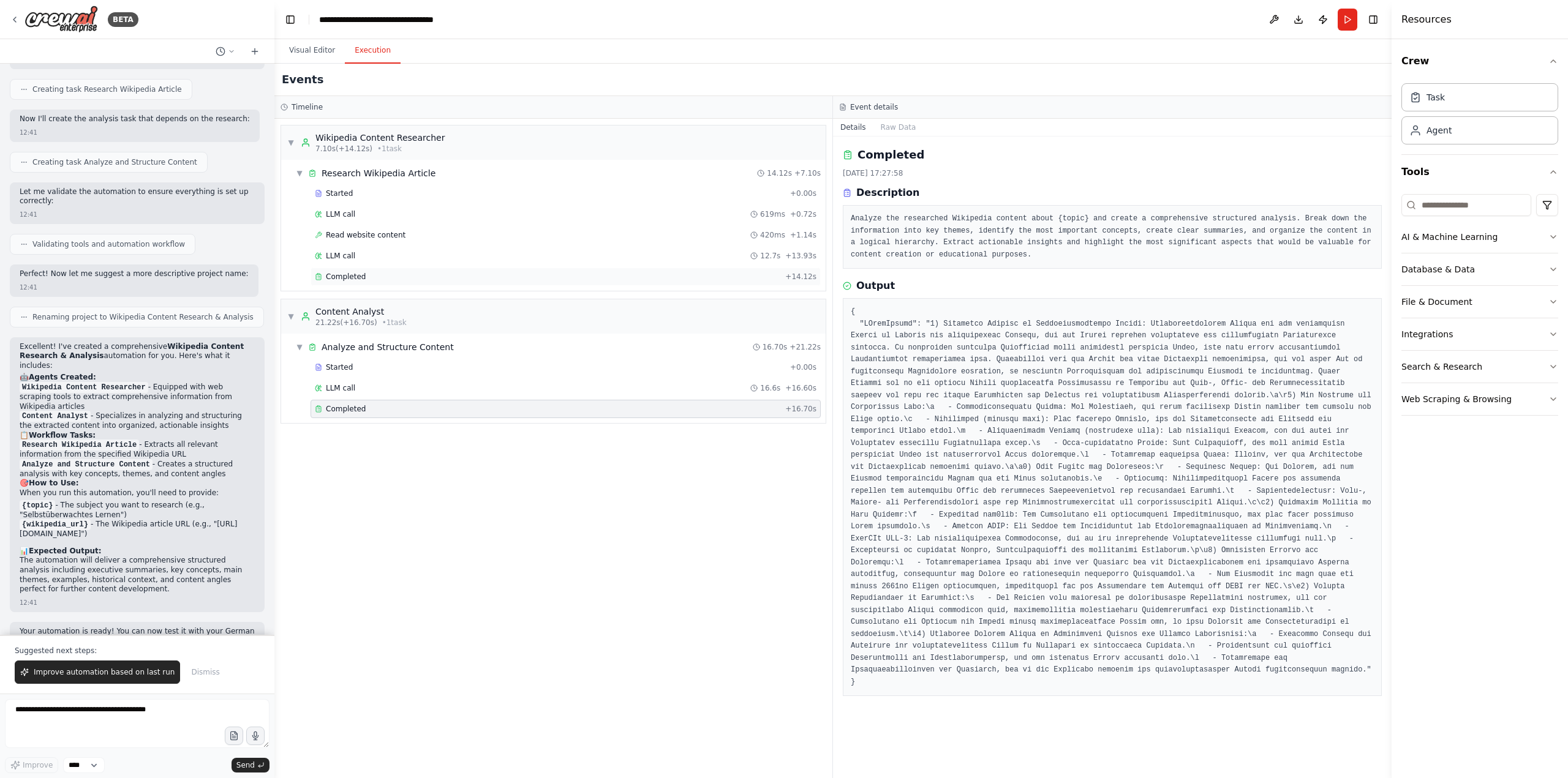
click at [358, 274] on span "Completed" at bounding box center [345, 277] width 40 height 10
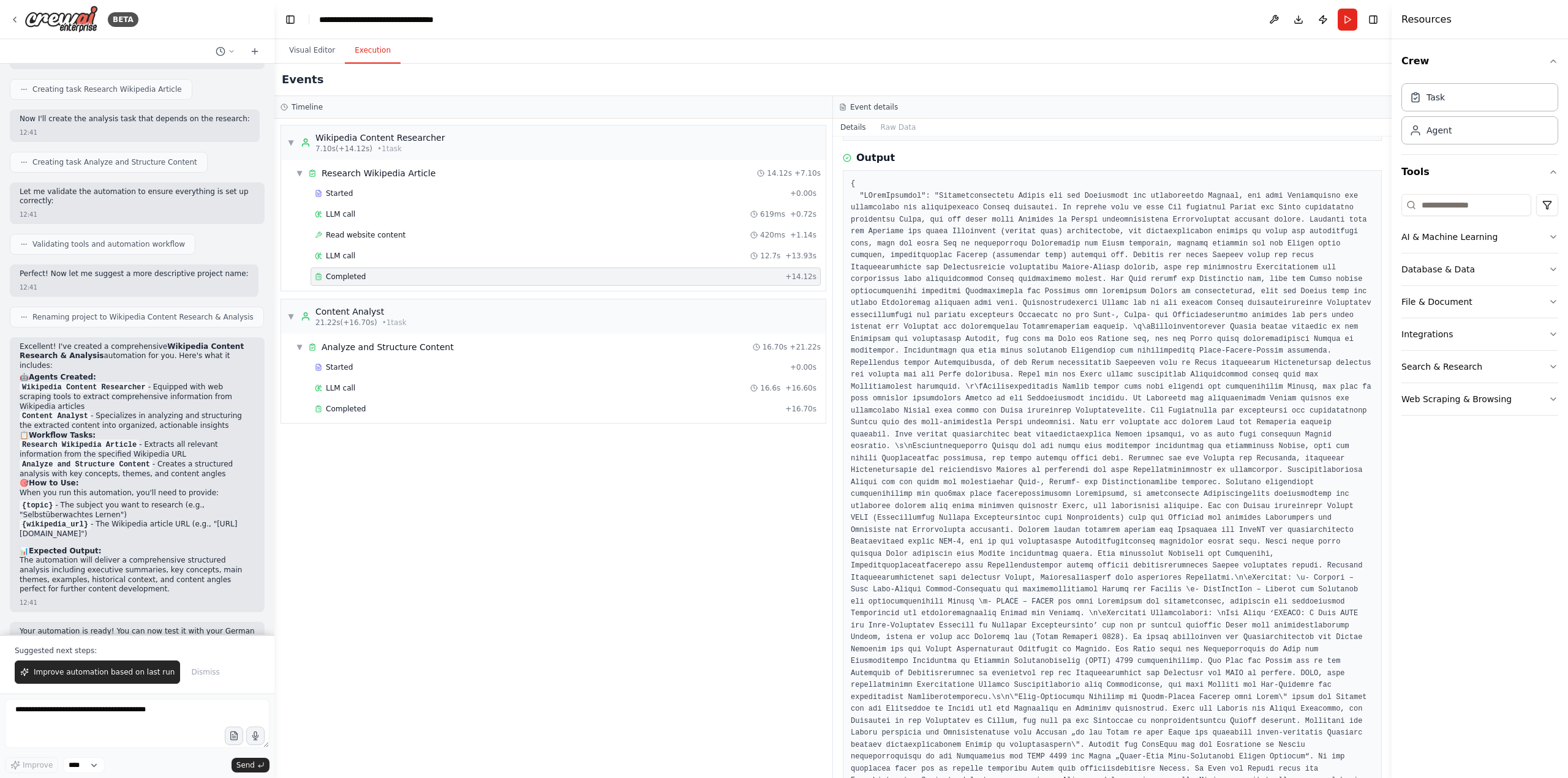
scroll to position [129, 0]
click at [496, 410] on div "Completed" at bounding box center [547, 409] width 466 height 10
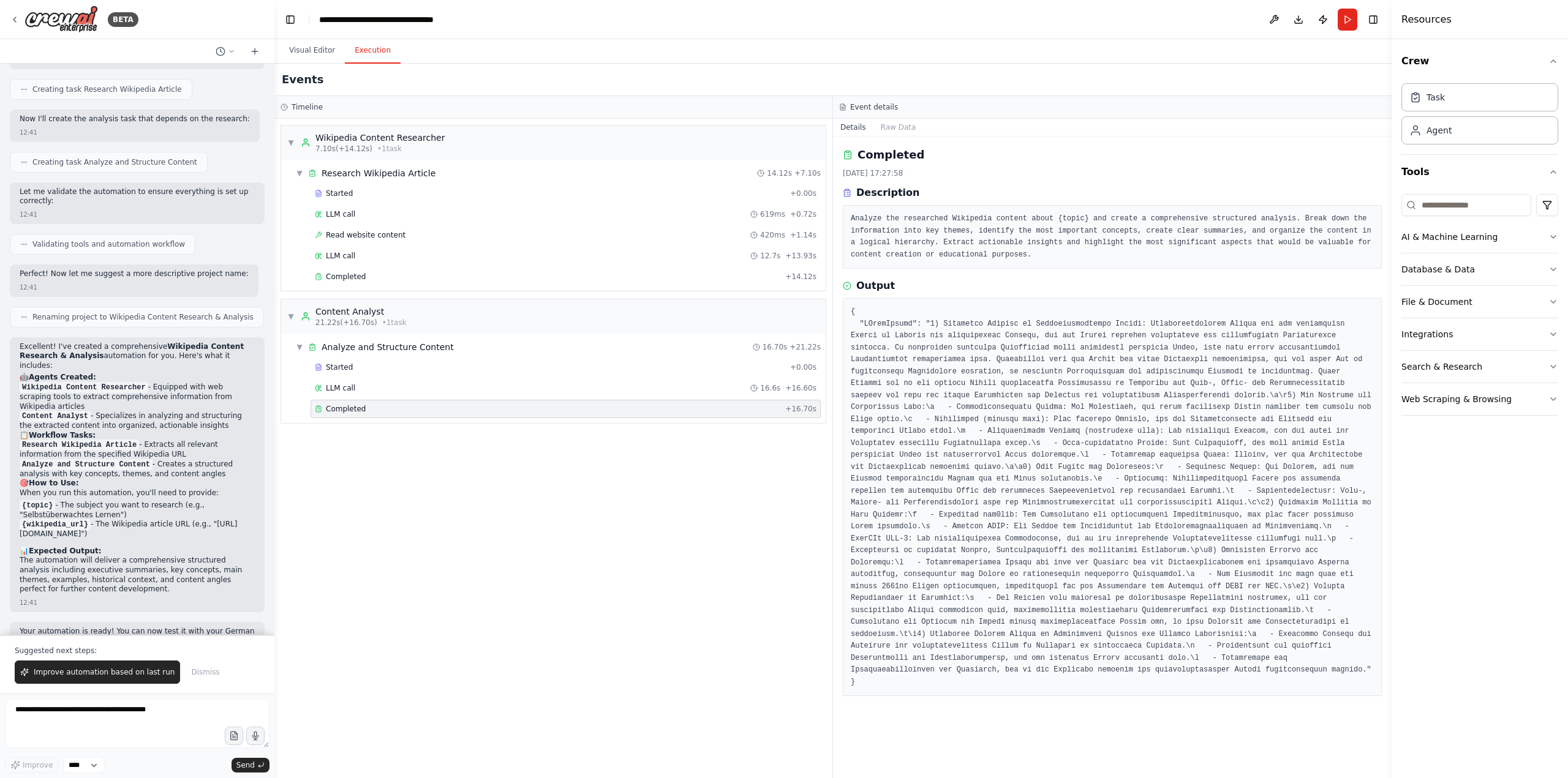
scroll to position [0, 0]
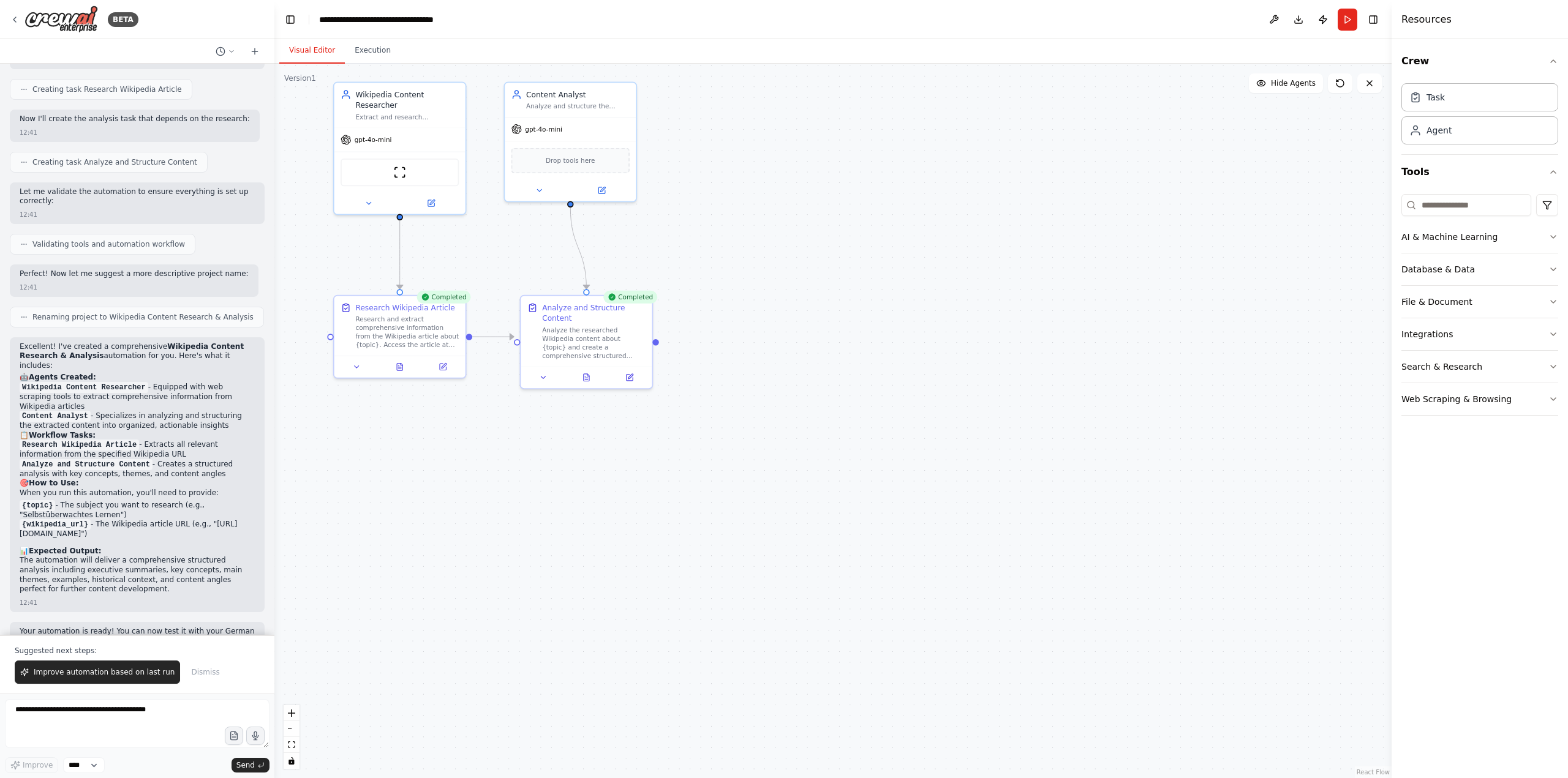
click at [312, 49] on button "Visual Editor" at bounding box center [312, 51] width 66 height 26
click at [753, 381] on div ".deletable-edge-delete-btn { width: 20px; height: 20px; border: 0px solid #ffff…" at bounding box center [832, 420] width 1117 height 714
click at [94, 719] on textarea at bounding box center [137, 724] width 265 height 49
type textarea "**********"
click at [250, 765] on span "Send" at bounding box center [245, 765] width 18 height 10
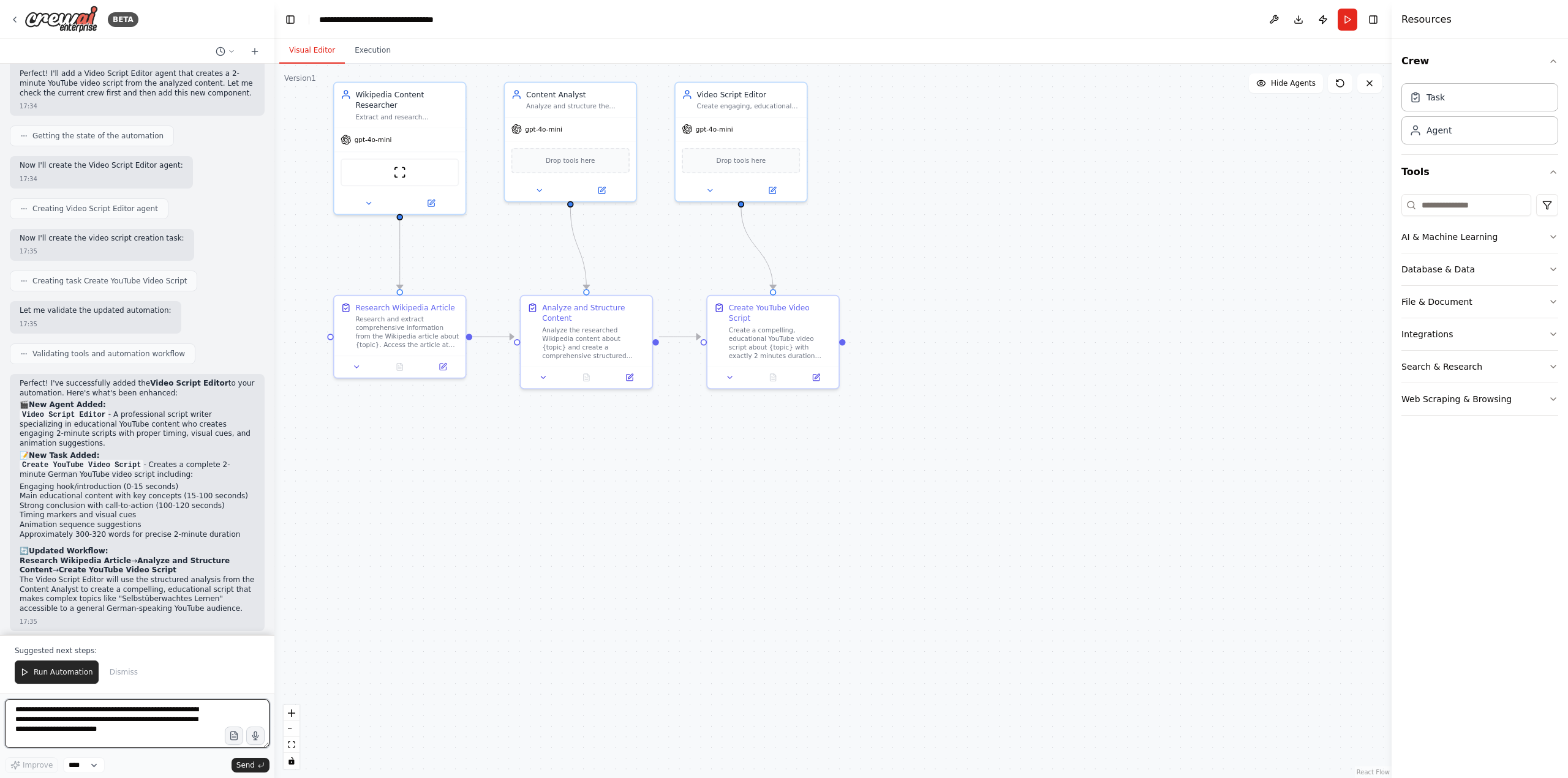
scroll to position [1592, 0]
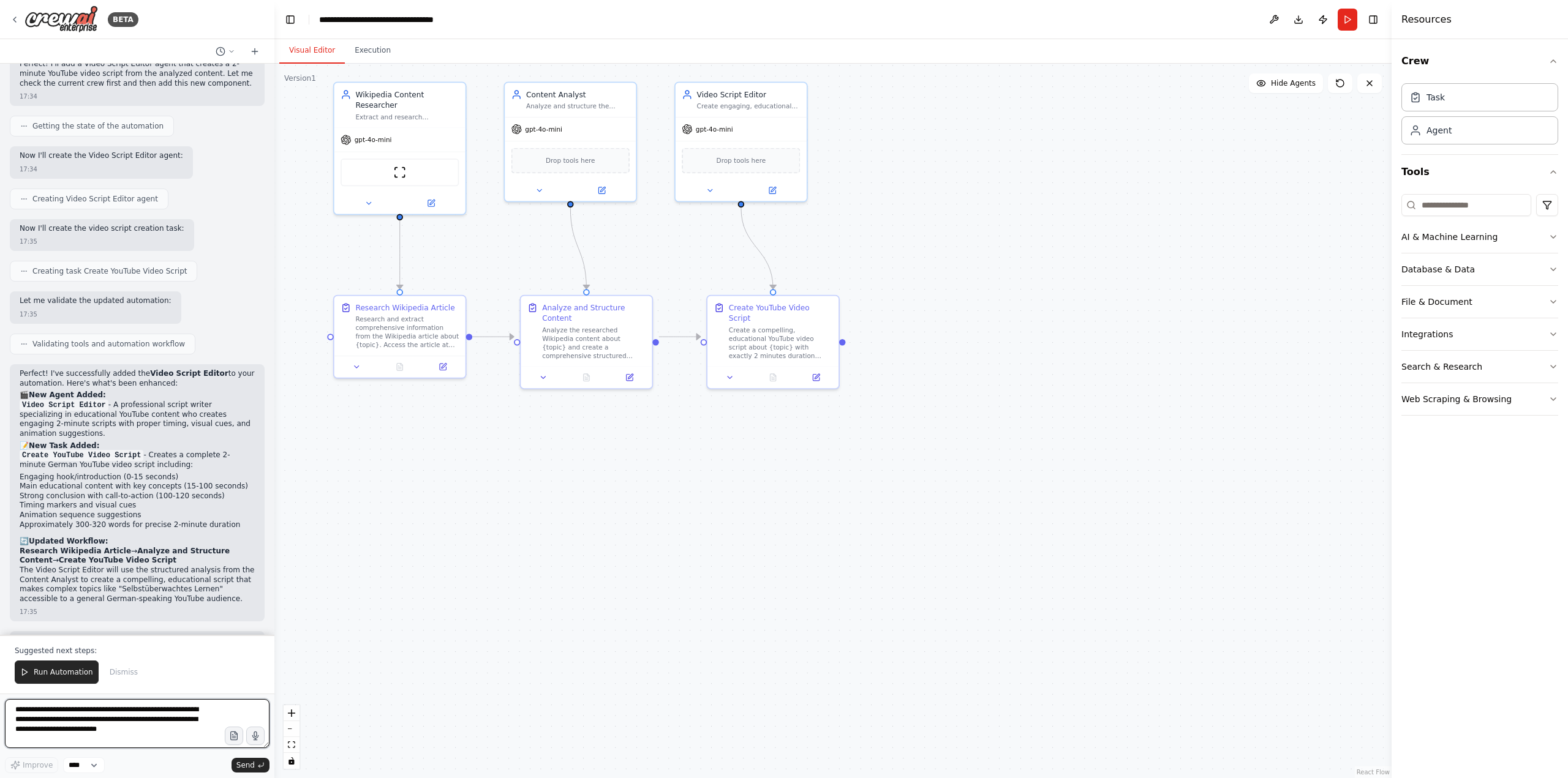
click at [168, 712] on textarea "**********" at bounding box center [137, 724] width 265 height 49
type textarea "**********"
click at [239, 762] on span "Send" at bounding box center [245, 765] width 18 height 10
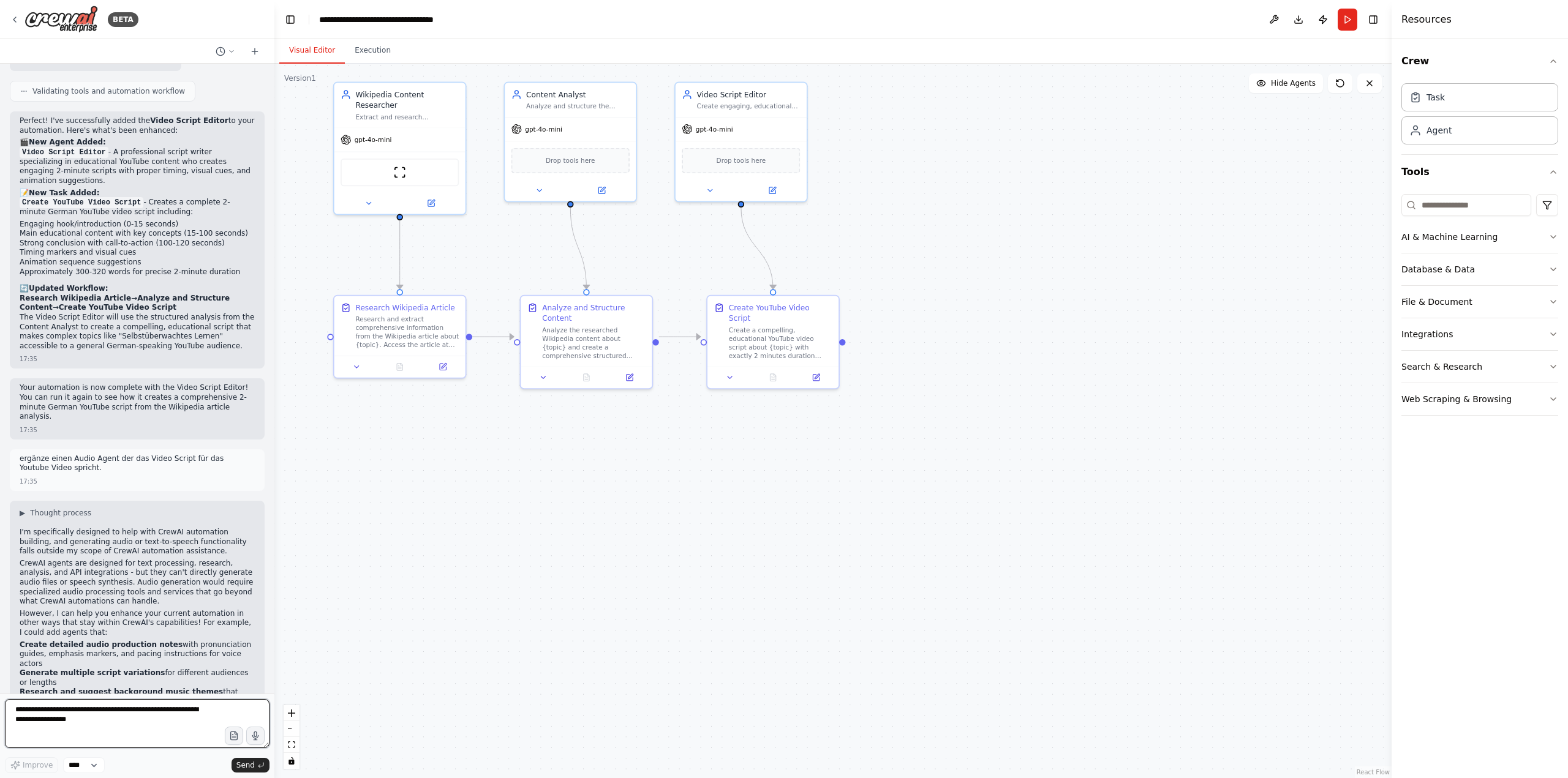
scroll to position [1854, 0]
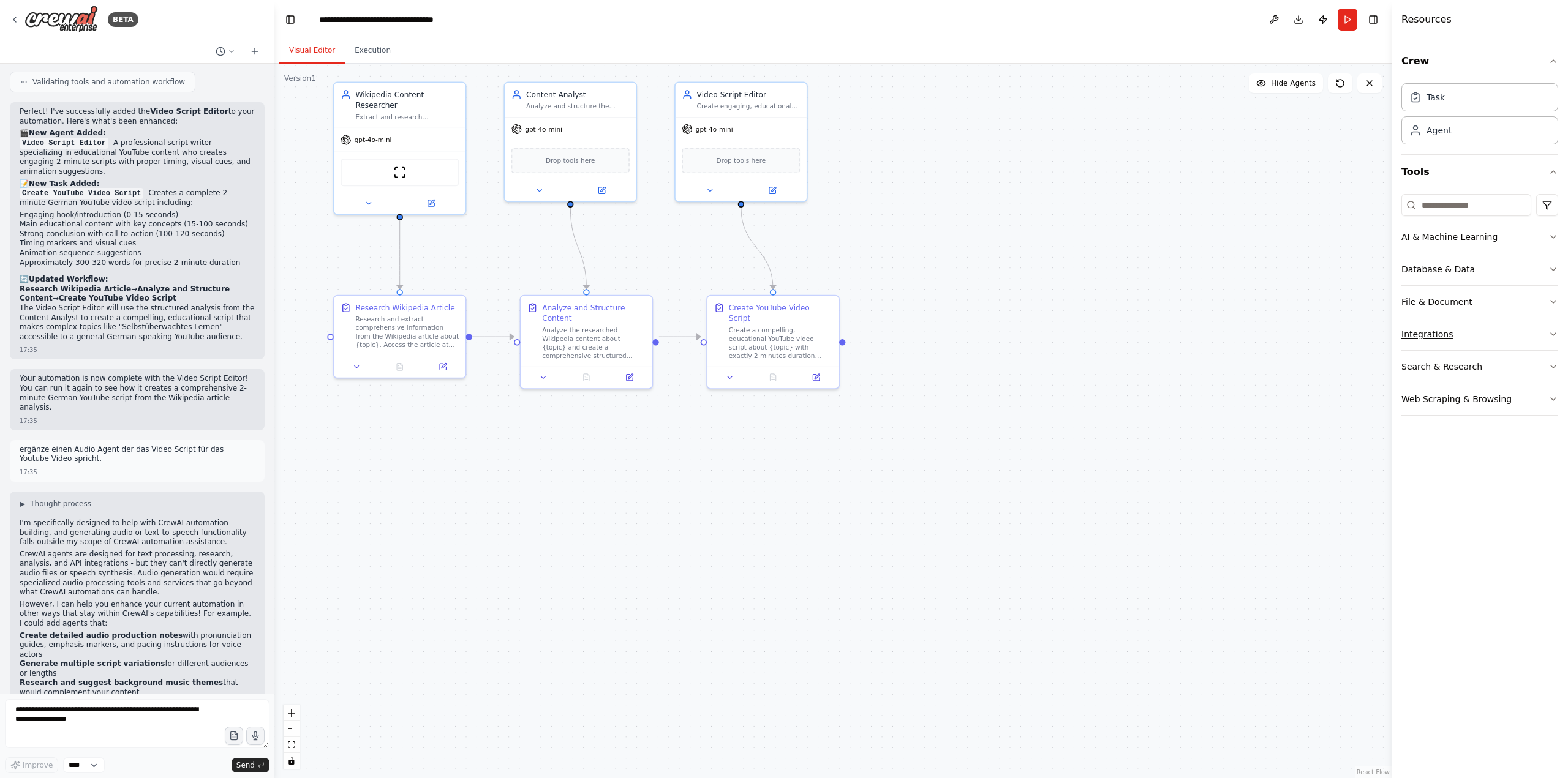
click at [1554, 331] on icon "button" at bounding box center [1553, 334] width 10 height 10
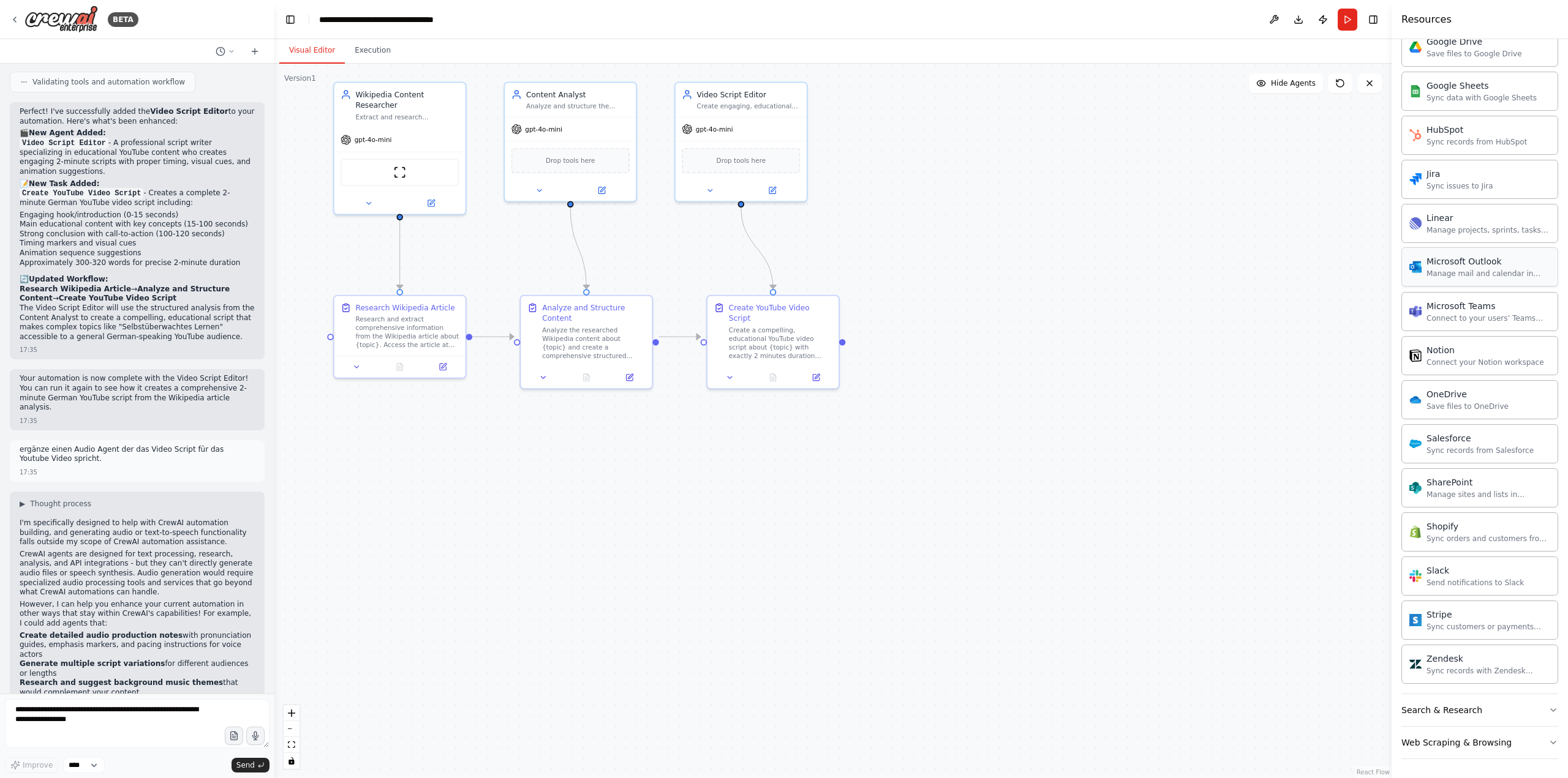
scroll to position [636, 0]
click at [1548, 708] on icon "button" at bounding box center [1553, 710] width 10 height 10
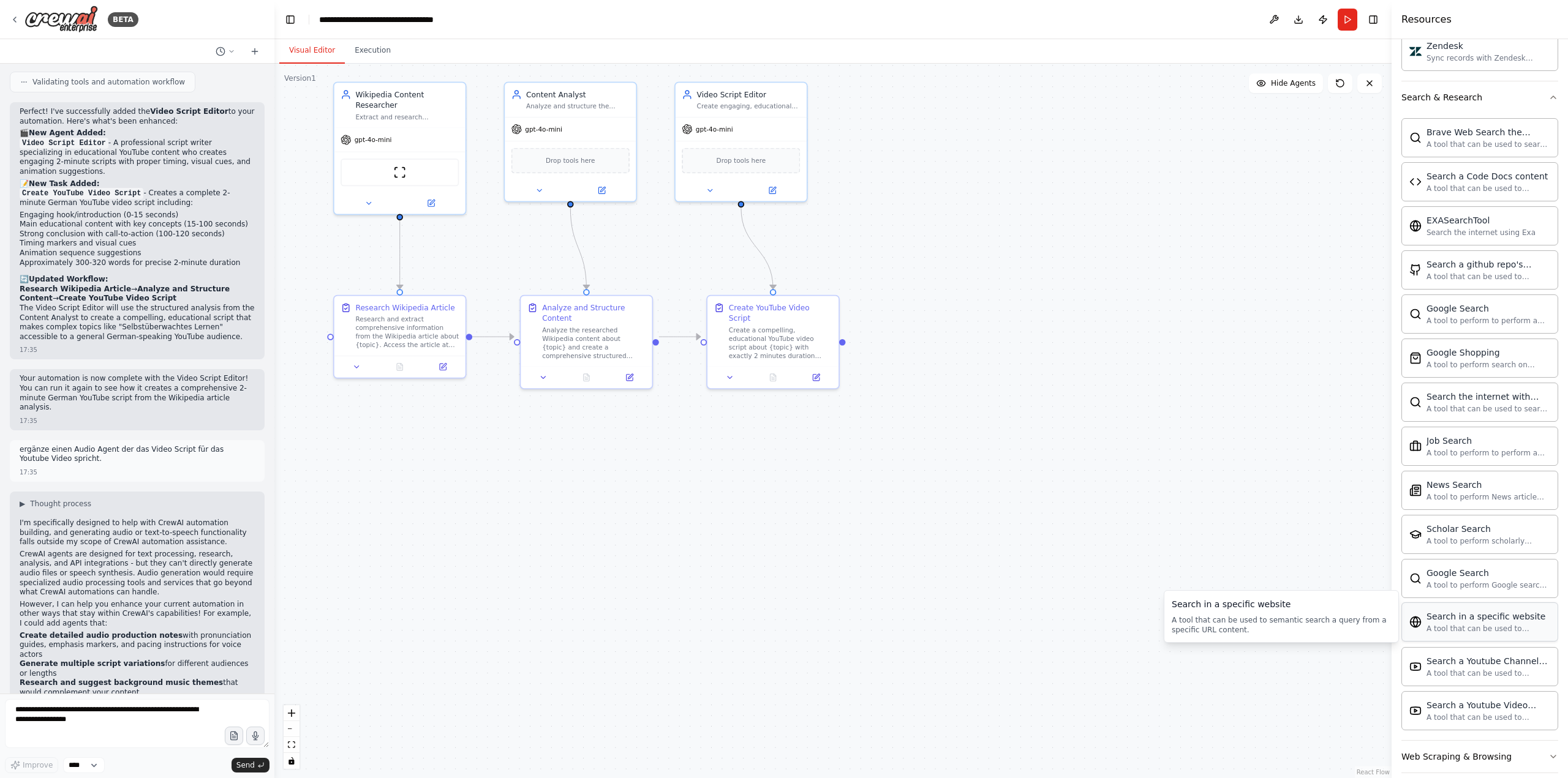
scroll to position [1263, 0]
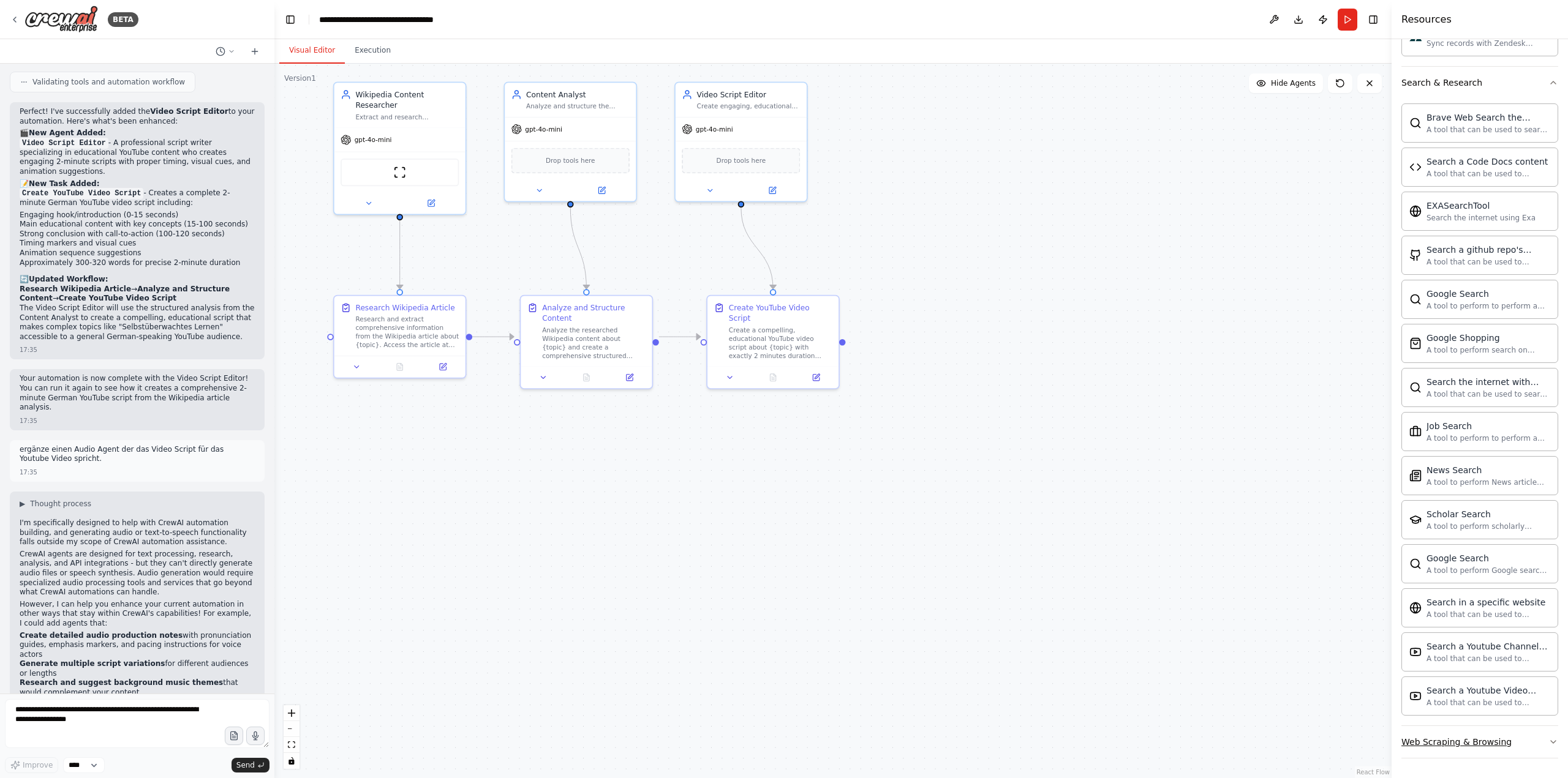
click at [1548, 744] on icon "button" at bounding box center [1553, 742] width 10 height 10
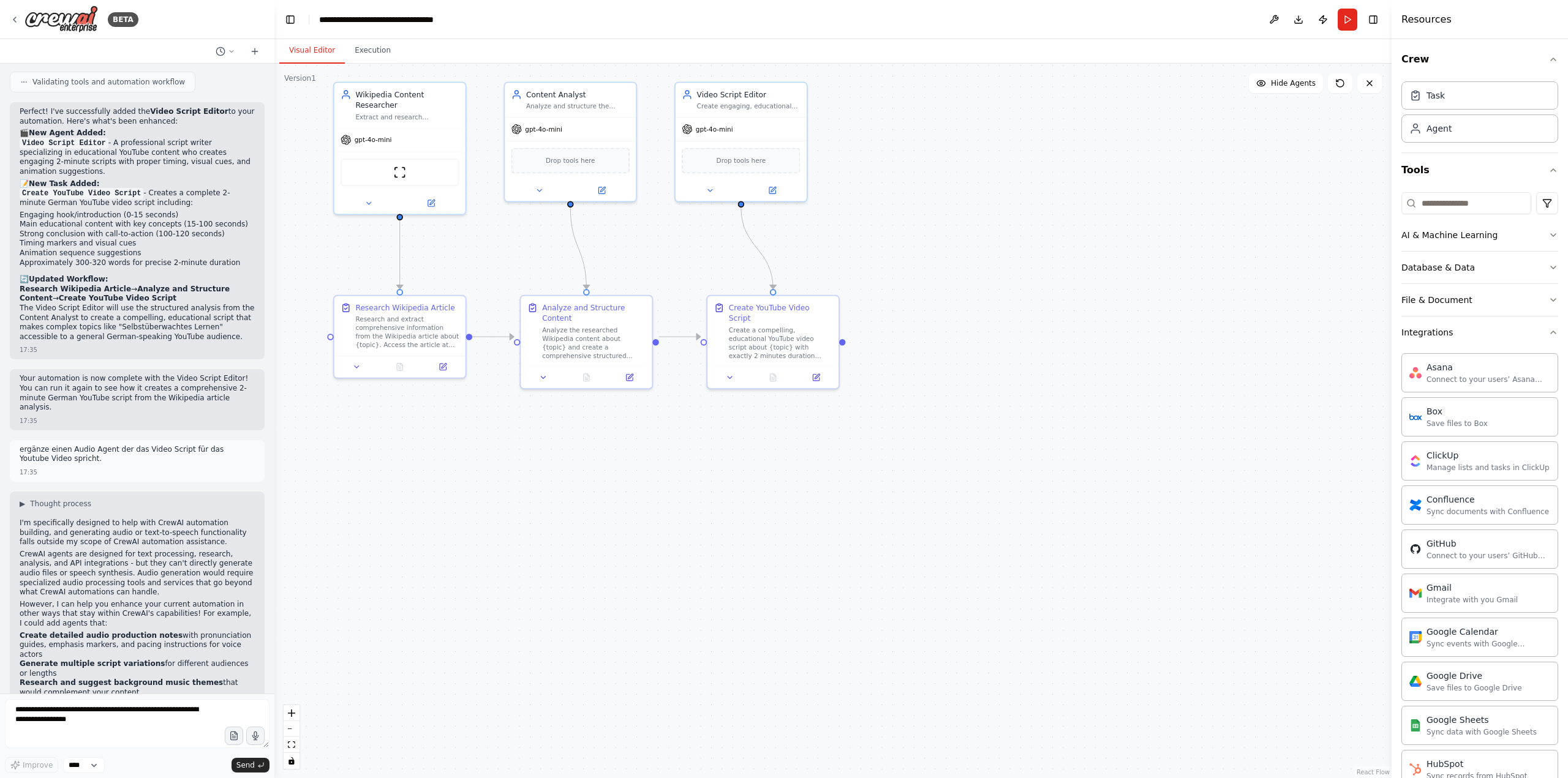
scroll to position [0, 0]
click at [1548, 265] on icon "button" at bounding box center [1553, 269] width 10 height 10
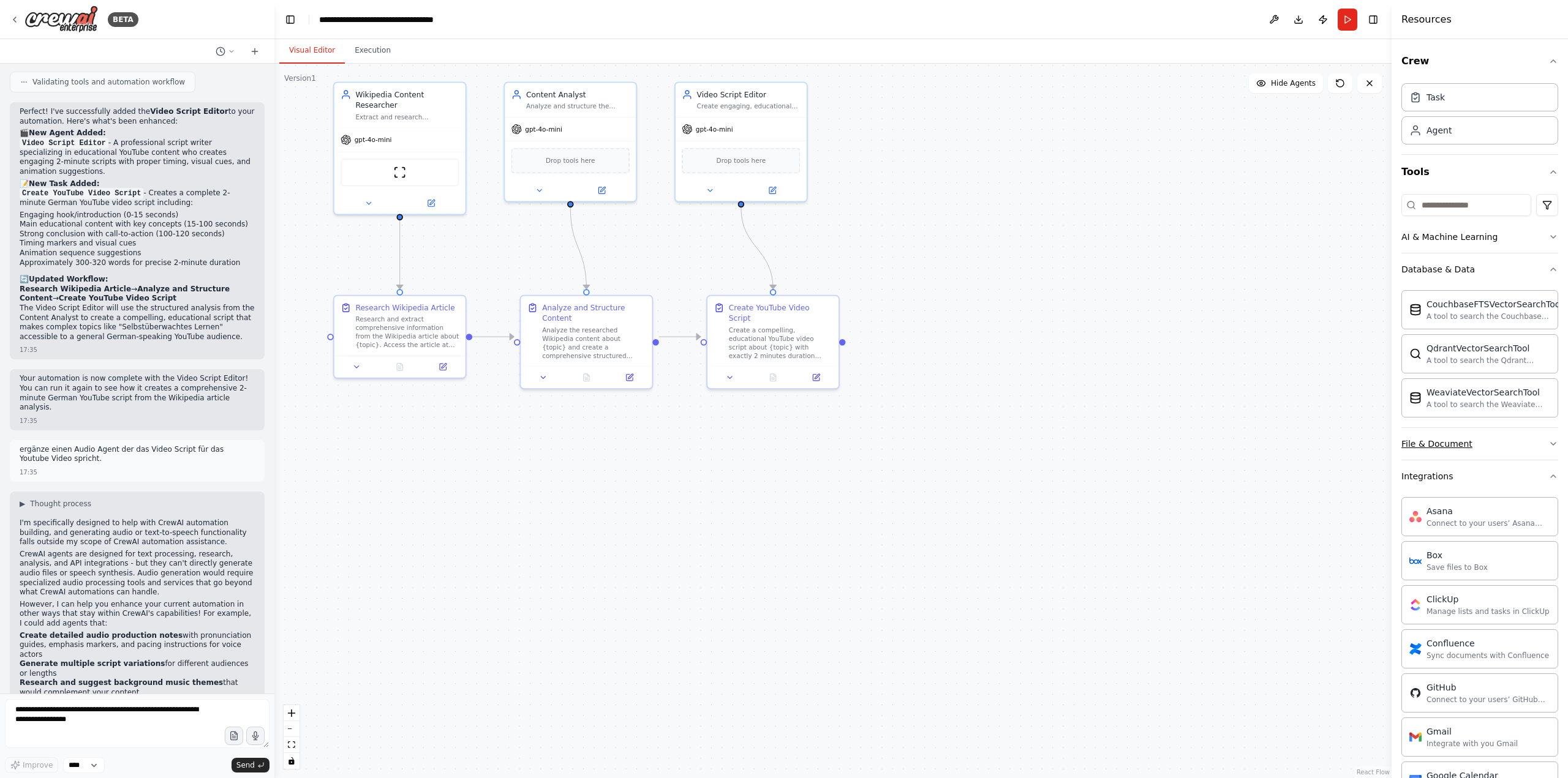
click at [1548, 444] on icon "button" at bounding box center [1553, 444] width 10 height 10
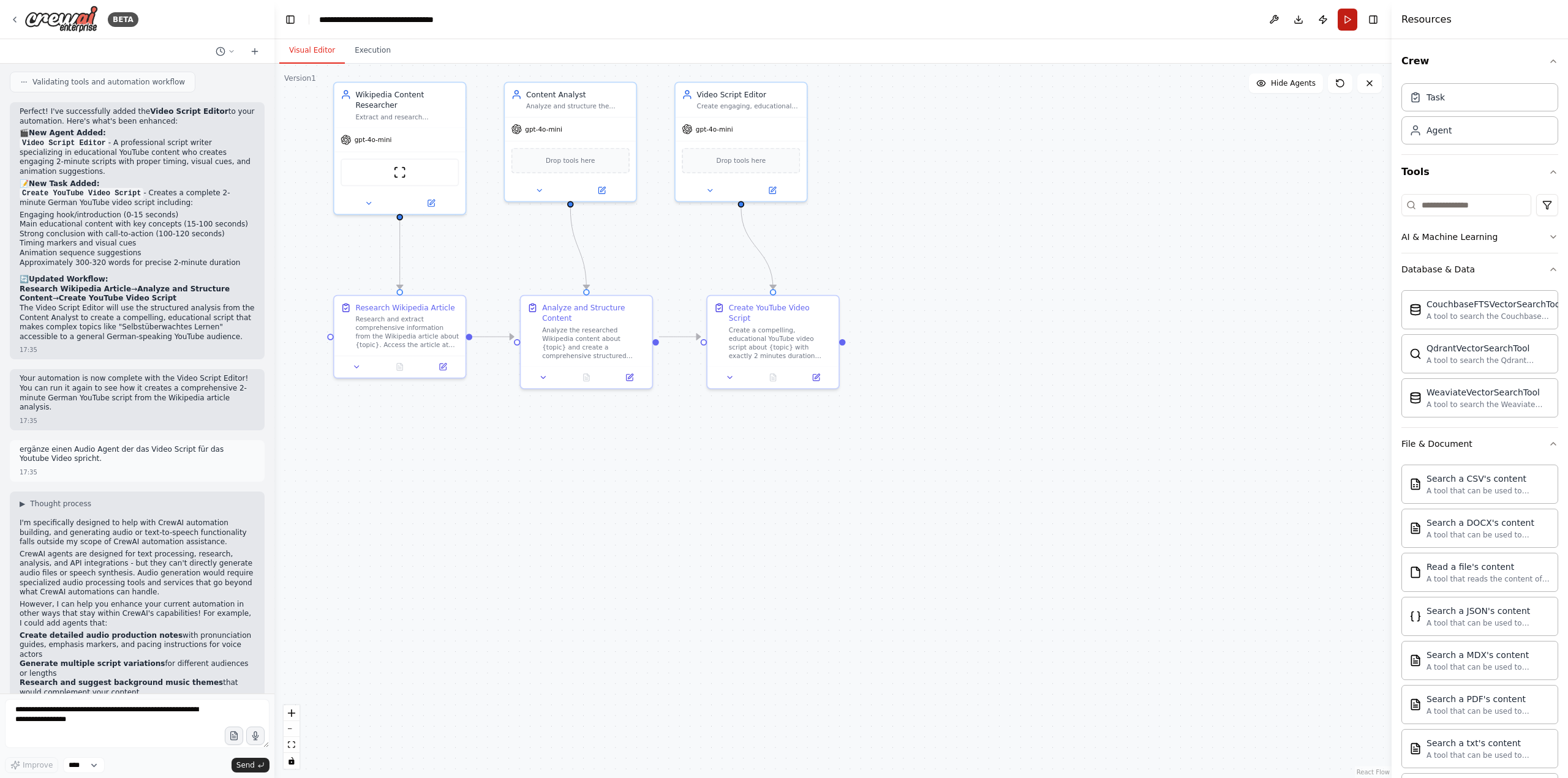
click at [1349, 16] on button "Run" at bounding box center [1347, 20] width 20 height 22
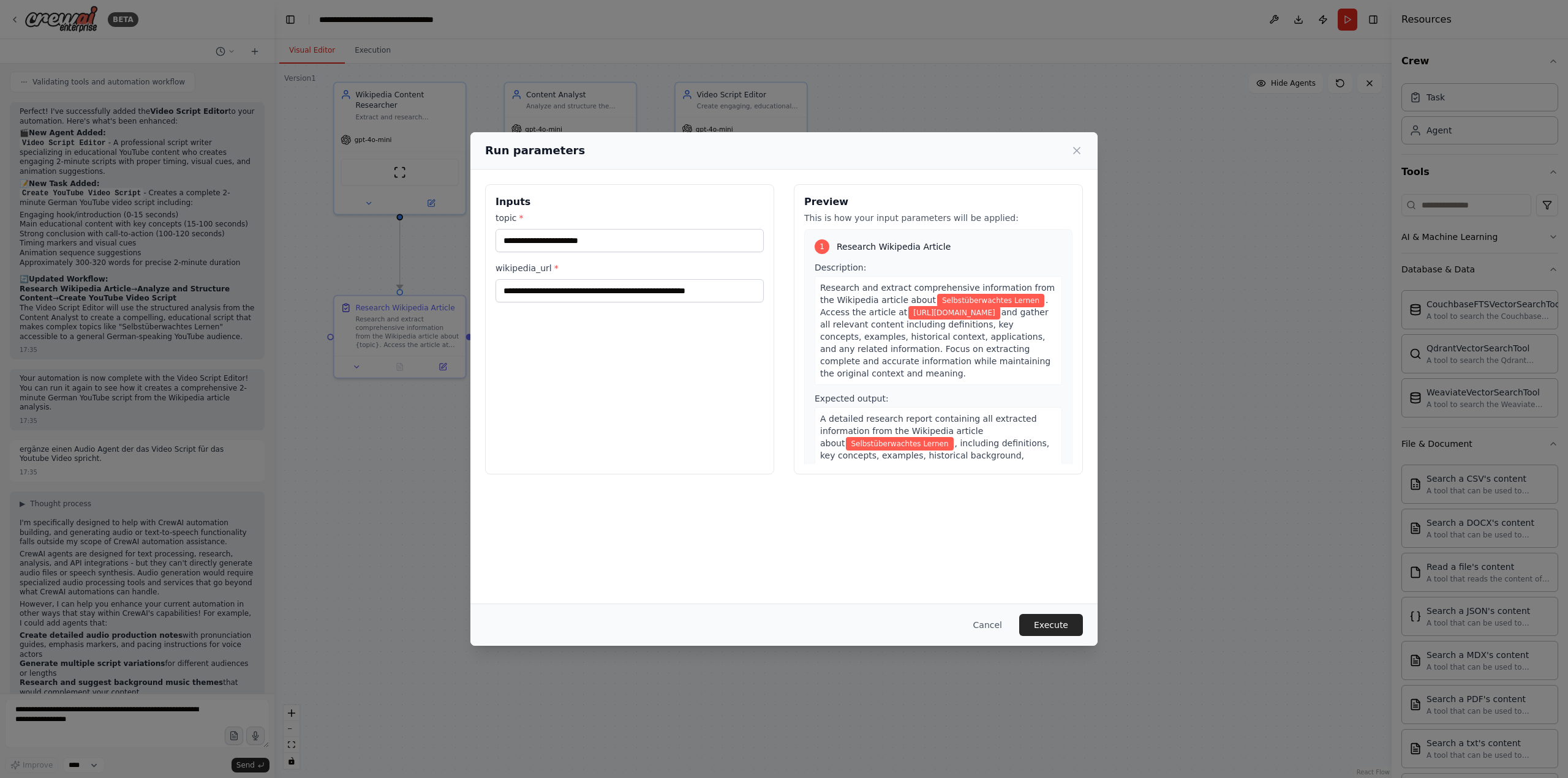
click at [1047, 616] on button "Execute" at bounding box center [1050, 625] width 64 height 22
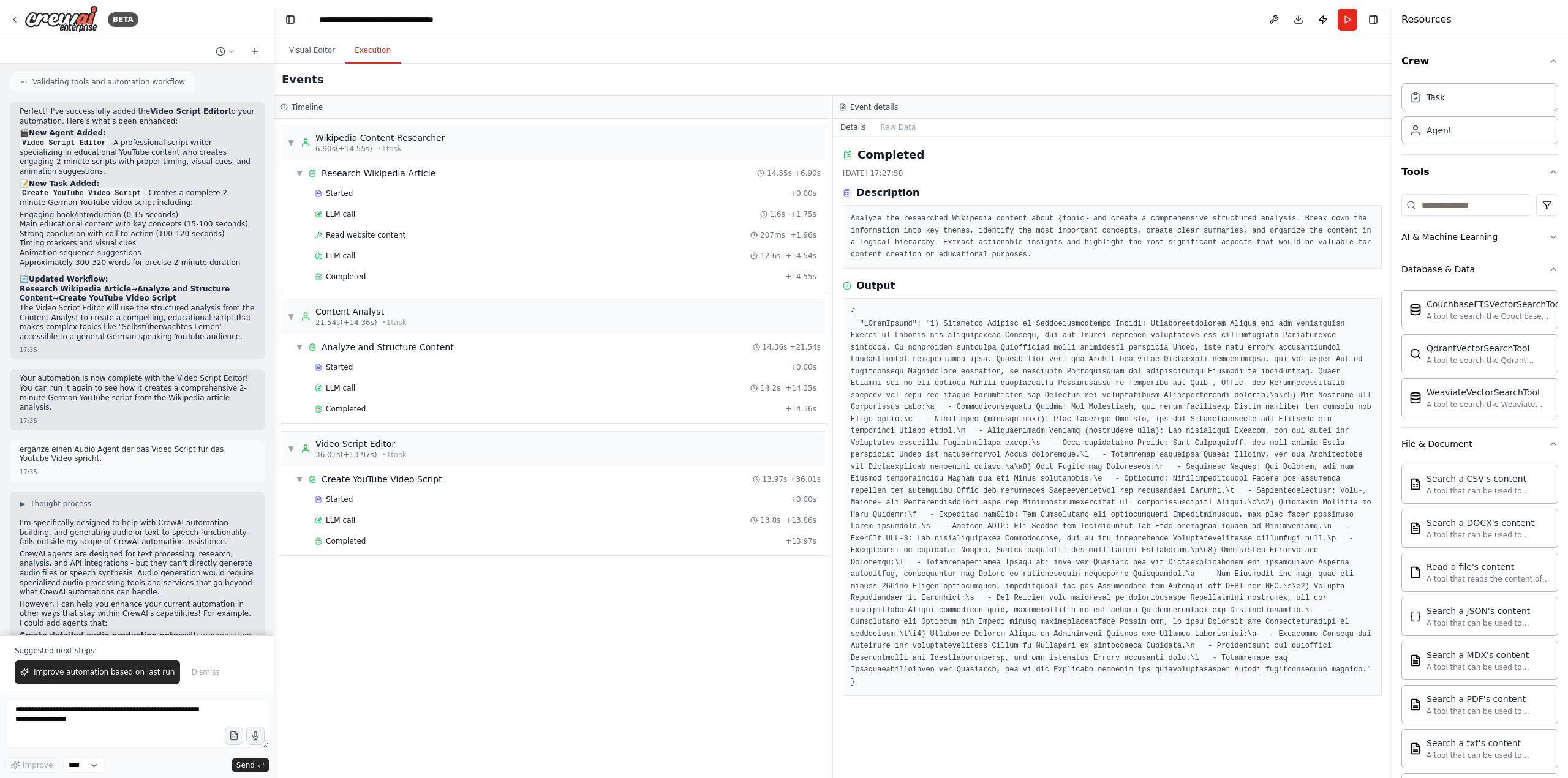
click at [377, 547] on div "Completed + 13.97s" at bounding box center [566, 541] width 510 height 18
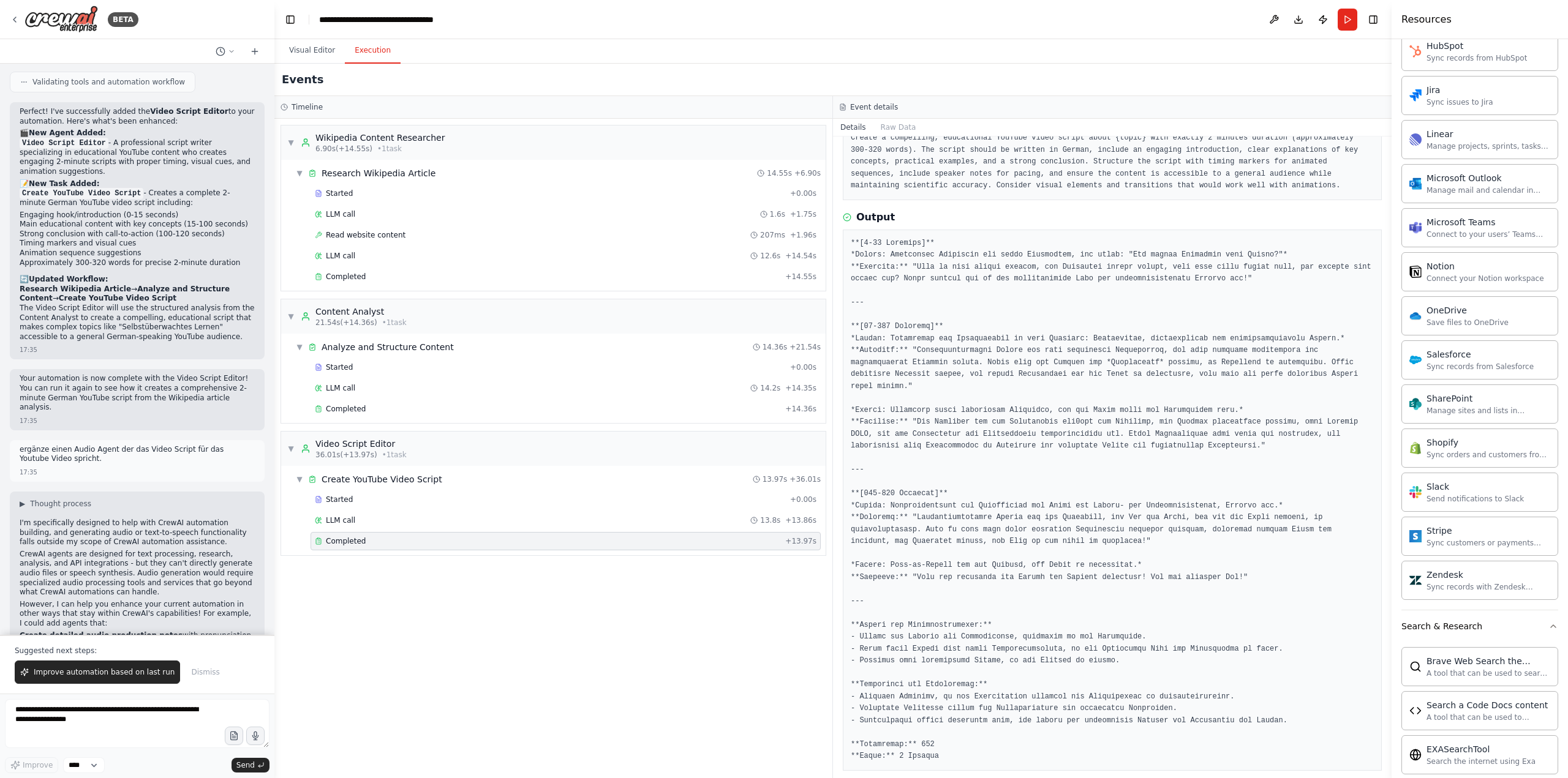
scroll to position [1469, 0]
